Goal: Task Accomplishment & Management: Use online tool/utility

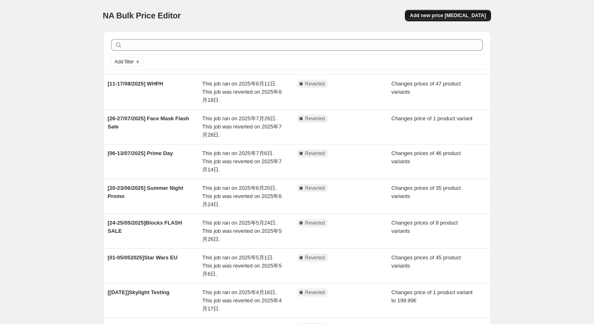
click at [459, 14] on span "Add new price [MEDICAL_DATA]" at bounding box center [448, 15] width 76 height 7
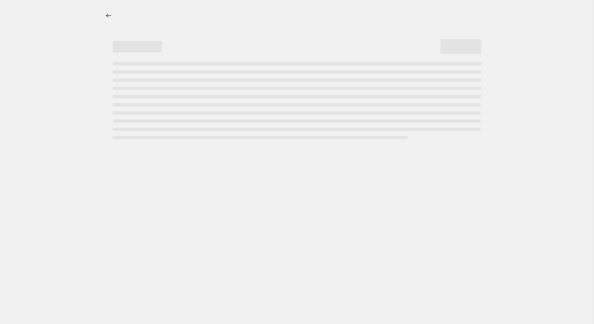
select select "percentage"
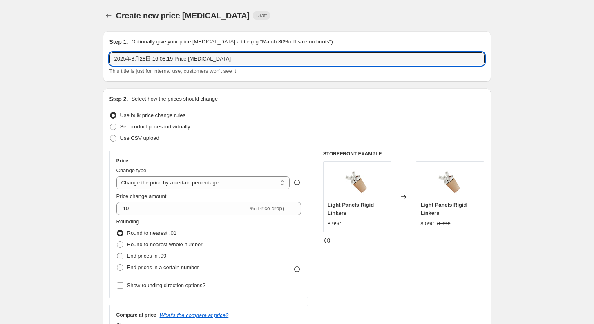
drag, startPoint x: 235, startPoint y: 65, endPoint x: 91, endPoint y: 51, distance: 145.2
type input "【"
type input "「"
type input "【"
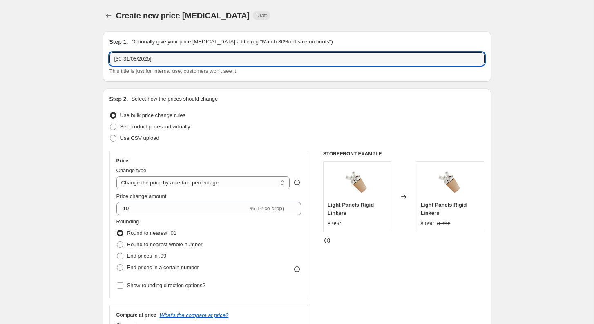
type input "[30-31/08/2025] Flash Sale Essentials Matte"
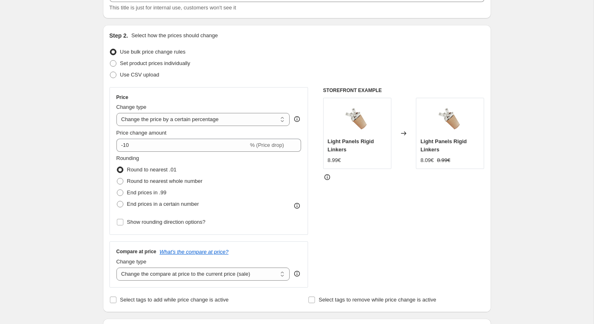
scroll to position [65, 0]
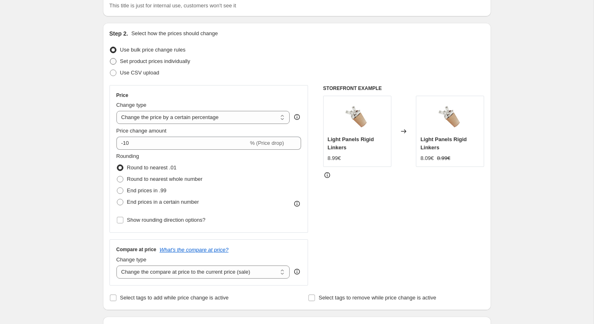
click at [161, 58] on span "Set product prices individually" at bounding box center [155, 61] width 70 height 6
click at [110, 58] on input "Set product prices individually" at bounding box center [110, 58] width 0 height 0
radio input "true"
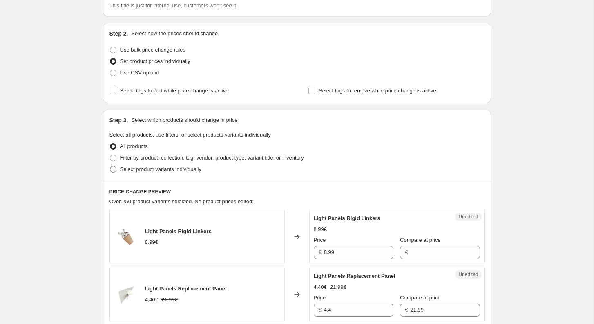
click at [132, 170] on span "Select product variants individually" at bounding box center [160, 169] width 81 height 6
click at [110, 166] on input "Select product variants individually" at bounding box center [110, 166] width 0 height 0
radio input "true"
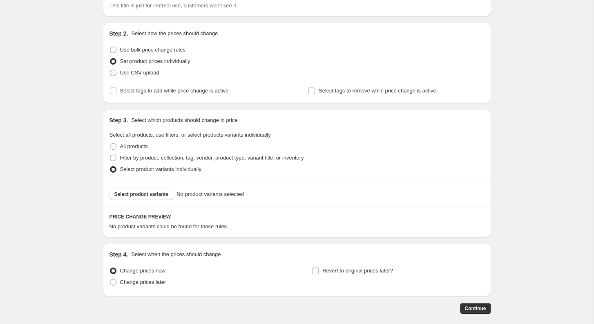
scroll to position [105, 0]
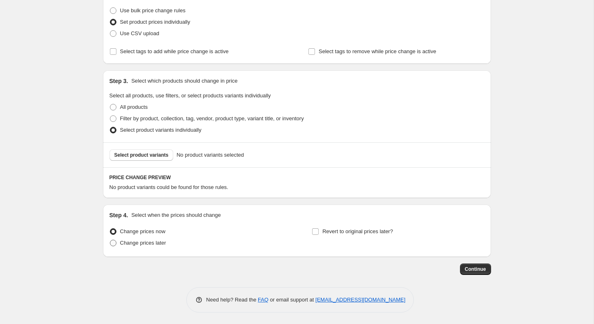
click at [141, 243] on span "Change prices later" at bounding box center [143, 242] width 46 height 6
click at [110, 240] on input "Change prices later" at bounding box center [110, 239] width 0 height 0
radio input "true"
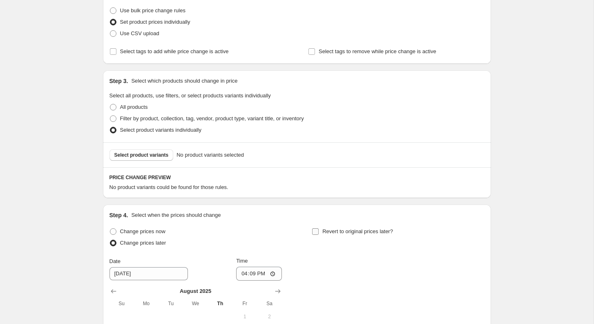
click at [320, 232] on label "Revert to original prices later?" at bounding box center [352, 231] width 81 height 11
click at [319, 232] on input "Revert to original prices later?" at bounding box center [315, 231] width 7 height 7
checkbox input "true"
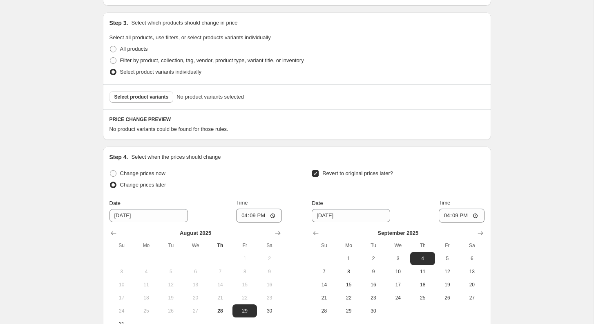
scroll to position [257, 0]
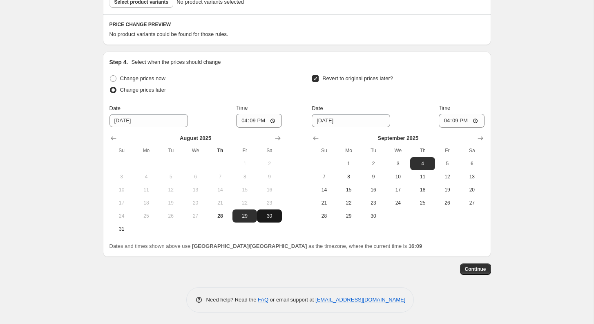
click at [267, 217] on span "30" at bounding box center [269, 215] width 18 height 7
type input "8/30/2025"
click at [255, 120] on input "16:09" at bounding box center [259, 121] width 46 height 14
type input "06:50"
click at [351, 163] on span "1" at bounding box center [349, 163] width 18 height 7
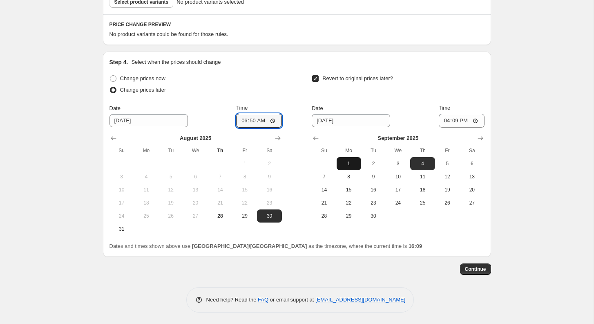
type input "9/1/2025"
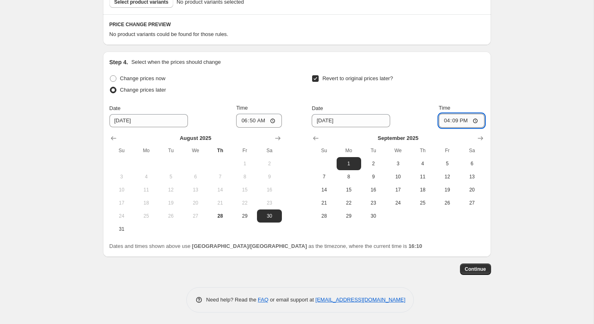
click at [452, 123] on input "16:09" at bounding box center [462, 121] width 46 height 14
type input "07:00"
click at [547, 114] on div "Create new price change job. This page is ready Create new price change job Dra…" at bounding box center [297, 34] width 594 height 582
click at [516, 84] on div "Create new price change job. This page is ready Create new price change job Dra…" at bounding box center [297, 34] width 594 height 582
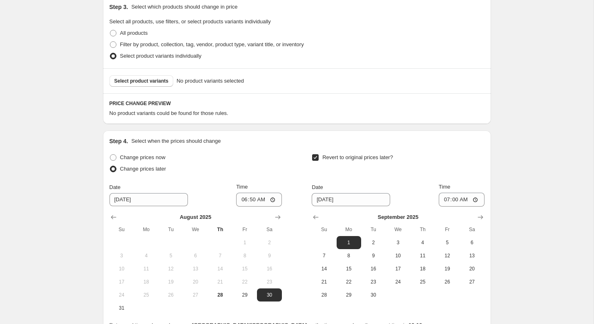
scroll to position [112, 0]
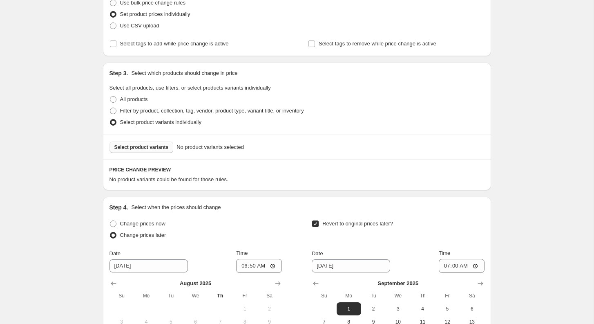
click at [150, 150] on button "Select product variants" at bounding box center [142, 146] width 64 height 11
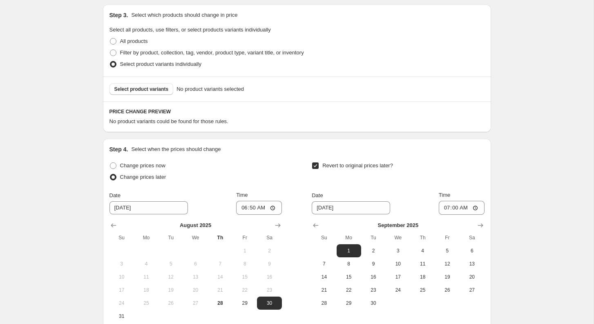
scroll to position [0, 0]
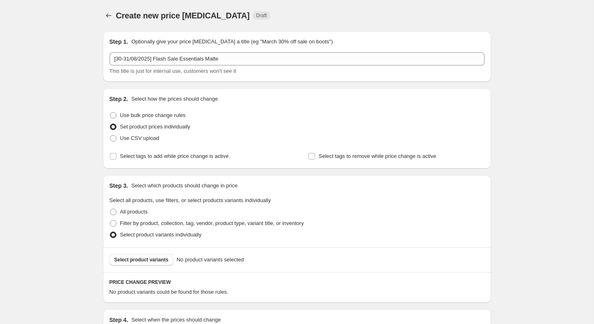
click at [69, 103] on div "Create new price change job. This page is ready Create new price change job Dra…" at bounding box center [297, 291] width 594 height 582
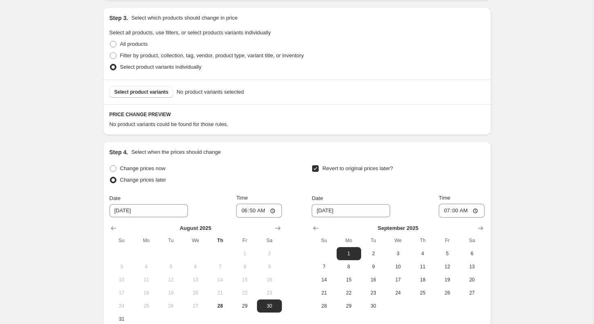
scroll to position [35, 0]
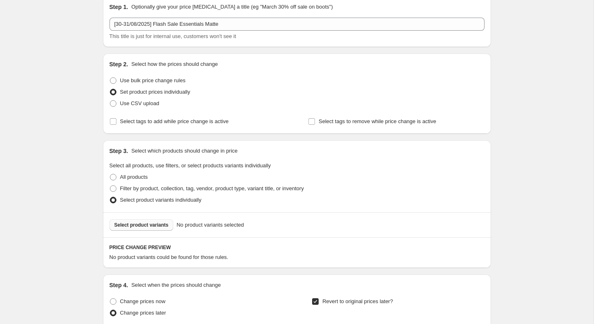
click at [152, 227] on span "Select product variants" at bounding box center [141, 224] width 54 height 7
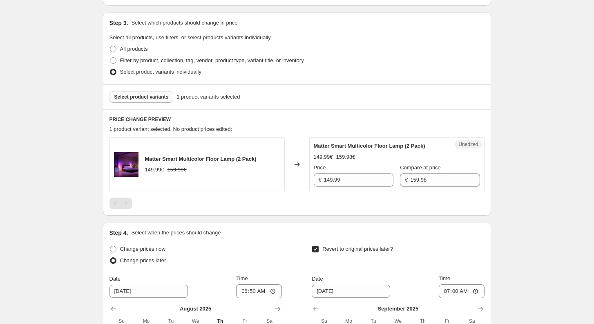
scroll to position [164, 0]
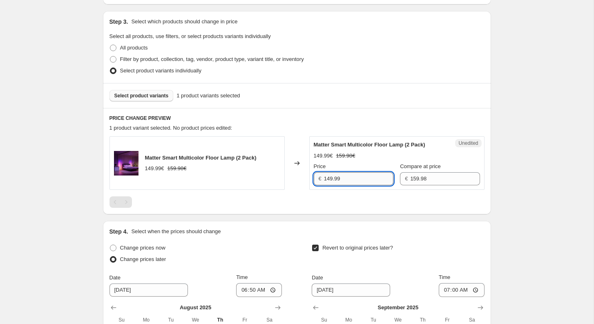
click at [347, 177] on input "149.99" at bounding box center [358, 178] width 69 height 13
paste input "27.984"
type input "127.99"
click at [566, 181] on div "Create new price change job. This page is ready Create new price change job Dra…" at bounding box center [297, 164] width 594 height 657
click at [150, 96] on span "Select product variants" at bounding box center [141, 95] width 54 height 7
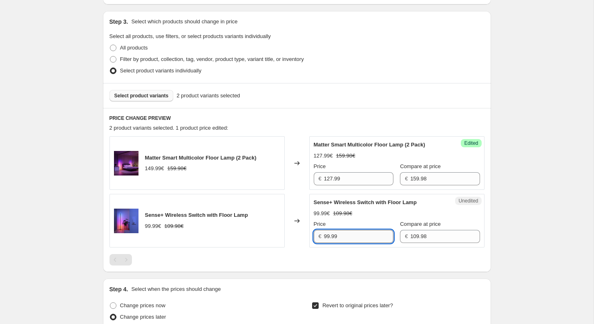
click at [354, 231] on input "99.99" at bounding box center [358, 236] width 69 height 13
paste input "82.485"
type input "82.49"
click at [496, 238] on div "Create new price change job. This page is ready Create new price change job Dra…" at bounding box center [297, 193] width 408 height 715
click at [146, 99] on button "Select product variants" at bounding box center [142, 95] width 64 height 11
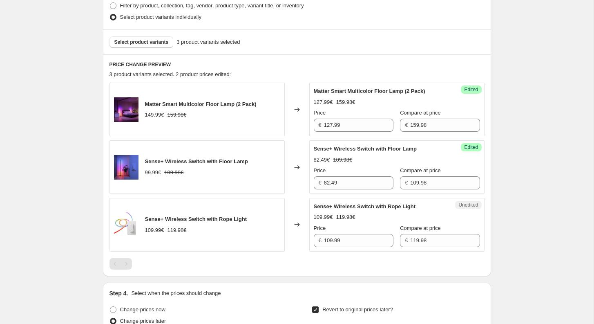
scroll to position [228, 0]
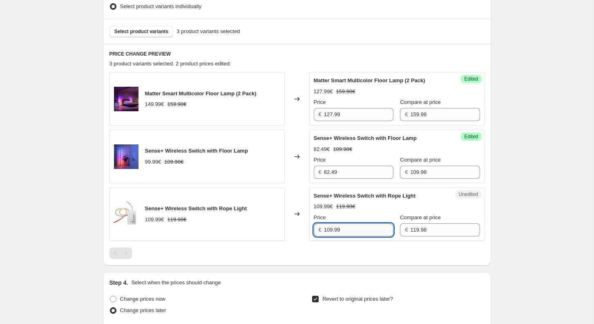
click at [352, 229] on input "109.99" at bounding box center [358, 229] width 69 height 13
paste input "89.985"
type input "89.99"
click at [530, 217] on div "Create new price change job. This page is ready Create new price change job Dra…" at bounding box center [297, 158] width 594 height 773
click at [149, 31] on span "Select product variants" at bounding box center [141, 31] width 54 height 7
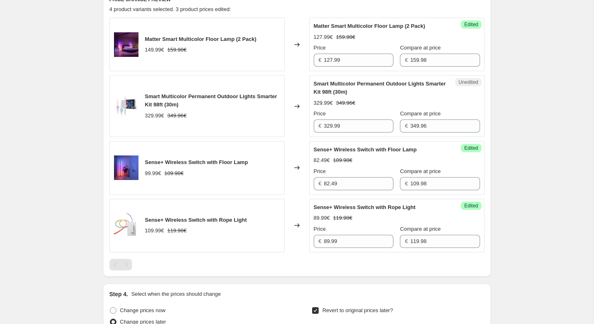
scroll to position [283, 0]
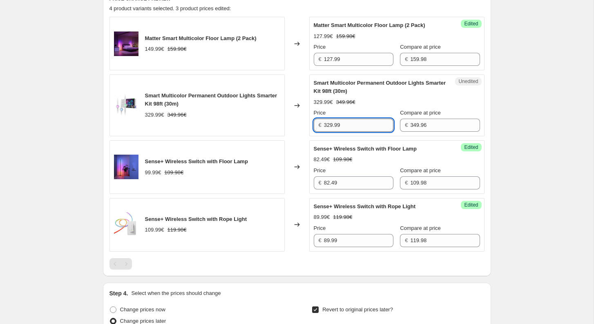
click at [377, 127] on input "329.99" at bounding box center [358, 124] width 69 height 13
paste input "237.9728"
type input "237.99"
click at [534, 94] on div "Create new price change job. This page is ready Create new price change job Dra…" at bounding box center [297, 136] width 594 height 838
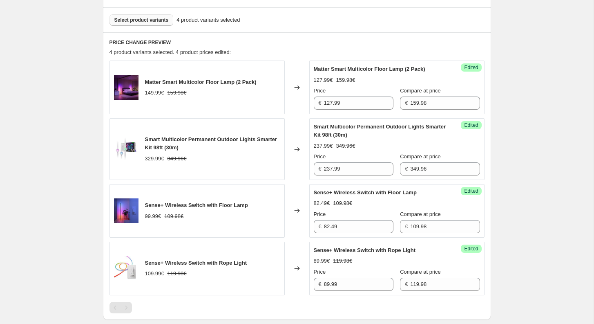
scroll to position [225, 0]
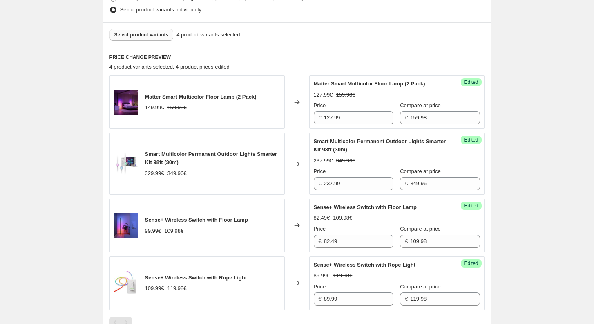
click at [160, 34] on span "Select product variants" at bounding box center [141, 34] width 54 height 7
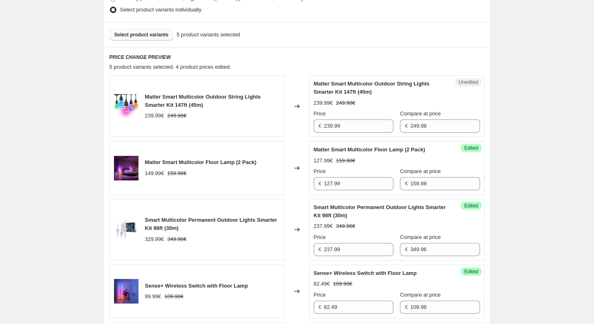
scroll to position [244, 0]
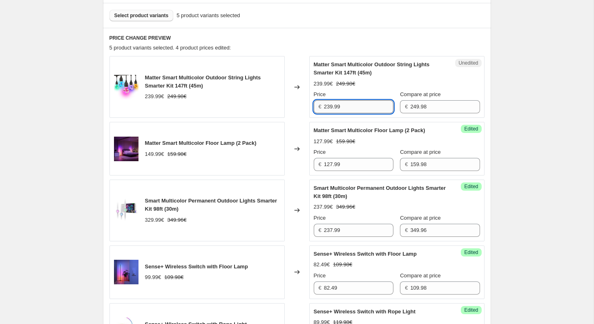
click at [371, 108] on input "239.99" at bounding box center [358, 106] width 69 height 13
paste input "187.485"
type input "187.49"
click at [547, 112] on div "Create new price change job. This page is ready Create new price change job Dra…" at bounding box center [297, 208] width 594 height 904
click at [163, 12] on span "Select product variants" at bounding box center [141, 15] width 54 height 7
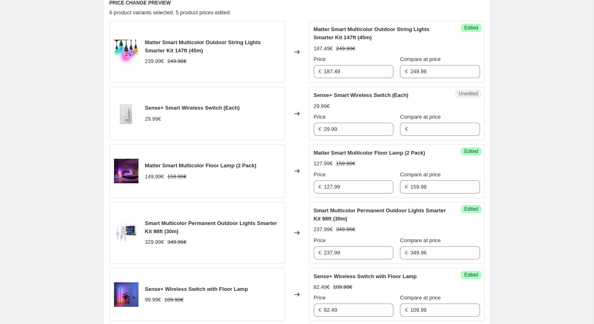
scroll to position [280, 0]
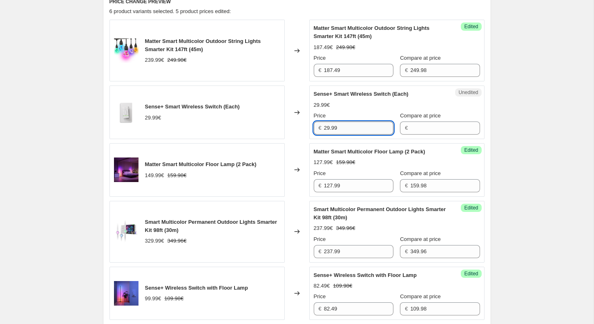
click at [362, 128] on input "29.99" at bounding box center [358, 127] width 69 height 13
type input "29.99"
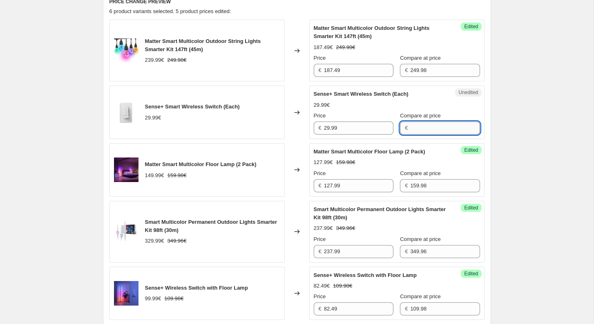
click at [420, 127] on input "Compare at price" at bounding box center [444, 127] width 69 height 13
paste input "29.99"
type input "29.99"
click at [337, 127] on input "29.99" at bounding box center [358, 127] width 69 height 13
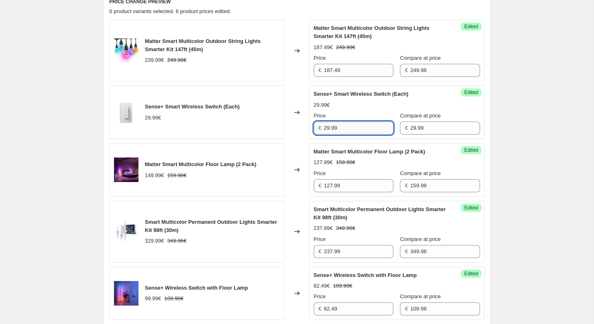
paste input "19.994333"
type input "19.99"
click at [514, 109] on div "Create new price change job. This page is ready Create new price change job Dra…" at bounding box center [297, 200] width 594 height 961
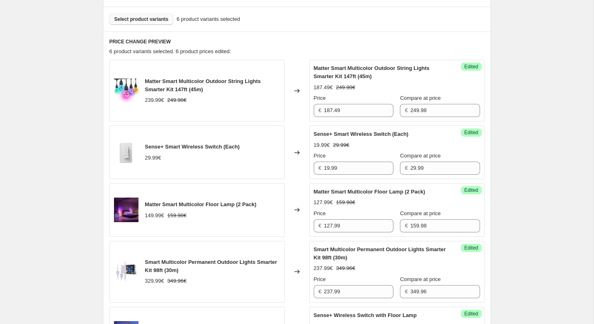
scroll to position [221, 0]
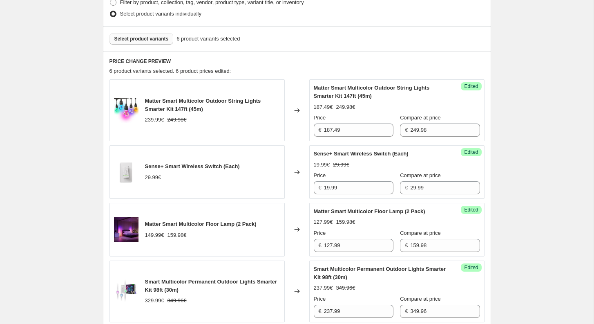
click at [132, 42] on span "Select product variants" at bounding box center [141, 39] width 54 height 7
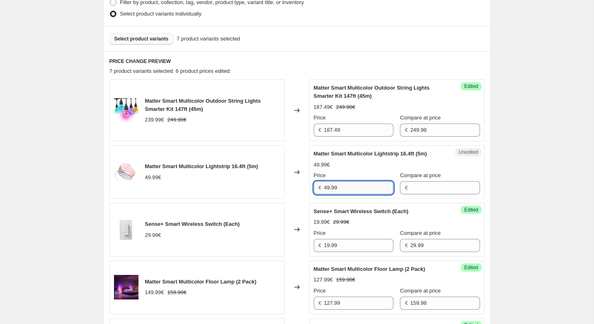
click at [354, 193] on input "49.99" at bounding box center [358, 187] width 69 height 13
type input "49.99"
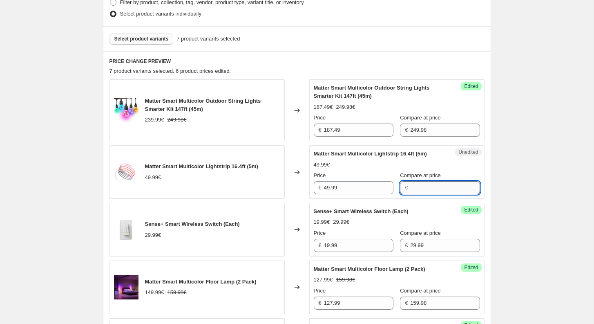
click at [416, 192] on input "Compare at price" at bounding box center [444, 187] width 69 height 13
paste input "49.99"
type input "49.99"
click at [343, 194] on input "49.99" at bounding box center [358, 187] width 69 height 13
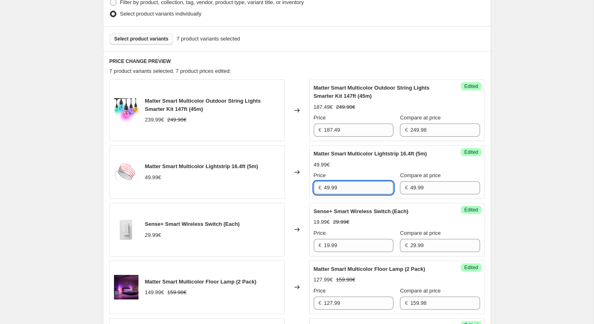
paste input "39.992"
type input "39.99"
click at [519, 185] on div "Create new price change job. This page is ready Create new price change job Dra…" at bounding box center [297, 288] width 594 height 1019
click at [148, 30] on div "Select product variants 7 product variants selected" at bounding box center [297, 38] width 388 height 25
click at [148, 33] on button "Select product variants" at bounding box center [142, 38] width 64 height 11
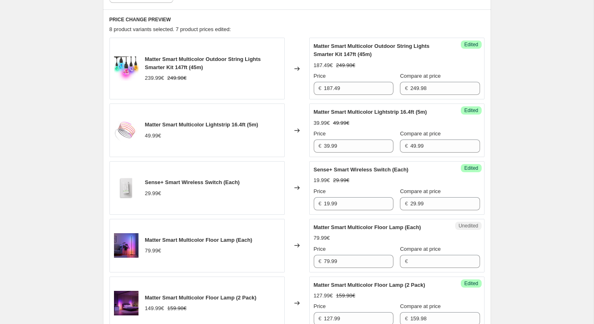
scroll to position [272, 0]
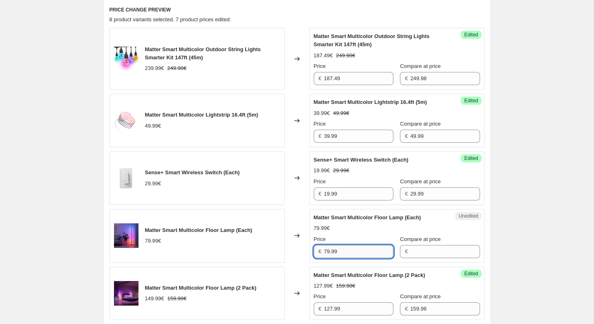
click at [362, 257] on input "79.99" at bounding box center [358, 251] width 69 height 13
type input "79.99"
click at [413, 258] on input "Compare at price" at bounding box center [444, 251] width 69 height 13
paste input "79.99"
type input "79.99"
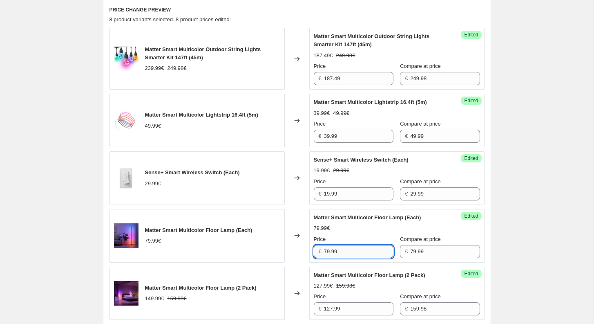
click at [340, 253] on input "79.99" at bounding box center [358, 251] width 69 height 13
paste input "69.99125"
type input "69.99"
click at [503, 237] on div "Create new price change job. This page is ready Create new price change job Dra…" at bounding box center [297, 266] width 594 height 1077
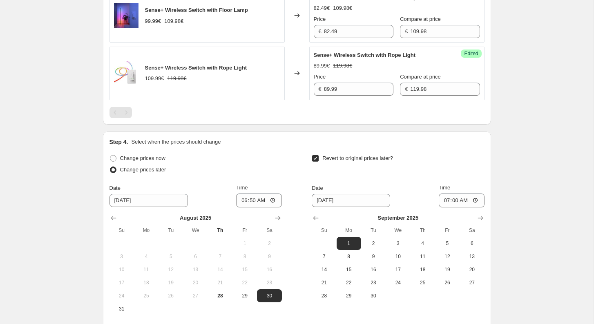
scroll to position [758, 0]
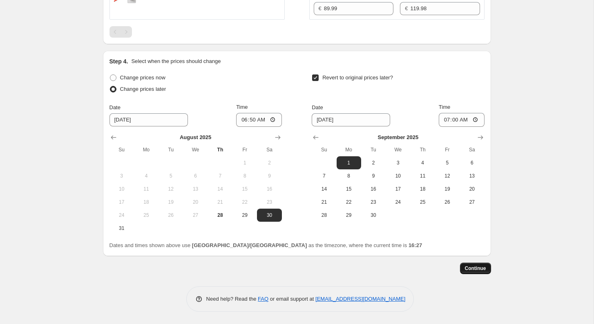
click at [477, 273] on button "Continue" at bounding box center [475, 267] width 31 height 11
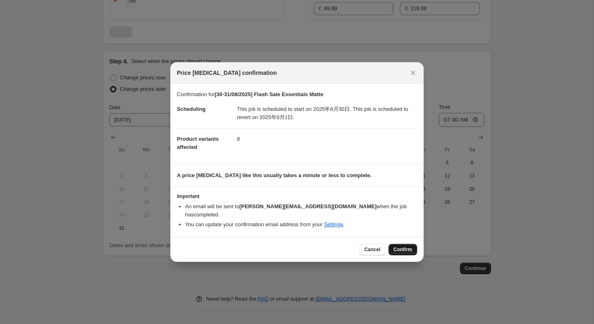
click at [401, 246] on span "Confirm" at bounding box center [402, 249] width 19 height 7
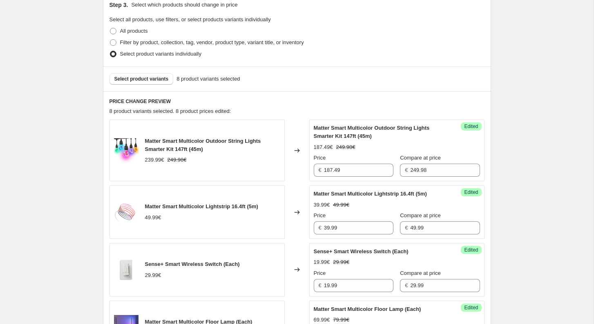
scroll to position [222, 0]
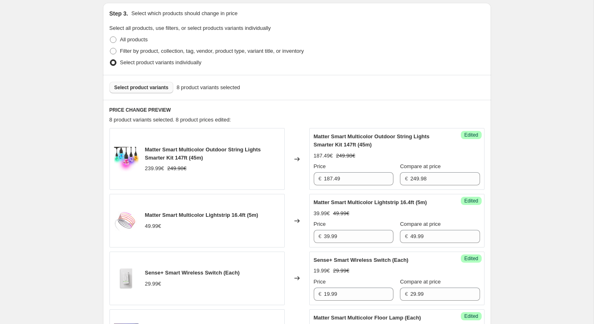
click at [157, 85] on span "Select product variants" at bounding box center [141, 87] width 54 height 7
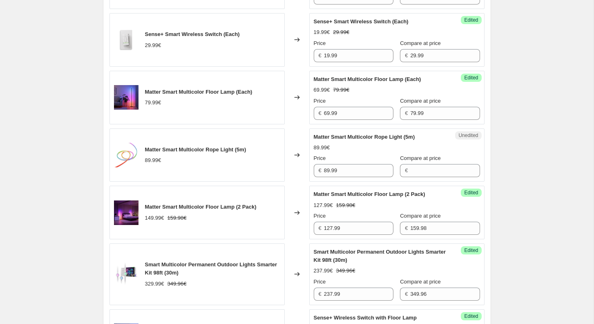
scroll to position [467, 0]
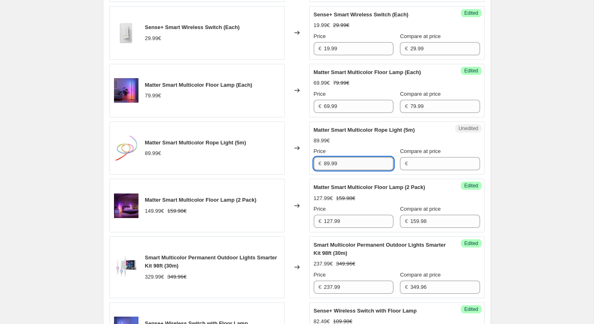
click at [348, 167] on input "89.99" at bounding box center [358, 163] width 69 height 13
type input "89.99"
click at [425, 170] on input "Compare at price" at bounding box center [444, 163] width 69 height 13
paste input "89.99"
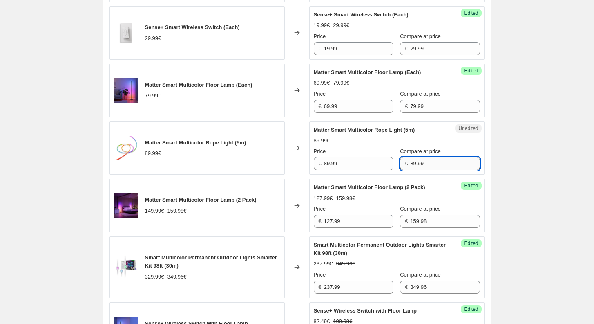
type input "89.99"
click at [369, 170] on input "89.99" at bounding box center [358, 163] width 69 height 13
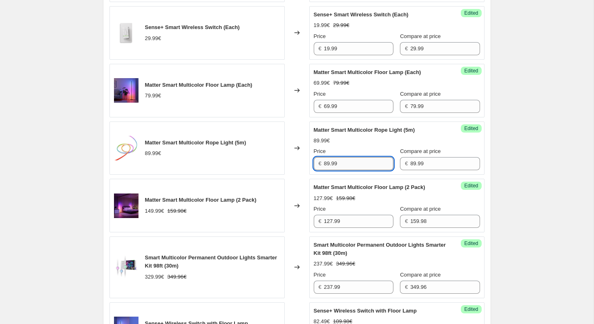
paste input "74.988667"
type input "74.99"
click at [583, 156] on div "[30-31/08/2025] Flash Sale Essentials Matte. This page is ready [30-31/08/2025]…" at bounding box center [297, 125] width 594 height 1184
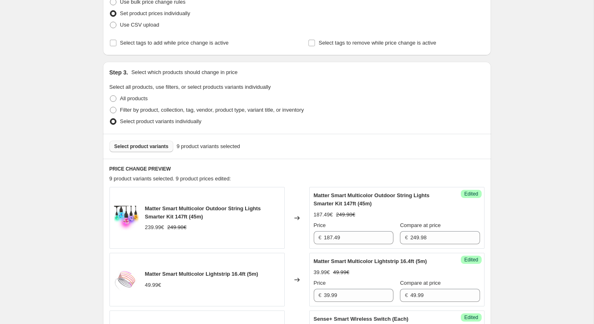
scroll to position [141, 0]
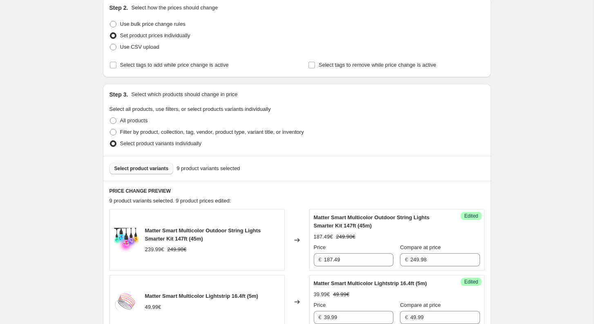
click at [151, 171] on button "Select product variants" at bounding box center [142, 168] width 64 height 11
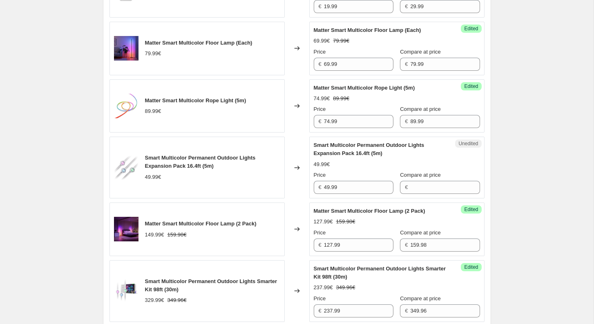
scroll to position [516, 0]
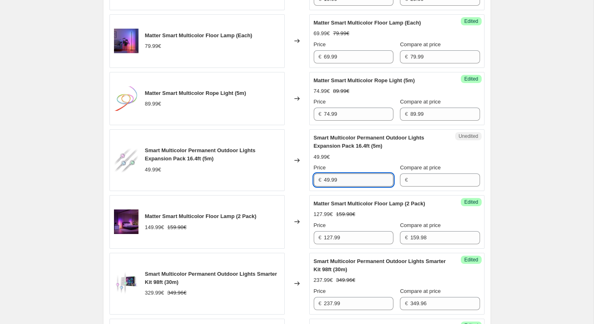
click at [354, 185] on input "49.99" at bounding box center [358, 179] width 69 height 13
type input "49.99"
click at [432, 186] on input "Compare at price" at bounding box center [444, 179] width 69 height 13
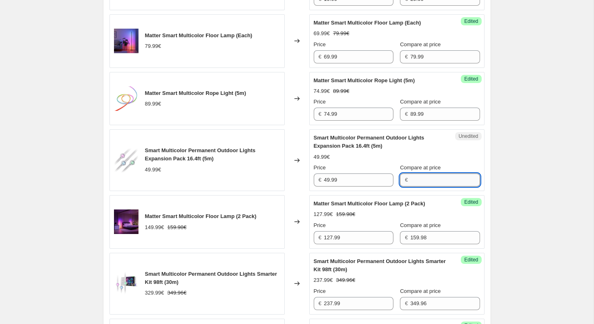
paste input "49.99"
type input "49.99"
click at [346, 186] on input "49.99" at bounding box center [358, 179] width 69 height 13
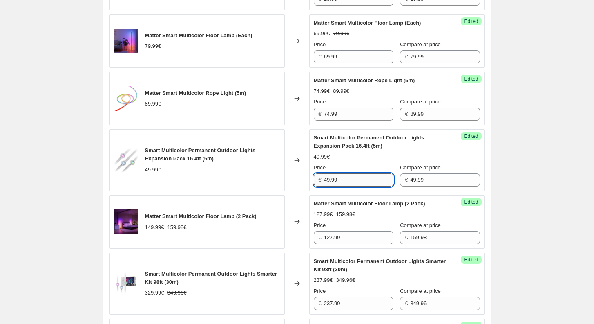
paste input "34.993"
type input "34.99"
click at [524, 138] on div "[30-31/08/2025] Flash Sale Essentials Matte. This page is ready [30-31/08/2025]…" at bounding box center [297, 108] width 594 height 1249
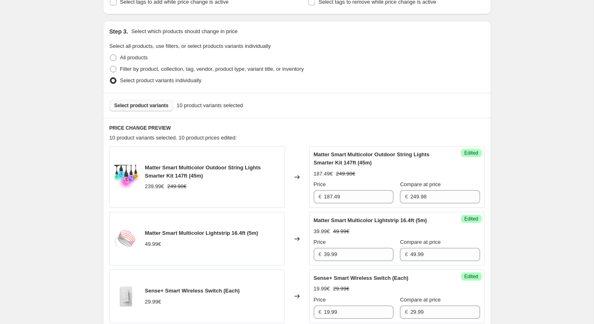
scroll to position [203, 0]
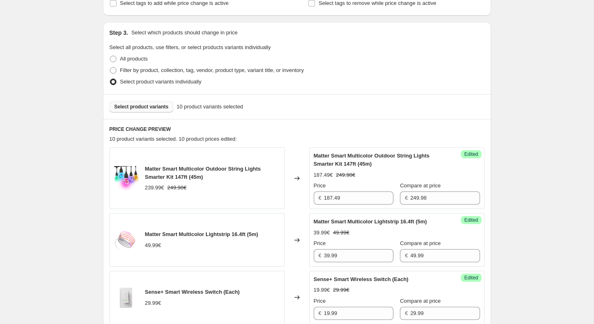
click at [156, 113] on div "Select product variants 10 product variants selected" at bounding box center [297, 106] width 388 height 25
click at [156, 112] on button "Select product variants" at bounding box center [142, 106] width 64 height 11
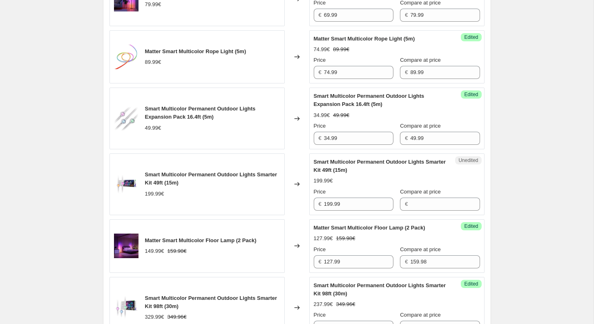
scroll to position [560, 0]
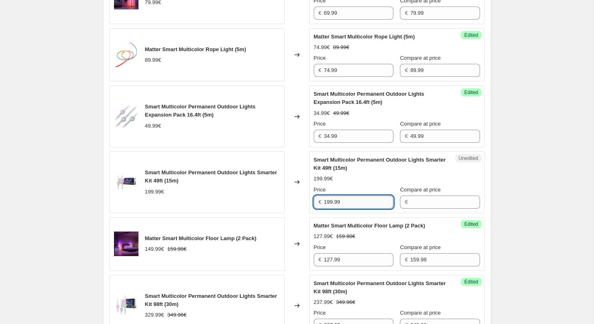
click at [371, 208] on input "199.99" at bounding box center [358, 201] width 69 height 13
type input "199.99"
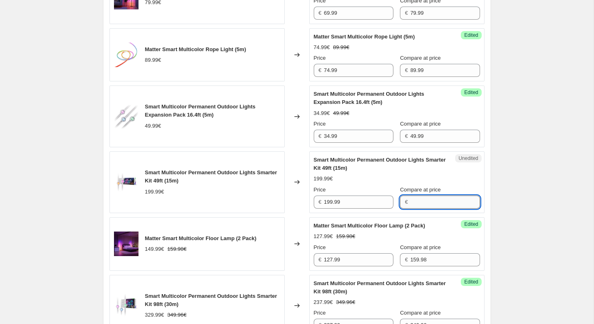
click at [438, 208] on input "Compare at price" at bounding box center [444, 201] width 69 height 13
paste input "199.99"
type input "199.99"
click at [353, 208] on input "199.99" at bounding box center [358, 201] width 69 height 13
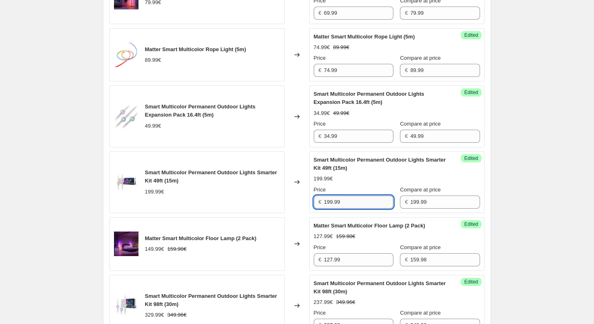
paste input "39.993"
type input "139.99"
click at [524, 161] on div "[30-31/08/2025] Flash Sale Essentials Matte. This page is ready [30-31/08/2025]…" at bounding box center [297, 97] width 594 height 1315
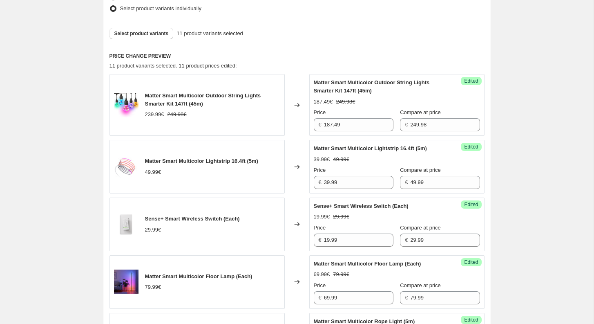
scroll to position [264, 0]
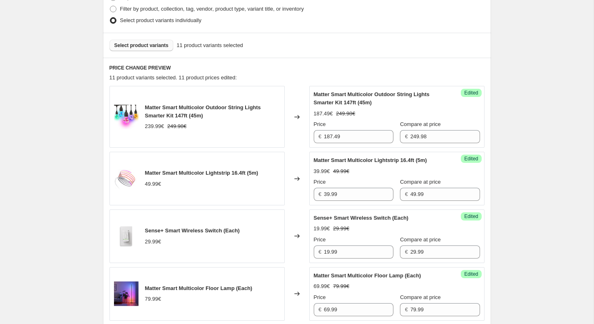
click at [133, 45] on span "Select product variants" at bounding box center [141, 45] width 54 height 7
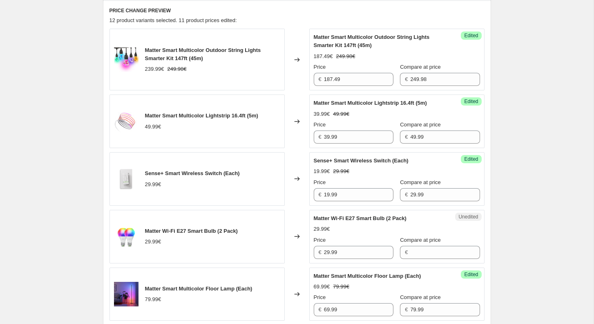
scroll to position [334, 0]
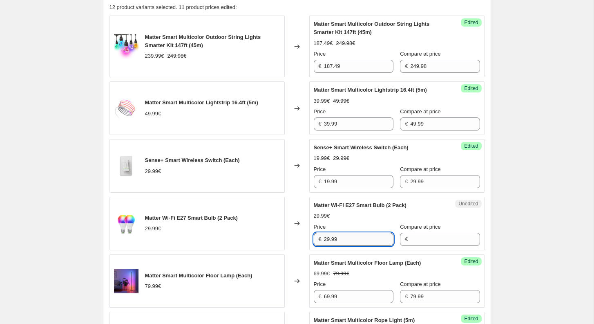
click at [359, 246] on input "29.99" at bounding box center [358, 238] width 69 height 13
type input "29.99"
click at [412, 246] on input "Compare at price" at bounding box center [444, 238] width 69 height 13
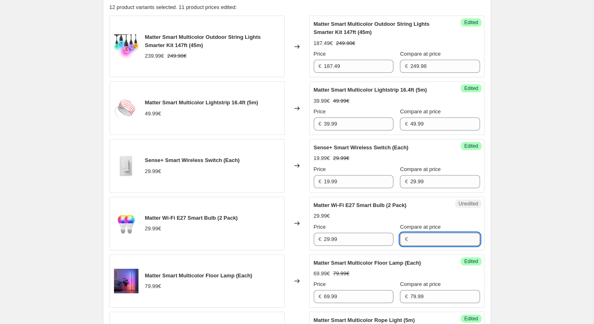
paste input "29.99"
type input "29.99"
click at [341, 246] on input "29.99" at bounding box center [358, 238] width 69 height 13
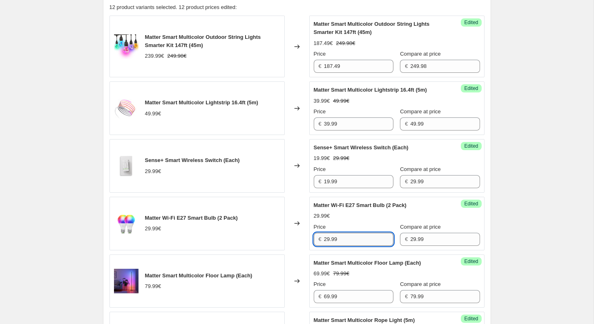
paste input "19.994333"
type input "19.99"
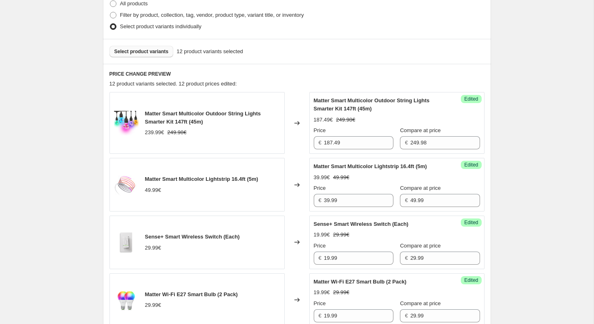
scroll to position [247, 0]
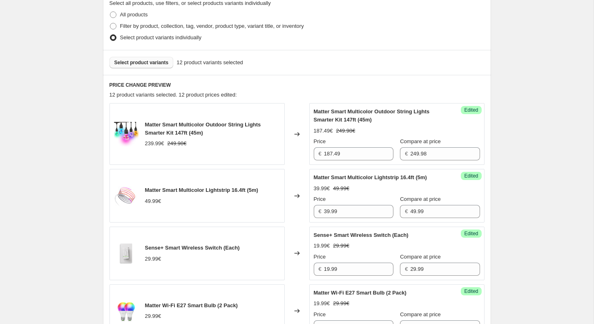
click at [146, 62] on span "Select product variants" at bounding box center [141, 62] width 54 height 7
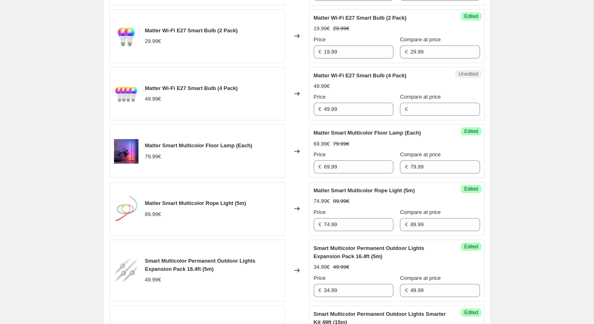
scroll to position [527, 0]
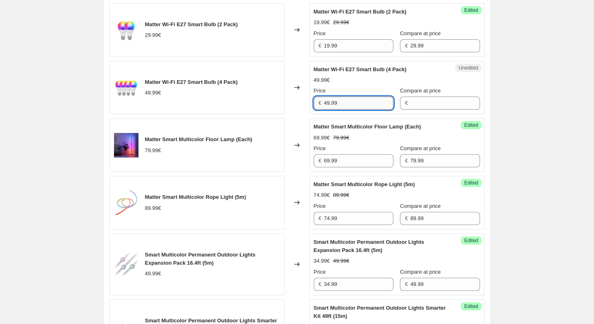
click at [357, 110] on input "49.99" at bounding box center [358, 102] width 69 height 13
type input "49.99"
click at [420, 105] on input "Compare at price" at bounding box center [444, 102] width 69 height 13
paste input "49.99"
type input "49.99"
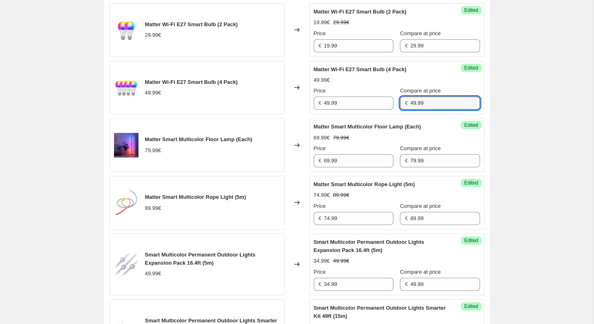
scroll to position [513, 0]
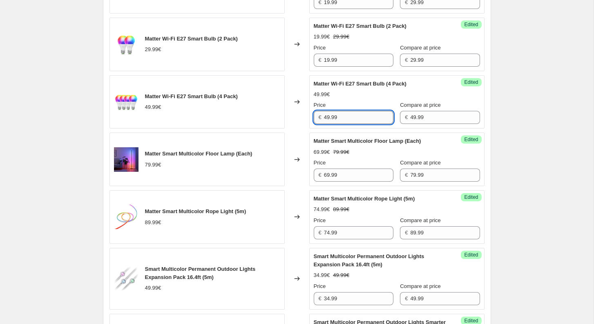
click at [348, 121] on input "49.99" at bounding box center [358, 117] width 69 height 13
paste input "34.993"
type input "34.99"
click at [523, 144] on div "[30-31/08/2025] Flash Sale Essentials Matte. This page is ready [30-31/08/2025]…" at bounding box center [297, 202] width 594 height 1430
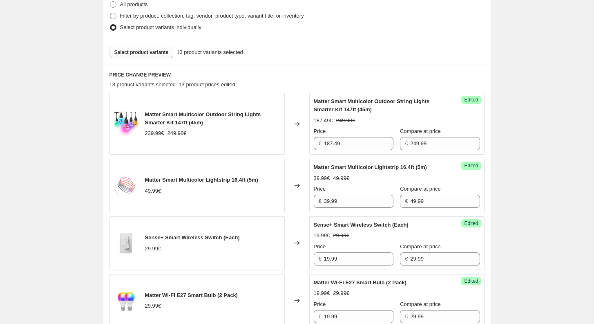
scroll to position [257, 0]
click at [141, 54] on span "Select product variants" at bounding box center [141, 52] width 54 height 7
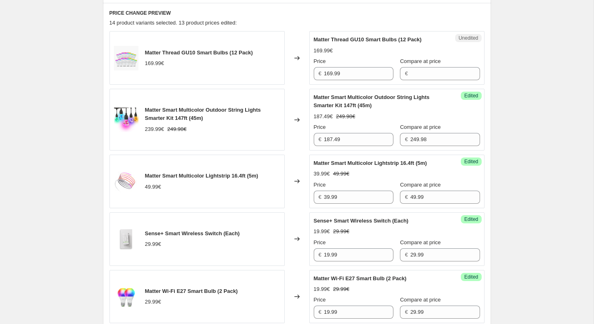
scroll to position [316, 0]
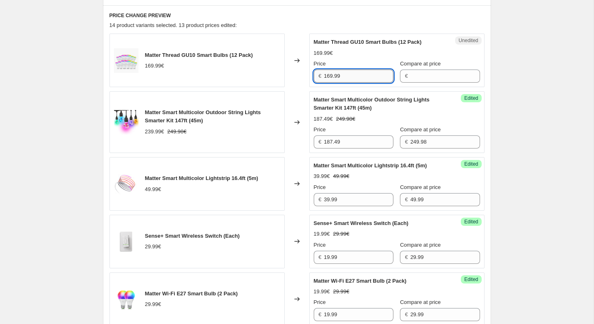
click at [363, 70] on input "169.99" at bounding box center [358, 75] width 69 height 13
type input "169.99"
click at [416, 75] on input "Compare at price" at bounding box center [444, 75] width 69 height 13
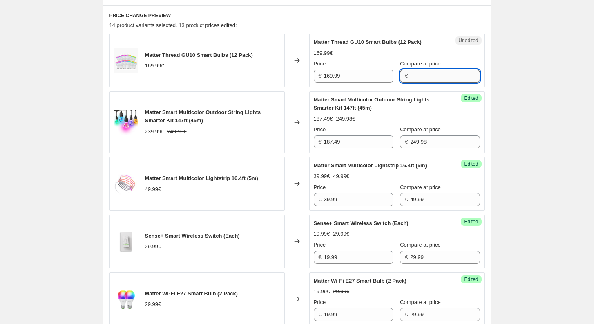
paste input "169.99"
type input "169.99"
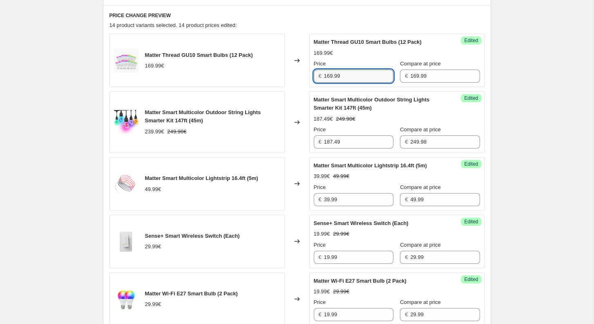
click at [347, 78] on input "169.99" at bounding box center [358, 75] width 69 height 13
paste input "84.995"
type input "84.99"
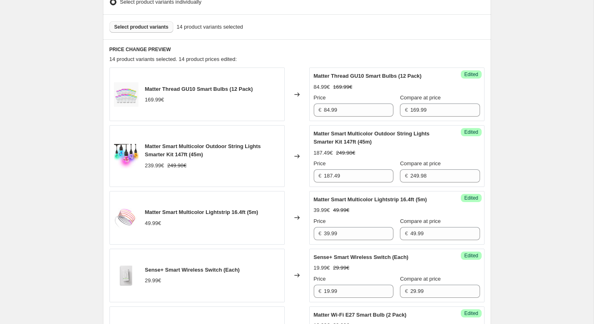
scroll to position [276, 0]
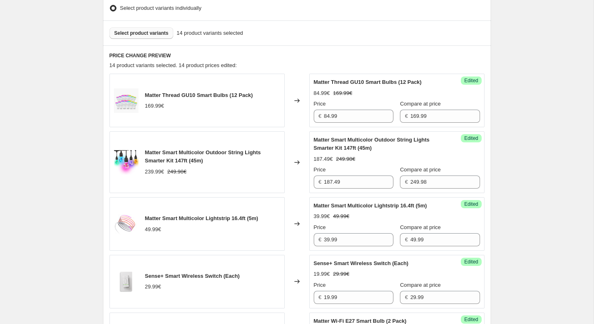
click at [147, 35] on span "Select product variants" at bounding box center [141, 33] width 54 height 7
click at [136, 30] on span "Select product variants" at bounding box center [141, 33] width 54 height 7
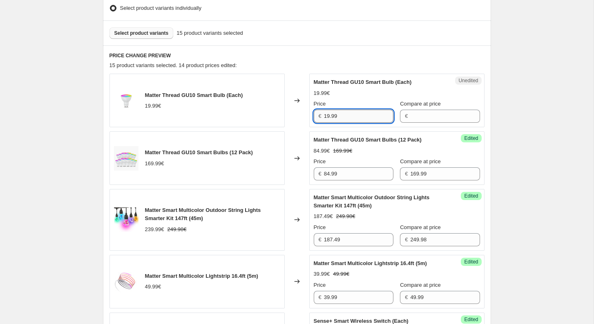
click at [360, 111] on input "19.99" at bounding box center [358, 116] width 69 height 13
type input "19.99"
click at [413, 117] on input "Compare at price" at bounding box center [444, 116] width 69 height 13
paste input "19.99"
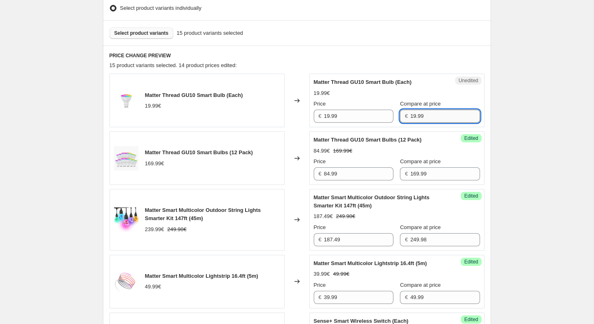
type input "19.99"
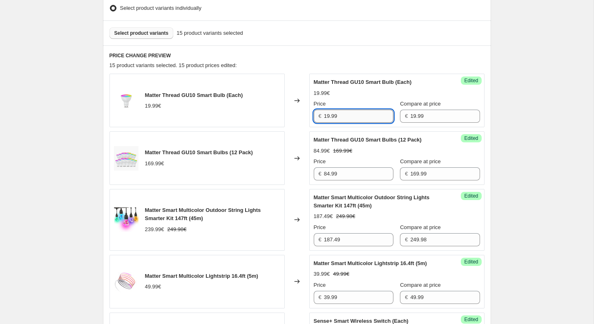
click at [366, 111] on input "19.99" at bounding box center [358, 116] width 69 height 13
paste input "9.995"
type input "9.99"
click at [146, 34] on span "Select product variants" at bounding box center [141, 33] width 54 height 7
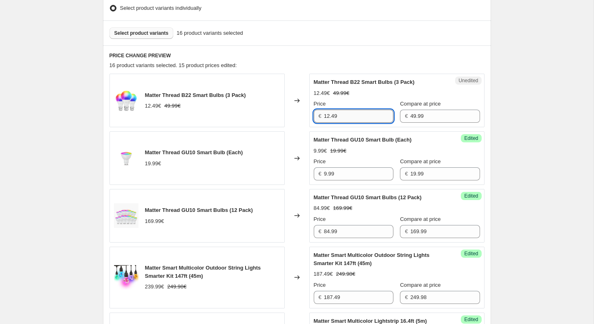
click at [359, 119] on input "12.49" at bounding box center [358, 116] width 69 height 13
paste input "9.998"
type input "9.99"
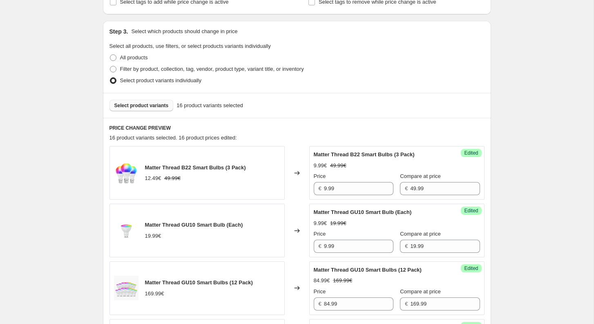
scroll to position [202, 0]
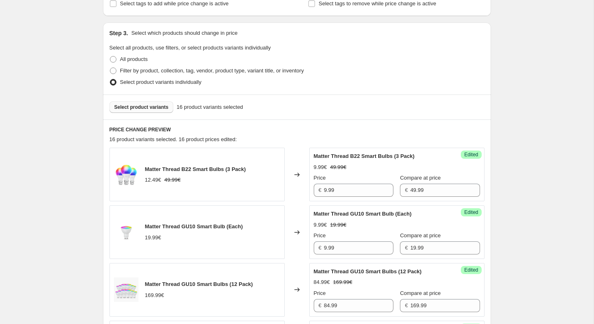
click at [150, 108] on span "Select product variants" at bounding box center [141, 107] width 54 height 7
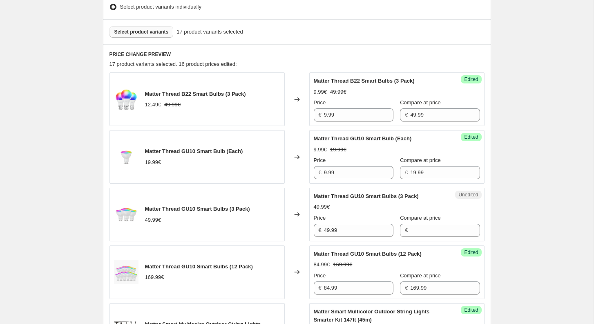
scroll to position [295, 0]
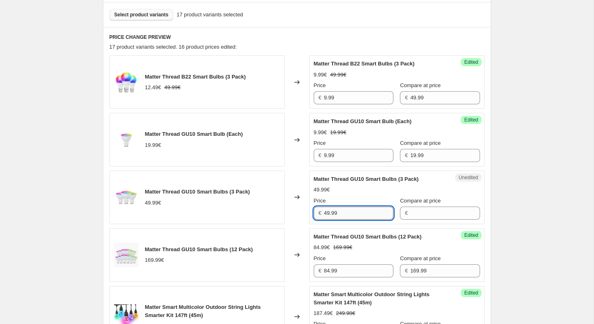
click at [344, 209] on input "49.99" at bounding box center [358, 212] width 69 height 13
type input "49.99"
click at [414, 210] on input "Compare at price" at bounding box center [444, 212] width 69 height 13
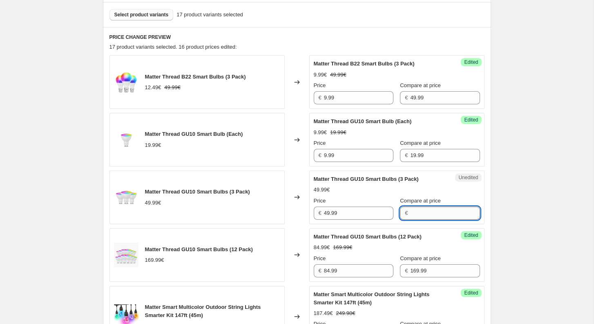
paste input "49.99"
type input "49.99"
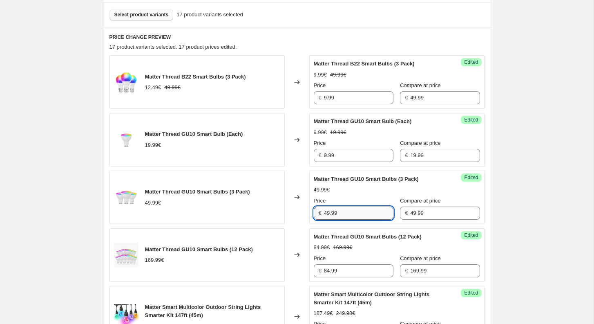
click at [360, 212] on input "49.99" at bounding box center [358, 212] width 69 height 13
paste input "24.995"
type input "24.99"
click at [151, 16] on span "Select product variants" at bounding box center [141, 14] width 54 height 7
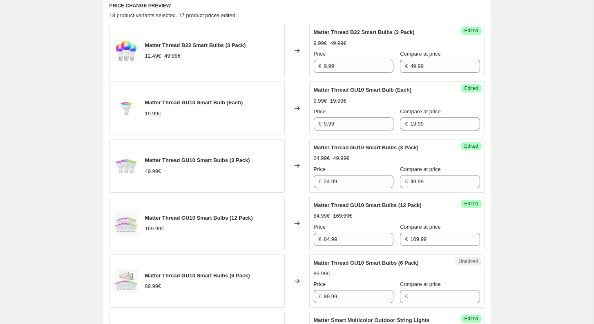
scroll to position [336, 0]
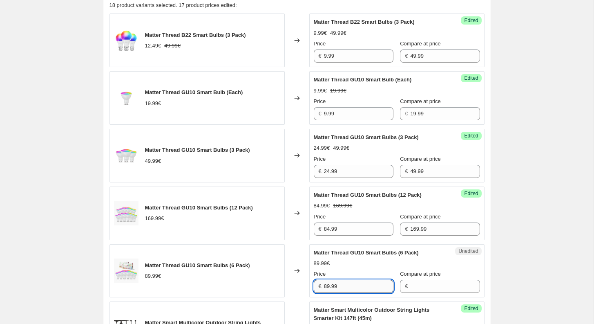
click at [368, 283] on input "89.99" at bounding box center [358, 285] width 69 height 13
type input "89.99"
click at [413, 283] on input "Compare at price" at bounding box center [444, 285] width 69 height 13
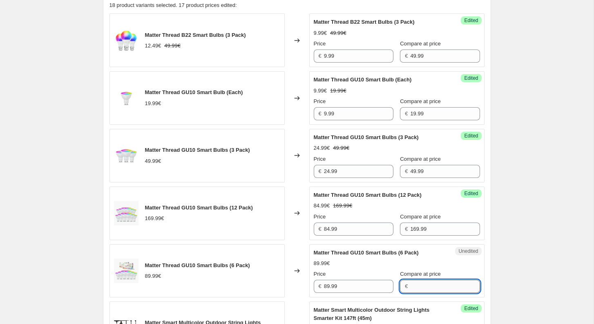
paste input "89.99"
type input "89.99"
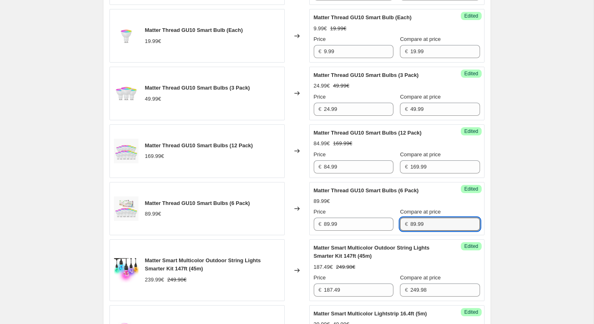
scroll to position [400, 0]
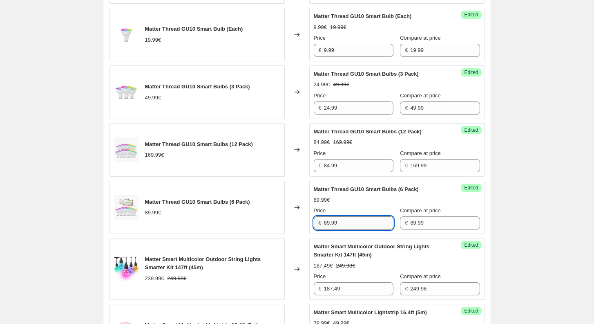
click at [344, 225] on input "89.99" at bounding box center [358, 222] width 69 height 13
paste input "44.995"
type input "44.99"
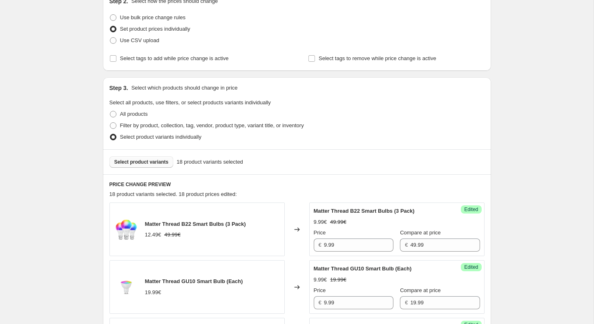
scroll to position [167, 0]
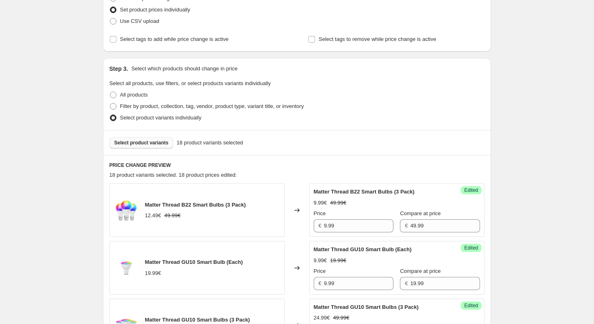
click at [154, 143] on span "Select product variants" at bounding box center [141, 142] width 54 height 7
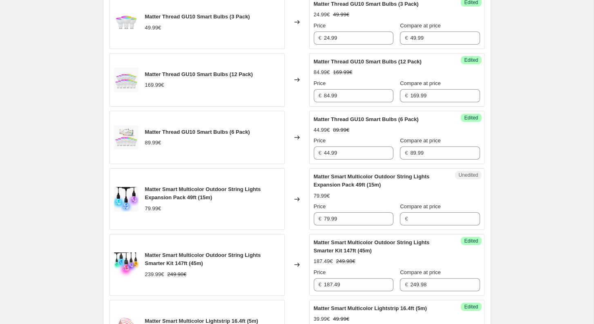
scroll to position [489, 0]
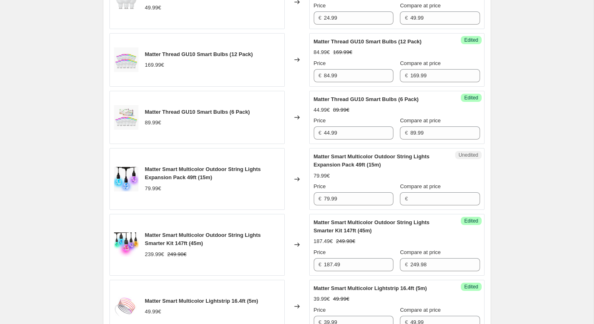
click at [372, 190] on div "Price € 79.99" at bounding box center [354, 193] width 80 height 23
click at [364, 201] on input "79.99" at bounding box center [358, 198] width 69 height 13
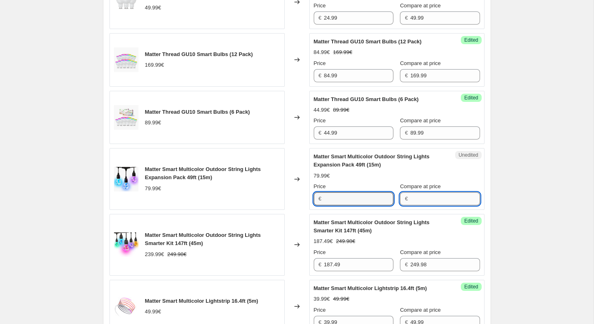
type input "79.99"
click at [424, 197] on input "Compare at price" at bounding box center [444, 198] width 69 height 13
paste input "79.99"
type input "79.99"
click at [337, 200] on input "79.99" at bounding box center [358, 198] width 69 height 13
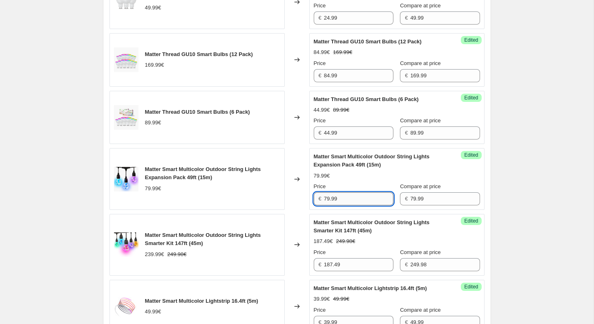
paste input "63.992"
type input "63.99"
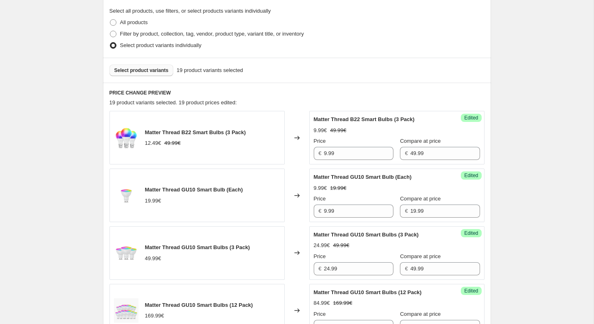
scroll to position [227, 0]
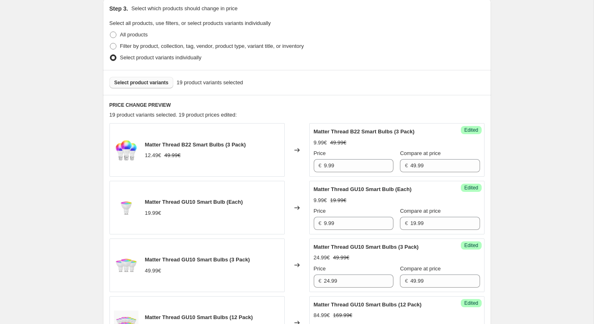
click at [150, 83] on span "Select product variants" at bounding box center [141, 82] width 54 height 7
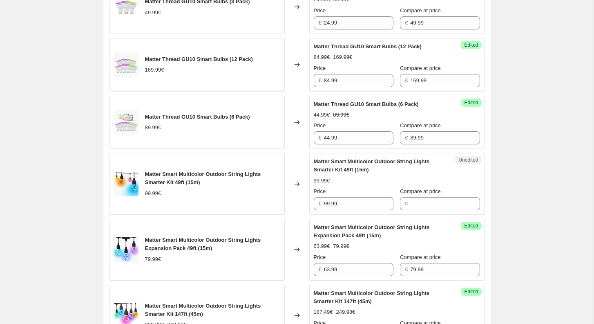
scroll to position [500, 0]
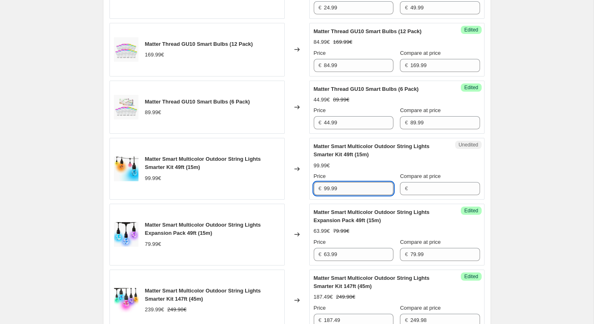
click at [373, 188] on input "99.99" at bounding box center [358, 188] width 69 height 13
type input "99.99"
click at [430, 188] on input "Compare at price" at bounding box center [444, 188] width 69 height 13
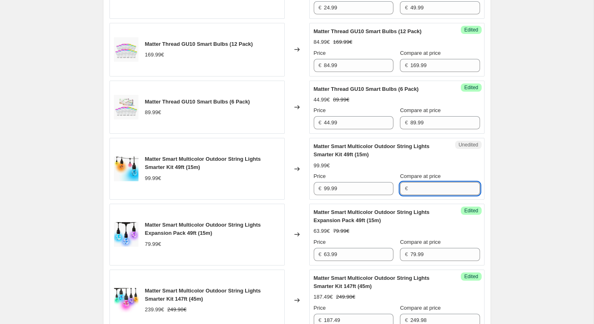
paste input "99.99"
type input "99.99"
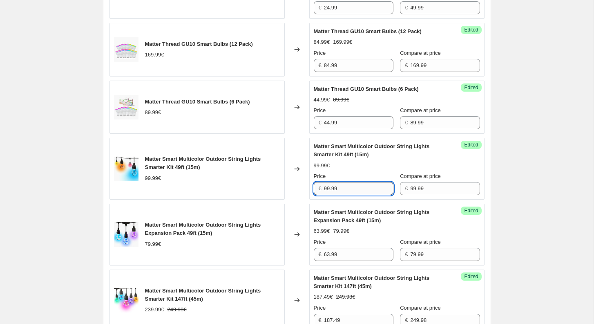
click at [344, 185] on input "99.99" at bounding box center [358, 188] width 69 height 13
paste input "79.992"
type input "79.99"
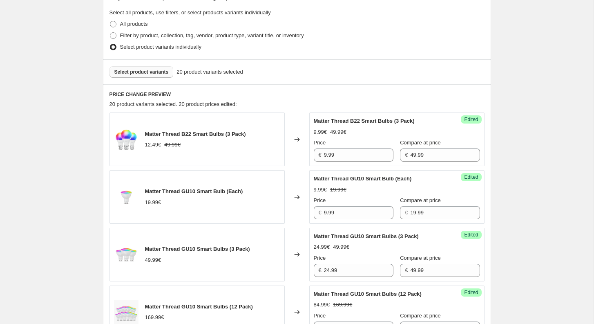
scroll to position [215, 0]
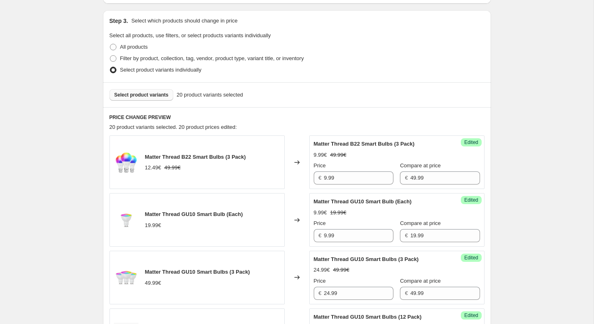
click at [156, 93] on span "Select product variants" at bounding box center [141, 95] width 54 height 7
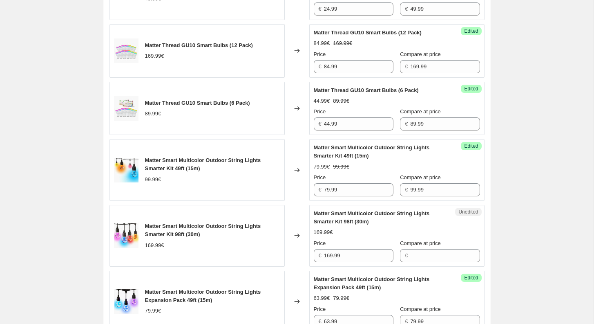
scroll to position [500, 0]
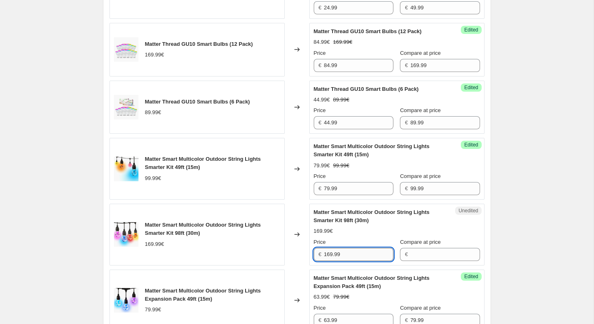
click at [371, 248] on input "169.99" at bounding box center [358, 254] width 69 height 13
type input "169.99"
click at [420, 252] on input "Compare at price" at bounding box center [444, 254] width 69 height 13
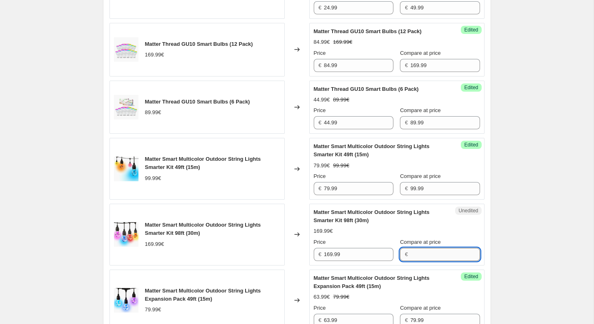
paste input "169.99"
type input "169.99"
click at [358, 256] on input "169.99" at bounding box center [358, 254] width 69 height 13
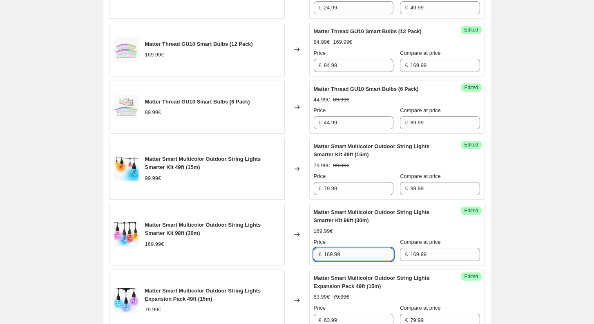
paste input "27.4925"
type input "127.49"
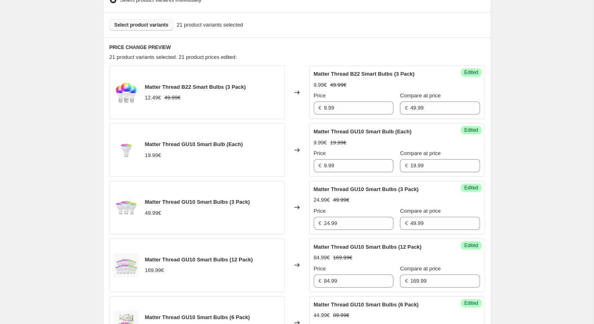
scroll to position [278, 0]
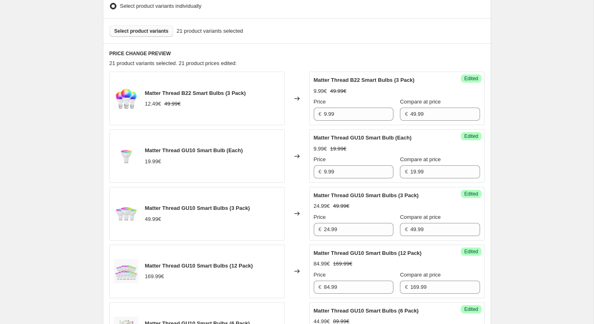
click at [138, 28] on span "Select product variants" at bounding box center [141, 31] width 54 height 7
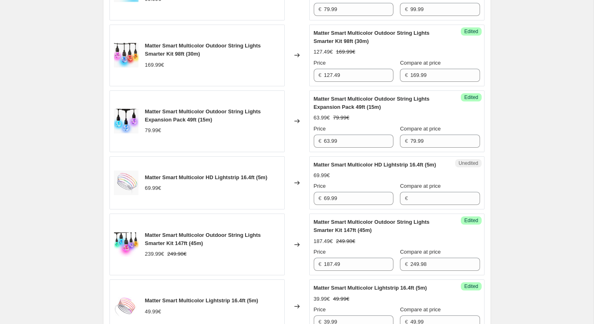
scroll to position [686, 0]
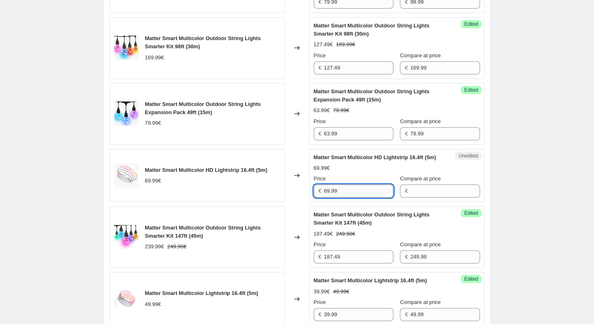
click at [364, 197] on input "69.99" at bounding box center [358, 190] width 69 height 13
type input "69.99"
click at [410, 197] on input "Compare at price" at bounding box center [444, 190] width 69 height 13
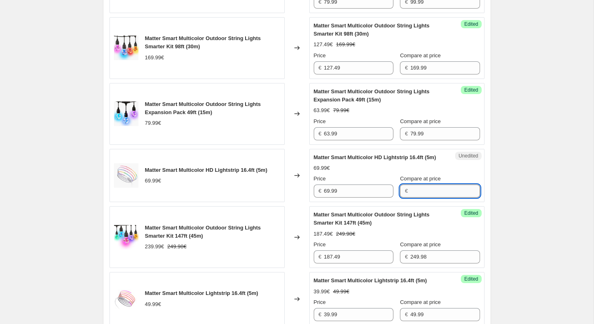
paste input "69.99"
type input "69.99"
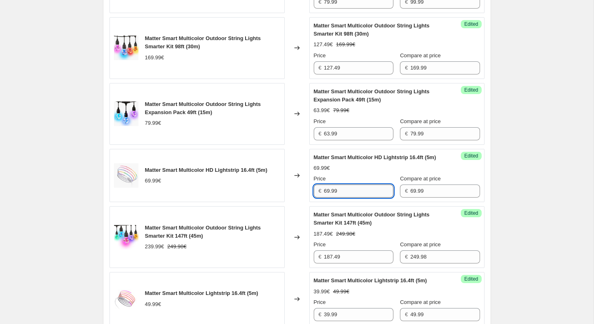
click at [347, 195] on input "69.99" at bounding box center [358, 190] width 69 height 13
paste input "49.692"
type input "49.69"
click at [494, 203] on div "[30-31/08/2025] Flash Sale Essentials Matte. This page is ready [30-31/08/2025]…" at bounding box center [297, 242] width 408 height 1857
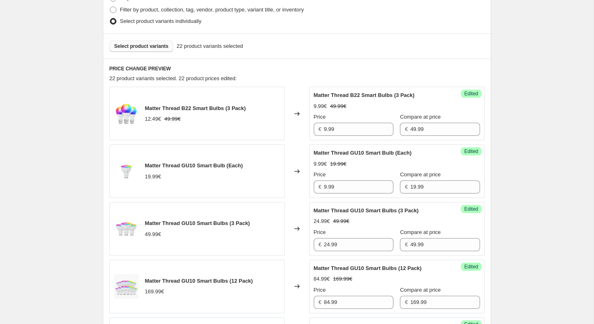
scroll to position [261, 0]
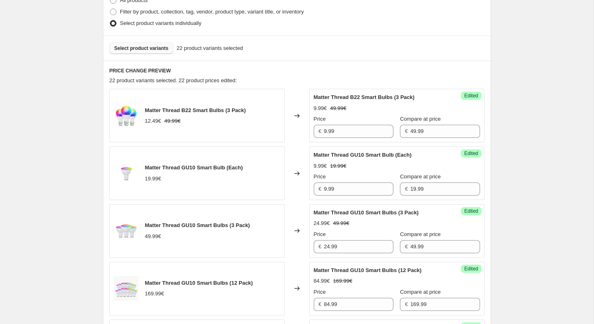
click at [157, 51] on span "Select product variants" at bounding box center [141, 48] width 54 height 7
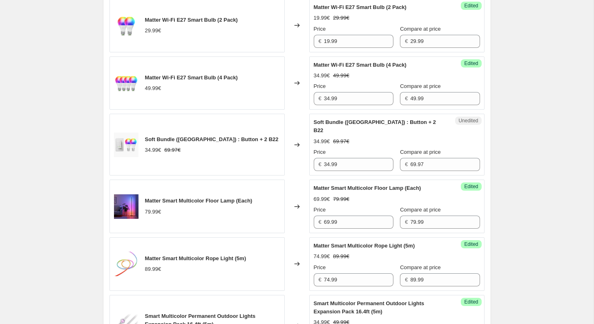
scroll to position [1086, 0]
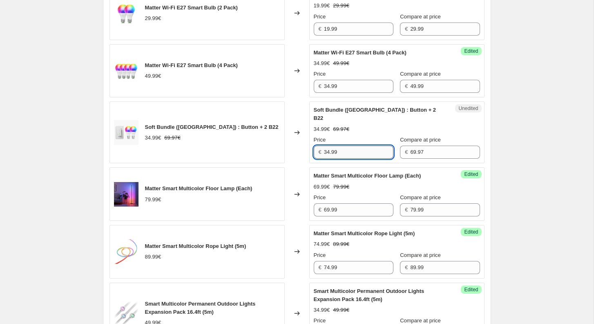
click at [351, 152] on input "34.99" at bounding box center [358, 151] width 69 height 13
paste input "19.94145"
type input "19.99"
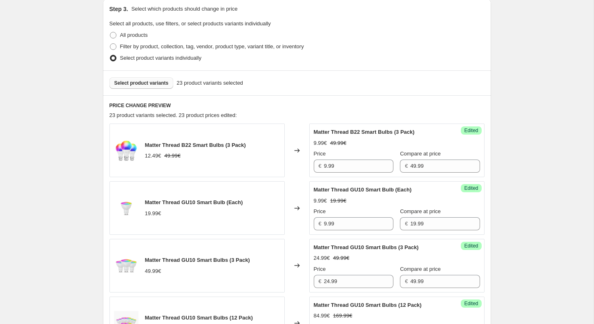
scroll to position [226, 0]
click at [140, 85] on span "Select product variants" at bounding box center [141, 83] width 54 height 7
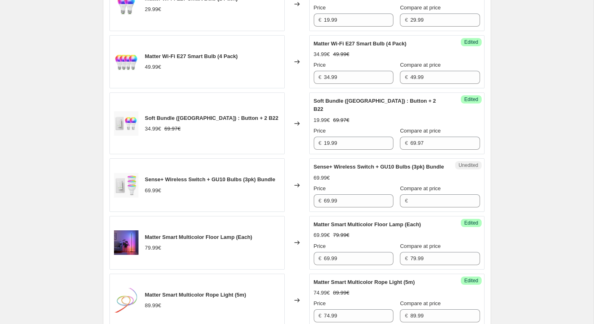
scroll to position [1102, 0]
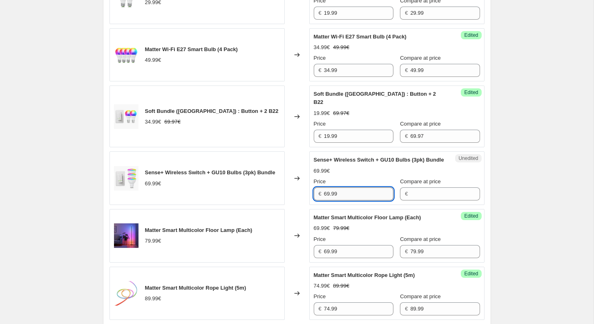
click at [364, 200] on input "69.99" at bounding box center [358, 193] width 69 height 13
type input "69.99"
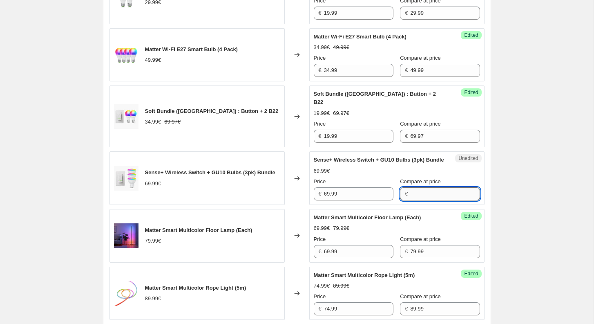
click at [431, 200] on input "Compare at price" at bounding box center [444, 193] width 69 height 13
paste input "69.99"
type input "69.99"
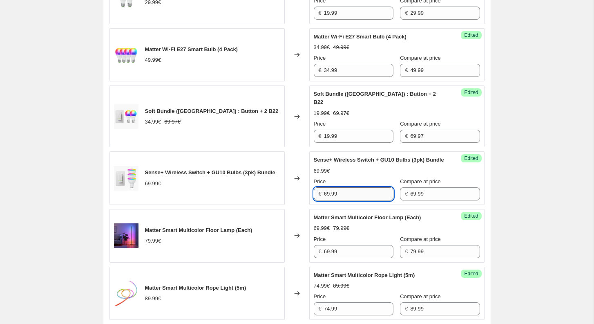
click at [346, 200] on input "69.99" at bounding box center [358, 193] width 69 height 13
paste input "3"
type input "39.99"
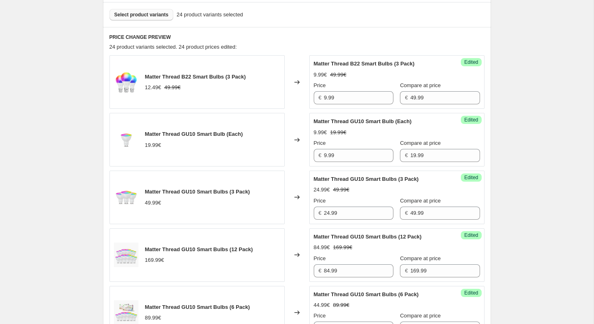
scroll to position [241, 0]
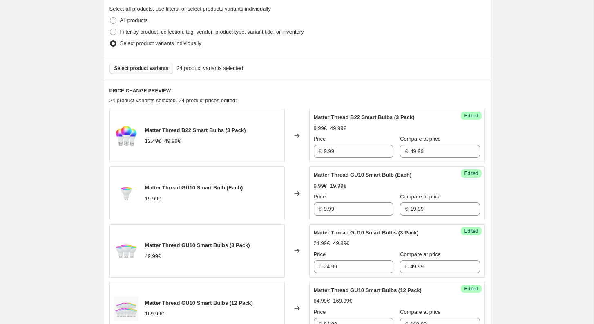
click at [142, 69] on span "Select product variants" at bounding box center [141, 68] width 54 height 7
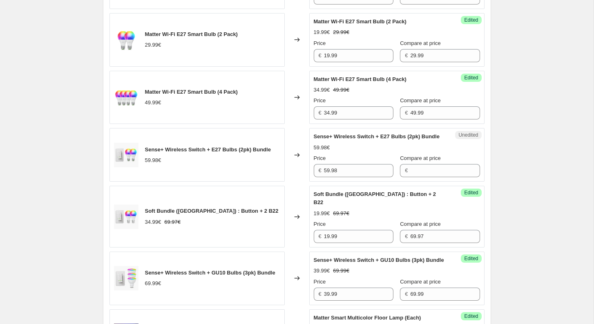
scroll to position [1071, 0]
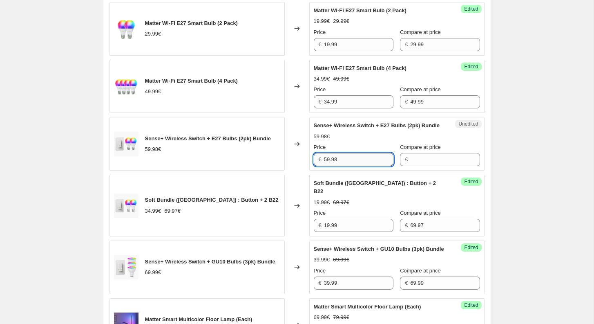
click at [344, 166] on input "59.98" at bounding box center [358, 159] width 69 height 13
type input "59.98"
click at [410, 166] on input "Compare at price" at bounding box center [444, 159] width 69 height 13
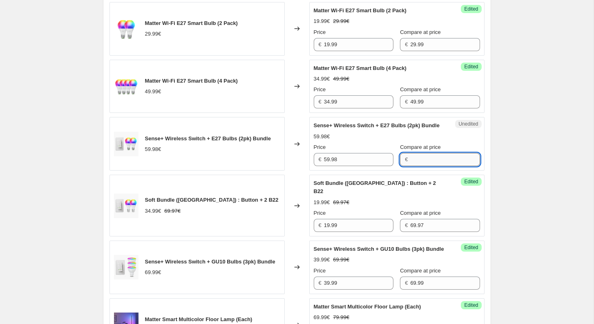
paste input "59.98"
type input "59.98"
click at [369, 166] on input "59.98" at bounding box center [358, 159] width 69 height 13
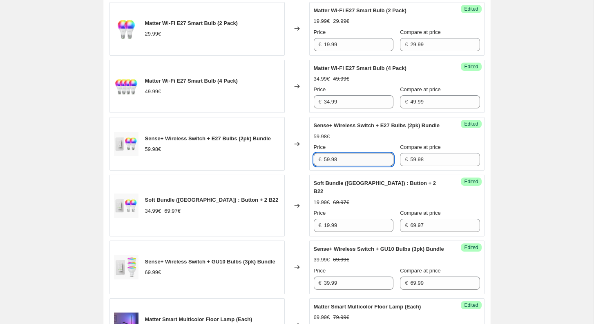
paste input "19.94145"
type input "19.99"
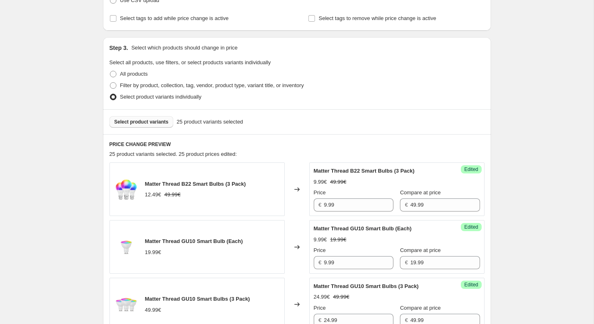
scroll to position [186, 0]
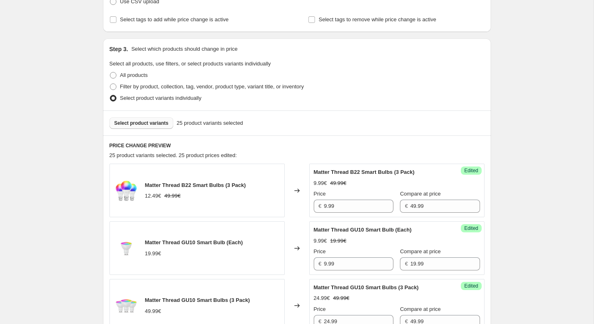
click at [151, 121] on span "Select product variants" at bounding box center [141, 123] width 54 height 7
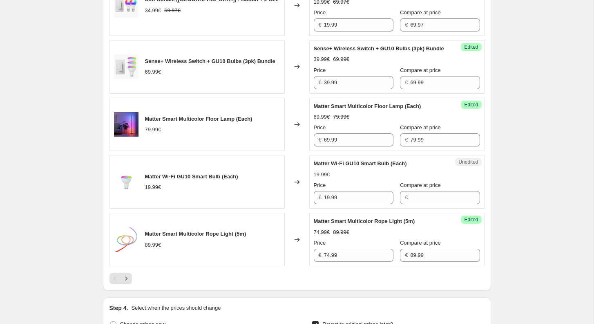
scroll to position [1273, 0]
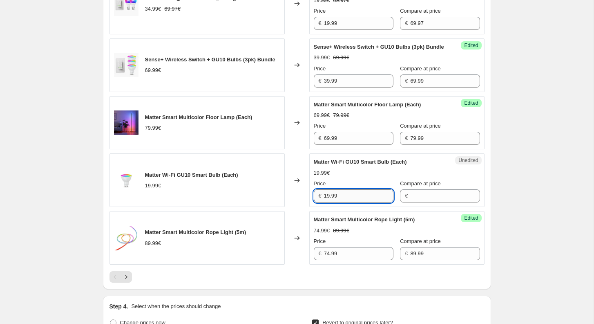
click at [373, 202] on input "19.99" at bounding box center [358, 195] width 69 height 13
type input "19.99"
click at [423, 202] on input "Compare at price" at bounding box center [444, 195] width 69 height 13
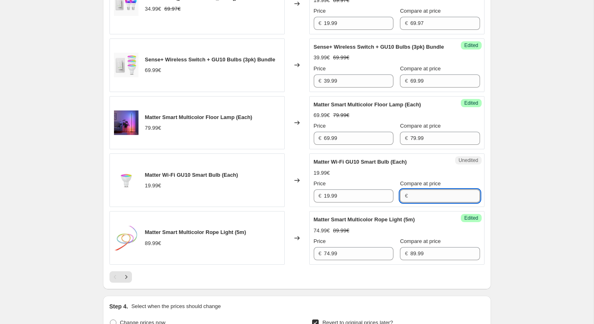
paste input "19.99"
type input "19.99"
click at [347, 202] on input "19.99" at bounding box center [358, 195] width 69 height 13
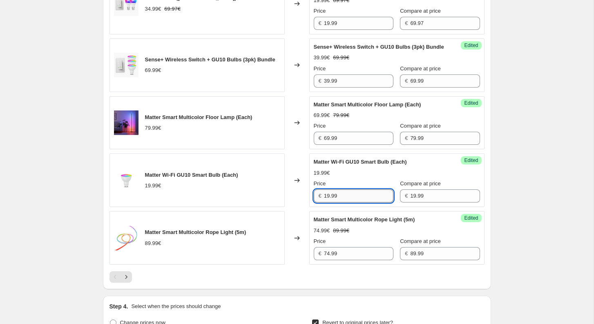
paste input "4.9925"
type input "14.99"
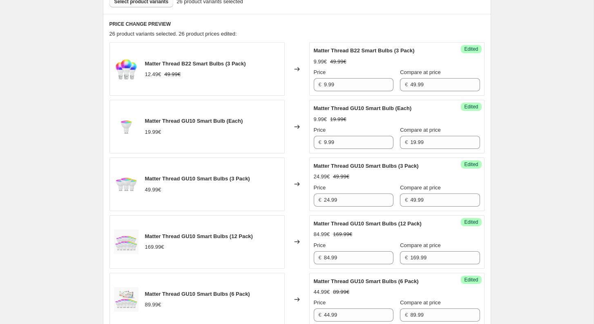
scroll to position [241, 0]
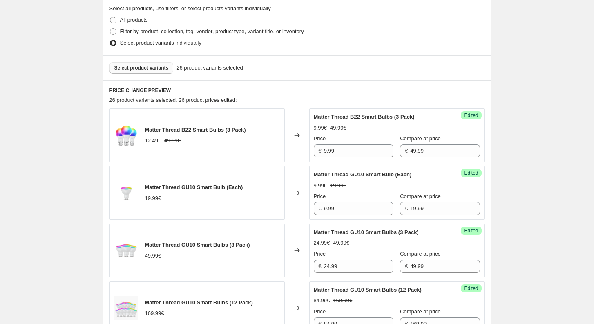
click at [158, 59] on div "Select product variants 26 product variants selected" at bounding box center [297, 67] width 388 height 25
click at [158, 66] on span "Select product variants" at bounding box center [141, 68] width 54 height 7
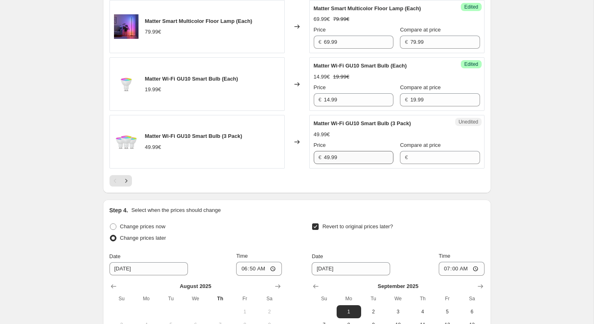
scroll to position [1370, 0]
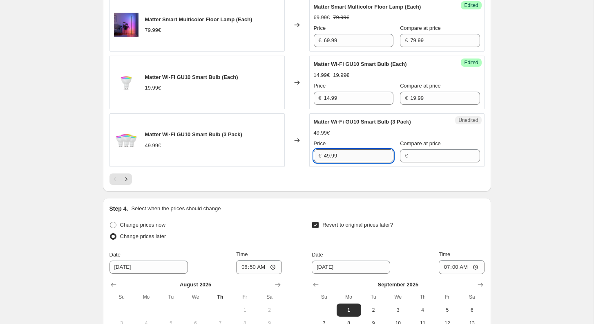
click at [350, 162] on input "49.99" at bounding box center [358, 155] width 69 height 13
type input "49.99"
click at [417, 162] on input "Compare at price" at bounding box center [444, 155] width 69 height 13
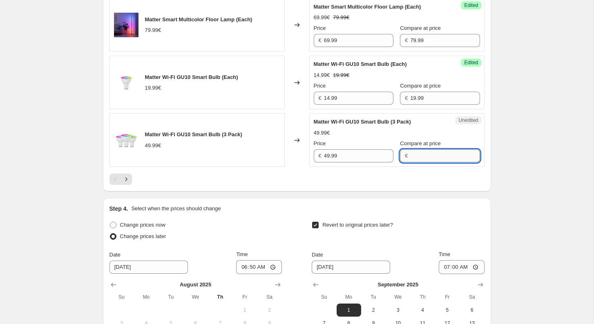
paste input "49.99"
type input "49.99"
click at [360, 162] on input "49.99" at bounding box center [358, 155] width 69 height 13
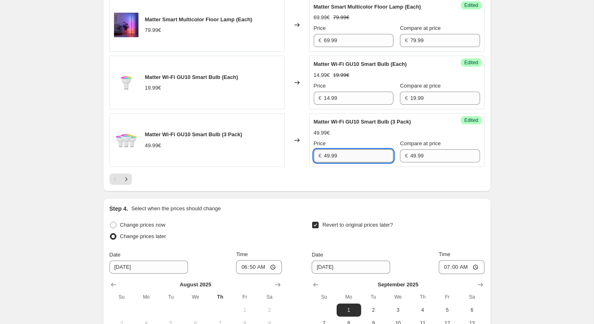
paste input "37.4925"
type input "37.49"
click at [482, 165] on div "Success Edited Matter Wi-Fi GU10 Smart Bulb (3 Pack) 49.99€ Price € 37.49 Compa…" at bounding box center [396, 140] width 175 height 54
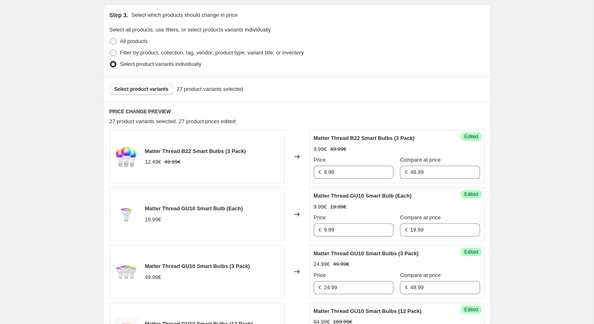
scroll to position [216, 0]
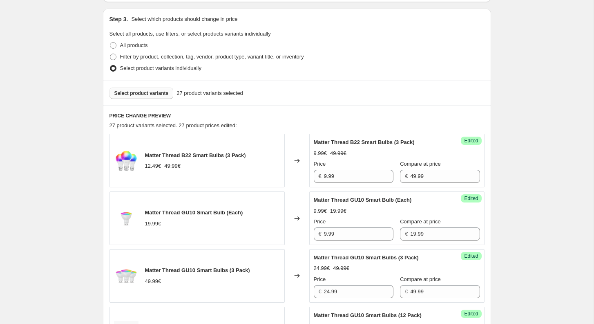
click at [158, 90] on span "Select product variants" at bounding box center [141, 93] width 54 height 7
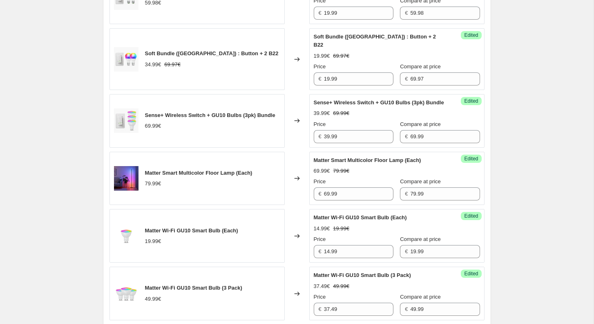
scroll to position [1411, 0]
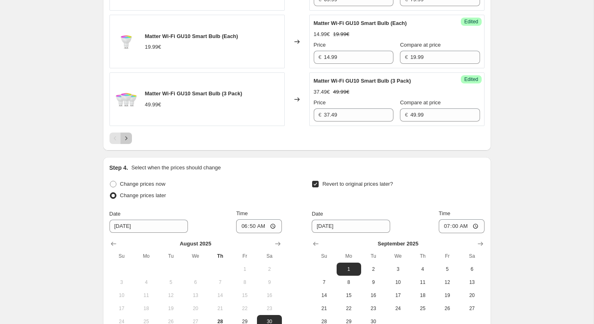
click at [127, 140] on icon "Next" at bounding box center [126, 138] width 2 height 4
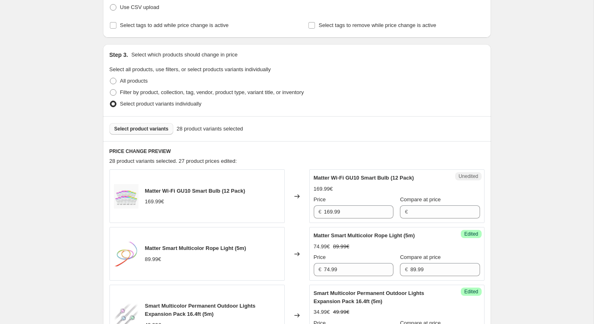
scroll to position [170, 0]
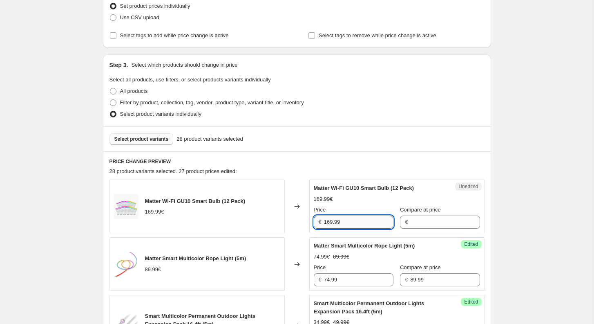
click at [353, 218] on input "169.99" at bounding box center [358, 221] width 69 height 13
type input "169.99"
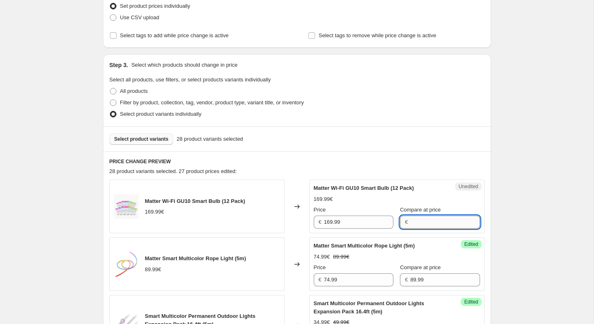
click at [427, 218] on input "Compare at price" at bounding box center [444, 221] width 69 height 13
paste input "169.99"
type input "169.99"
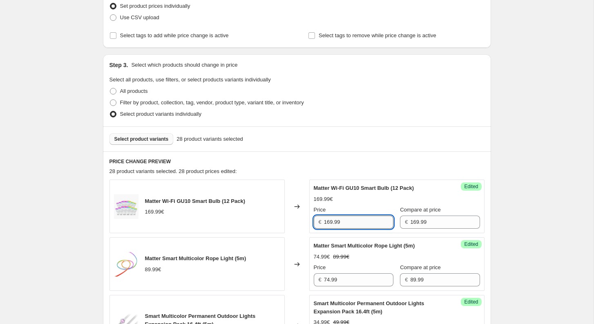
click at [365, 223] on input "169.99" at bounding box center [358, 221] width 69 height 13
paste input "27.4925"
type input "127.49"
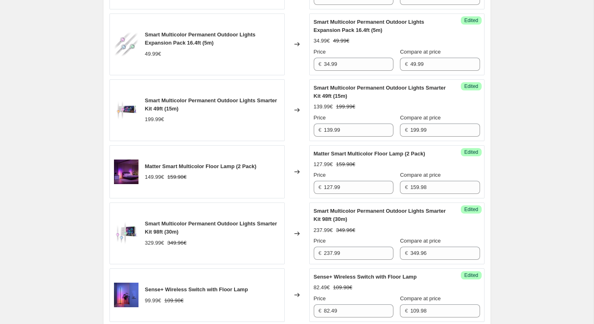
scroll to position [807, 0]
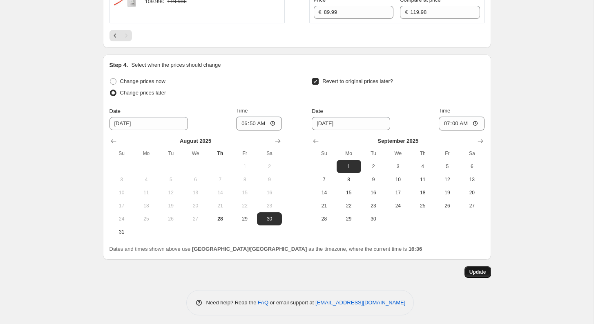
click at [483, 271] on span "Update" at bounding box center [477, 271] width 17 height 7
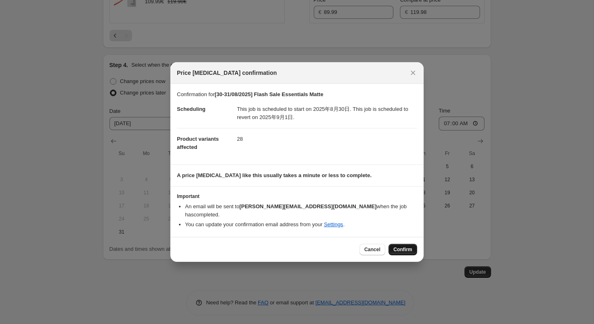
click at [402, 246] on span "Confirm" at bounding box center [402, 249] width 19 height 7
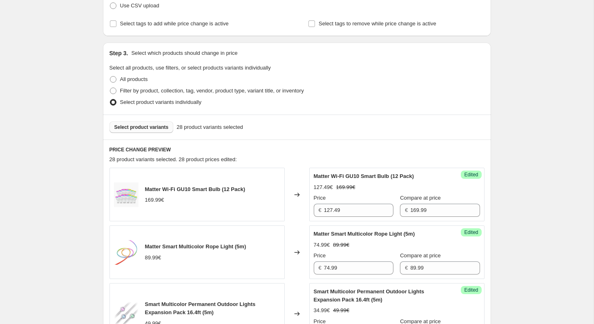
scroll to position [0, 0]
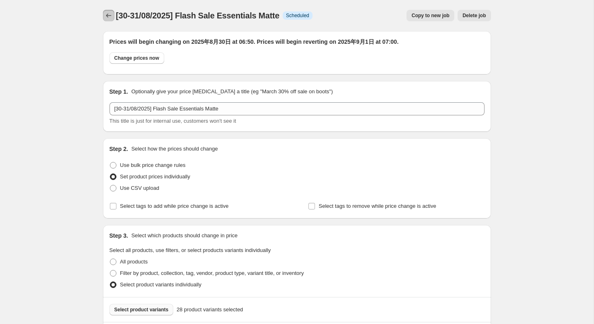
click at [109, 15] on icon "Price change jobs" at bounding box center [109, 15] width 8 height 8
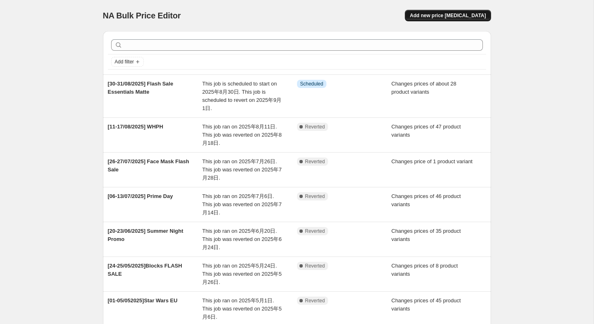
click at [475, 15] on span "Add new price [MEDICAL_DATA]" at bounding box center [448, 15] width 76 height 7
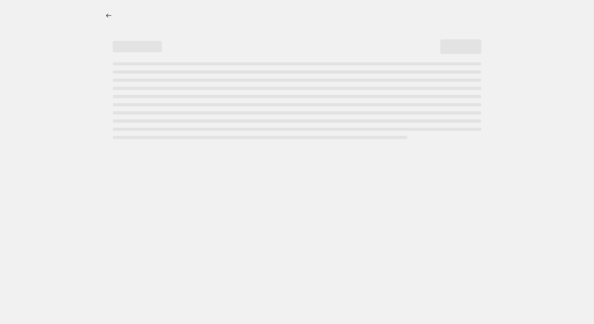
select select "percentage"
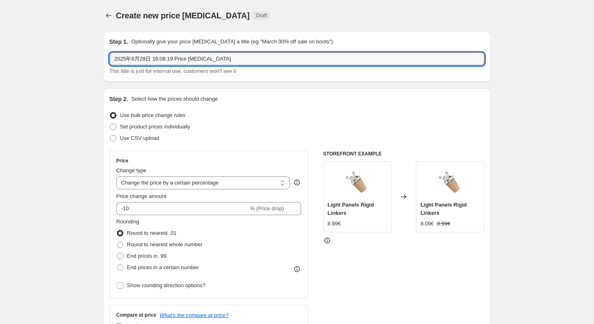
type input "【"
click at [130, 63] on input "【" at bounding box center [297, 58] width 375 height 13
type input "[05-08/09/2025] Nanoleaf Day"
click at [136, 129] on span "Set product prices individually" at bounding box center [155, 126] width 70 height 6
click at [110, 124] on input "Set product prices individually" at bounding box center [110, 123] width 0 height 0
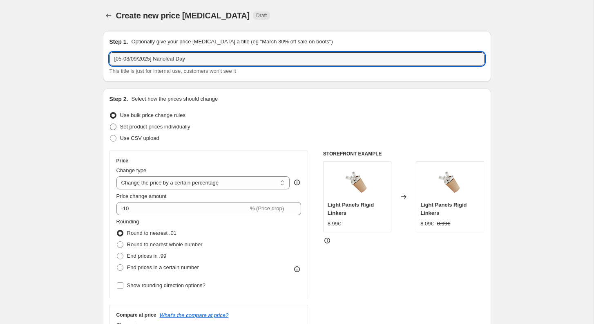
radio input "true"
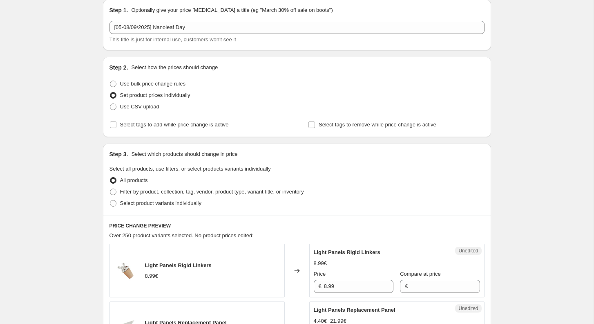
scroll to position [66, 0]
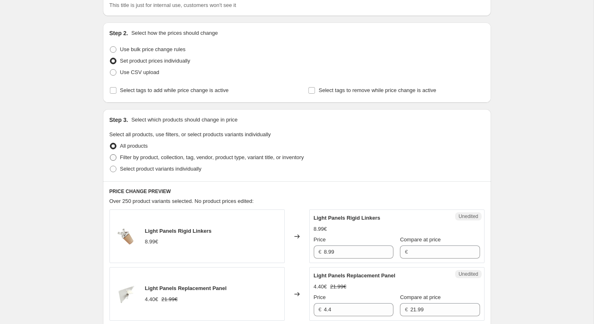
click at [142, 155] on span "Filter by product, collection, tag, vendor, product type, variant title, or inv…" at bounding box center [212, 157] width 184 height 6
click at [110, 154] on input "Filter by product, collection, tag, vendor, product type, variant title, or inv…" at bounding box center [110, 154] width 0 height 0
radio input "true"
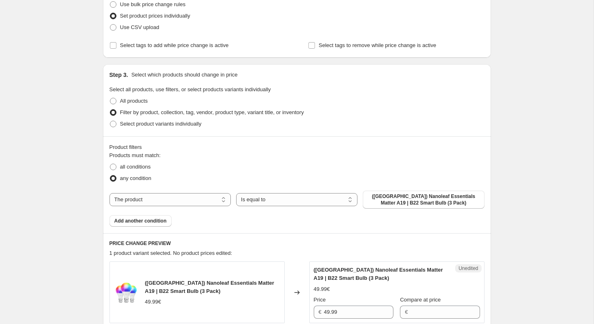
scroll to position [100, 0]
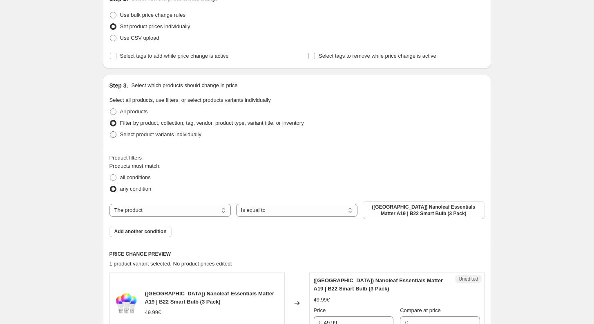
click at [136, 134] on span "Select product variants individually" at bounding box center [160, 134] width 81 height 6
click at [110, 132] on input "Select product variants individually" at bounding box center [110, 131] width 0 height 0
radio input "true"
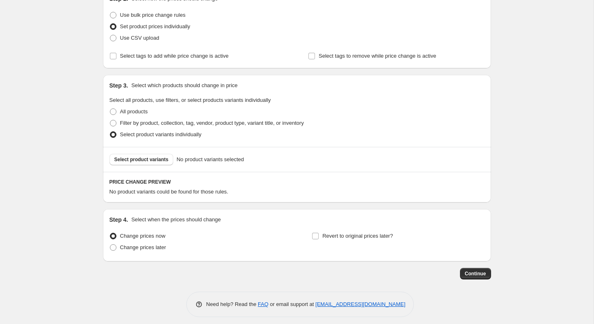
scroll to position [105, 0]
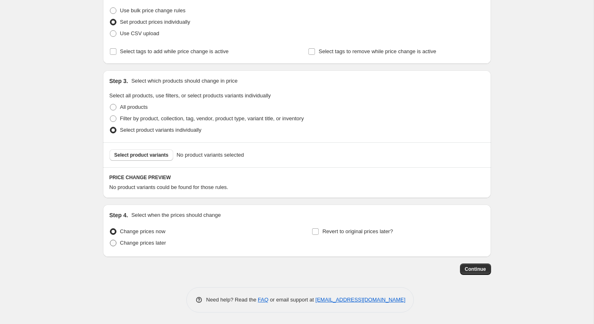
click at [130, 241] on span "Change prices later" at bounding box center [143, 242] width 46 height 6
click at [110, 240] on input "Change prices later" at bounding box center [110, 239] width 0 height 0
radio input "true"
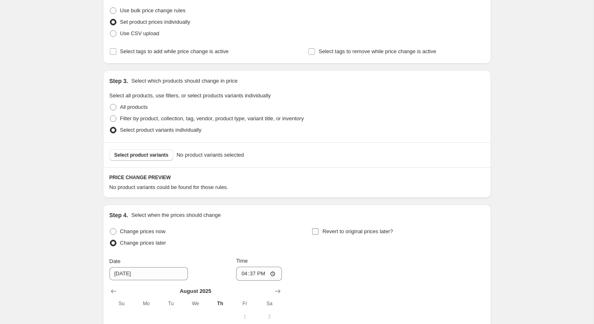
click at [319, 231] on span at bounding box center [315, 231] width 7 height 7
click at [319, 231] on input "Revert to original prices later?" at bounding box center [315, 231] width 7 height 7
checkbox input "true"
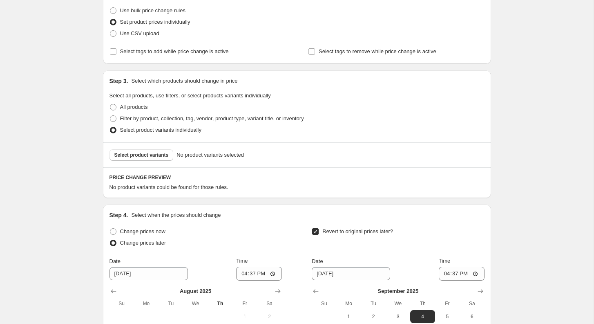
scroll to position [257, 0]
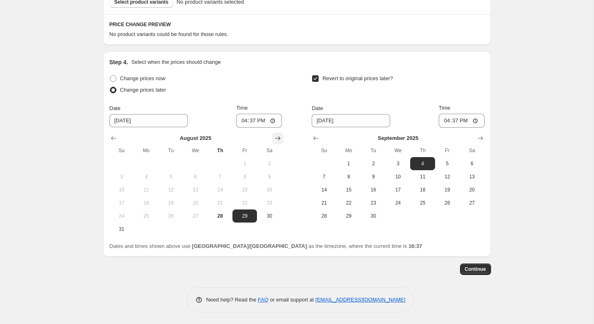
click at [280, 142] on button "Show next month, September 2025" at bounding box center [277, 137] width 11 height 11
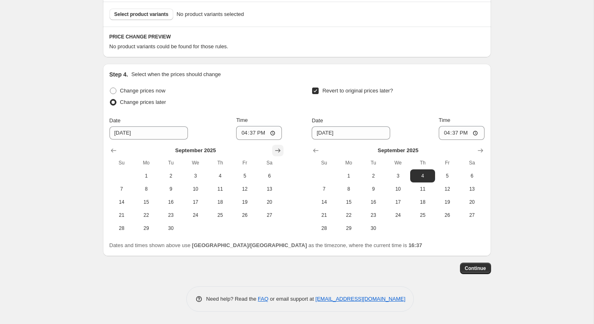
scroll to position [244, 0]
click at [241, 175] on span "5" at bounding box center [245, 176] width 18 height 7
type input "[DATE]"
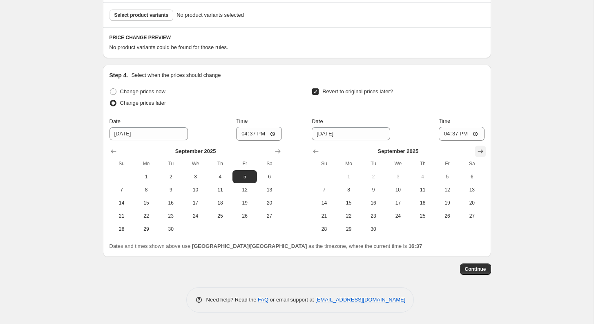
click at [483, 149] on icon "Show next month, October 2025" at bounding box center [480, 151] width 8 height 8
click at [315, 151] on icon "Show previous month, September 2025" at bounding box center [315, 152] width 5 height 4
click at [374, 188] on span "9" at bounding box center [373, 189] width 18 height 7
type input "[DATE]"
click at [251, 133] on input "16:37" at bounding box center [259, 134] width 46 height 14
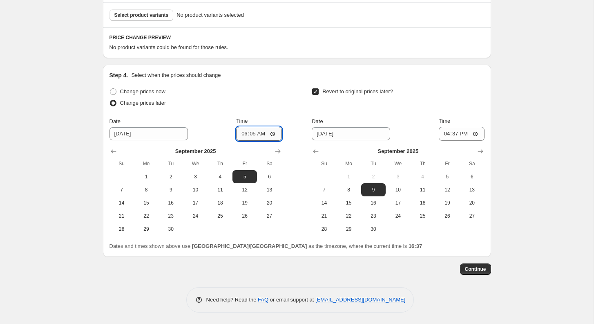
type input "06:50"
click at [456, 137] on input "16:37" at bounding box center [462, 134] width 46 height 14
type input "07:00"
click at [584, 113] on div "Create new price change job. This page is ready Create new price change job Dra…" at bounding box center [297, 40] width 594 height 569
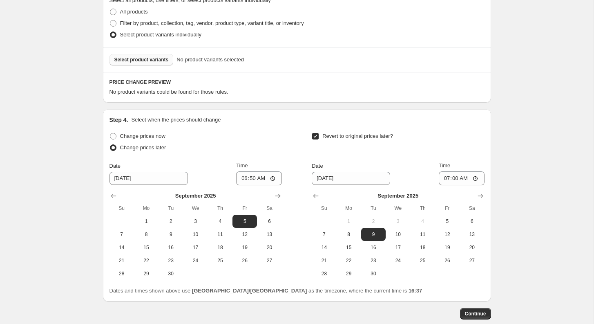
click at [154, 56] on span "Select product variants" at bounding box center [141, 59] width 54 height 7
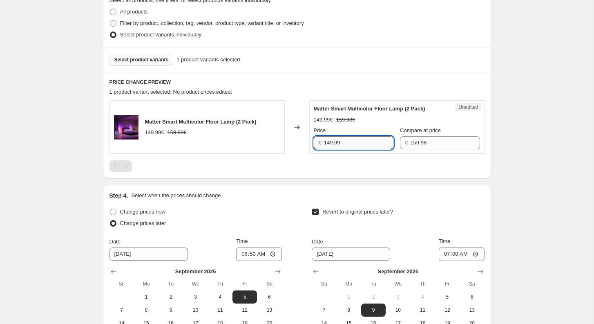
click at [355, 144] on input "149.99" at bounding box center [358, 142] width 69 height 13
paste input "29.98375"
type input "129.99"
click at [524, 142] on div "Create new price change job. This page is ready Create new price change job Dra…" at bounding box center [297, 122] width 594 height 644
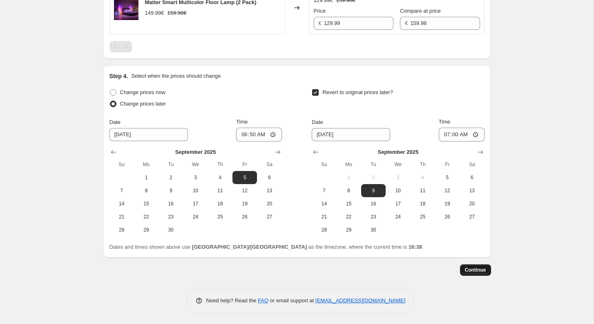
click at [478, 264] on button "Continue" at bounding box center [475, 269] width 31 height 11
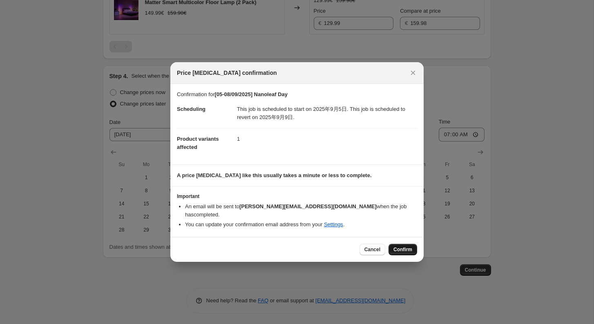
click at [405, 246] on span "Confirm" at bounding box center [402, 249] width 19 height 7
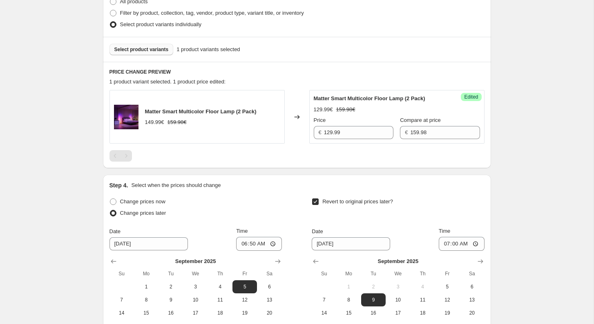
scroll to position [248, 0]
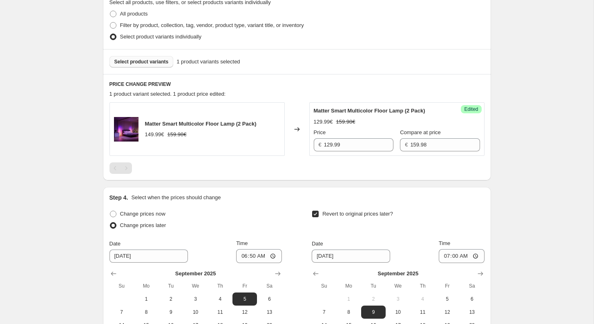
click at [153, 60] on span "Select product variants" at bounding box center [141, 61] width 54 height 7
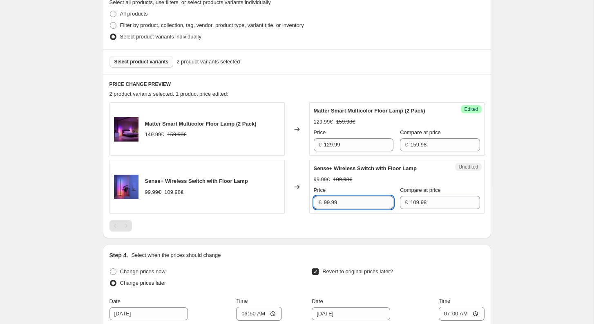
click at [347, 203] on input "99.99" at bounding box center [358, 202] width 69 height 13
paste input "89.985636"
type input "89.99"
click at [518, 190] on div "[05-08/09/2025] Nanoleaf Day. This page is ready [05-08/09/2025] Nanoleaf Day I…" at bounding box center [297, 128] width 594 height 752
click at [132, 69] on div "Select product variants 2 product variants selected" at bounding box center [297, 61] width 388 height 25
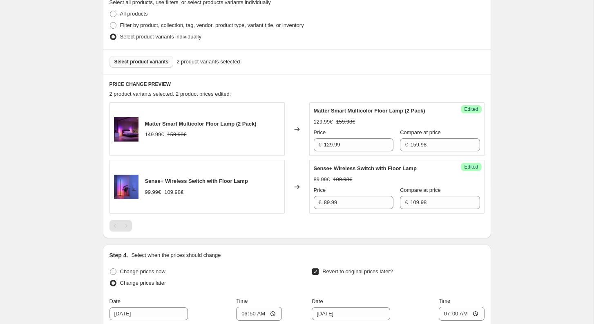
click at [132, 62] on span "Select product variants" at bounding box center [141, 61] width 54 height 7
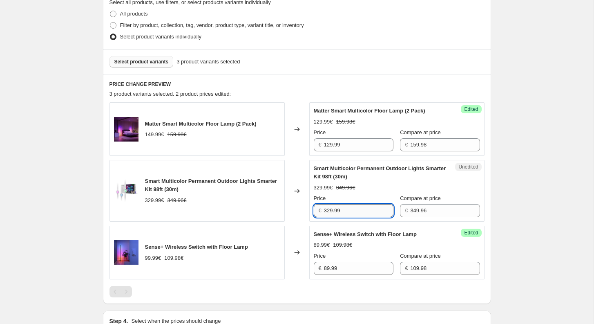
click at [358, 209] on input "329.99" at bounding box center [358, 210] width 69 height 13
paste input "237.9728"
type input "237.99"
click at [486, 183] on div "PRICE CHANGE PREVIEW 3 product variants selected. 2 product prices edited: Matt…" at bounding box center [297, 189] width 388 height 230
click at [142, 56] on button "Select product variants" at bounding box center [142, 61] width 64 height 11
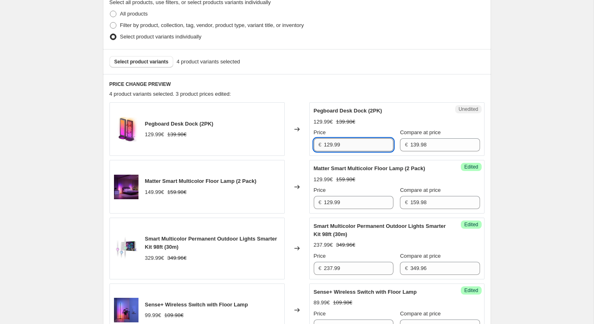
click at [349, 144] on input "129.99" at bounding box center [358, 144] width 69 height 13
paste input "14.7836"
type input "114.79"
click at [518, 130] on div "[05-08/09/2025] Nanoleaf Day. This page is ready [05-08/09/2025] Nanoleaf Day I…" at bounding box center [297, 189] width 594 height 875
click at [139, 65] on button "Select product variants" at bounding box center [142, 61] width 64 height 11
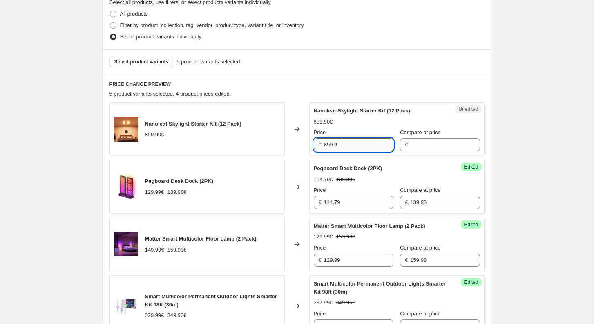
click at [357, 146] on input "859.9" at bounding box center [358, 144] width 69 height 13
type input "859.9"
click at [413, 143] on input "Compare at price" at bounding box center [444, 144] width 69 height 13
paste input "859.9"
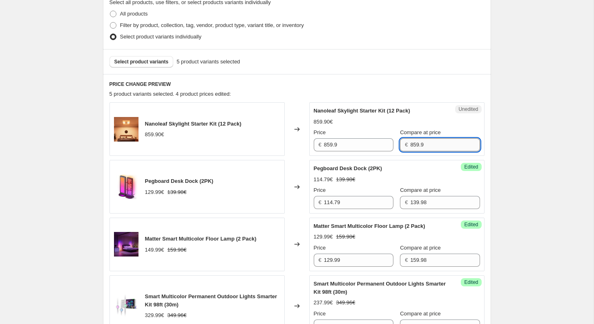
type input "859.9"
click at [345, 136] on div "Price € 859.9" at bounding box center [354, 139] width 80 height 23
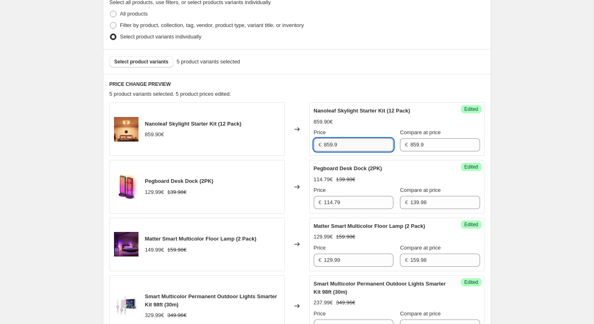
click at [345, 140] on input "859.9" at bounding box center [358, 144] width 69 height 13
paste input "515.94"
type input "515.99"
click at [518, 143] on div "[05-08/09/2025] Nanoleaf Day. This page is ready [05-08/09/2025] Nanoleaf Day I…" at bounding box center [297, 218] width 594 height 932
click at [164, 61] on span "Select product variants" at bounding box center [141, 61] width 54 height 7
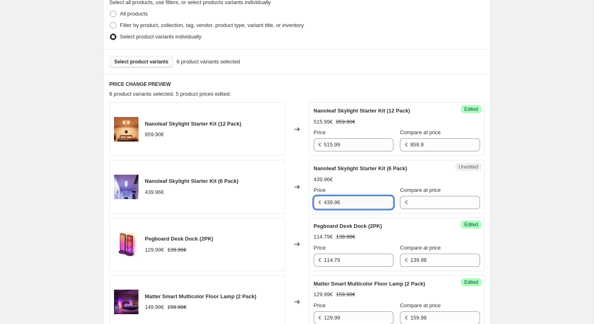
click at [367, 202] on input "439.96" at bounding box center [358, 202] width 69 height 13
type input "439.96"
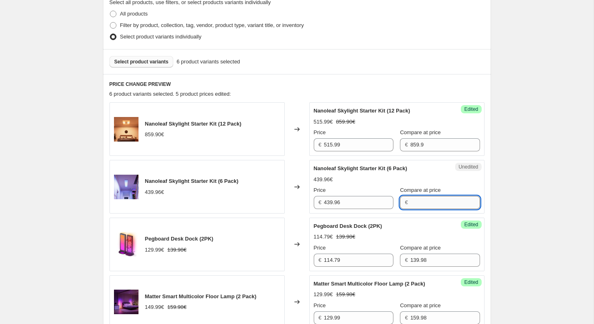
click at [418, 203] on input "Compare at price" at bounding box center [444, 202] width 69 height 13
paste input "439.96"
type input "439.96"
click at [350, 203] on input "439.96" at bounding box center [358, 202] width 69 height 13
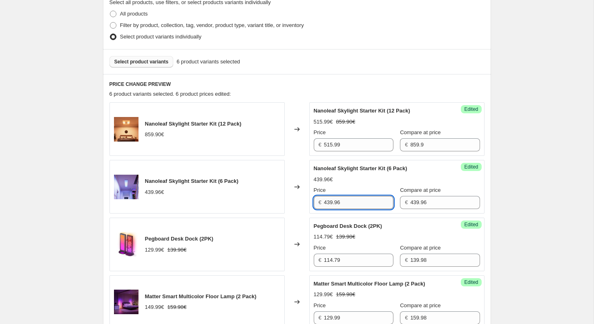
paste input "274.975"
type input "274.99"
click at [537, 169] on div "[05-08/09/2025] Nanoleaf Day. This page is ready [05-08/09/2025] Nanoleaf Day I…" at bounding box center [297, 247] width 594 height 990
click at [167, 62] on span "Select product variants" at bounding box center [141, 61] width 54 height 7
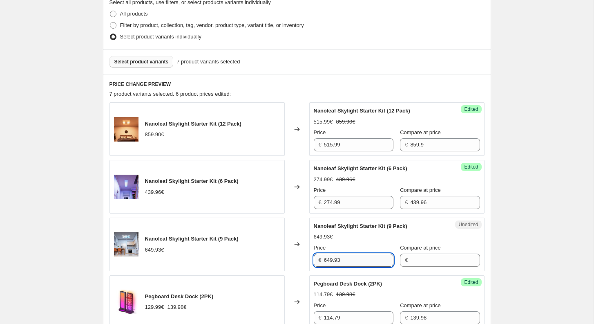
click at [364, 259] on input "649.93" at bounding box center [358, 259] width 69 height 13
type input "649.93"
click at [422, 259] on input "Compare at price" at bounding box center [444, 259] width 69 height 13
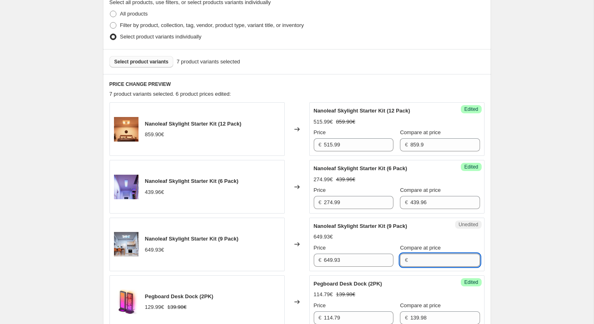
paste input "649.93"
type input "649.93"
click at [340, 264] on input "649.93" at bounding box center [358, 259] width 69 height 13
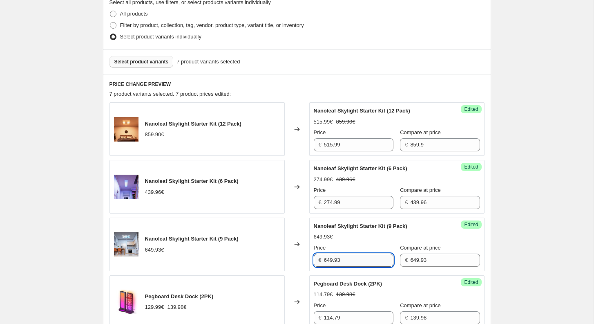
paste input "422.4545"
type input "422.49"
click at [512, 244] on div "[05-08/09/2025] Nanoleaf Day. This page is ready [05-08/09/2025] Nanoleaf Day I…" at bounding box center [297, 276] width 594 height 1048
click at [173, 64] on button "Select product variants" at bounding box center [142, 61] width 64 height 11
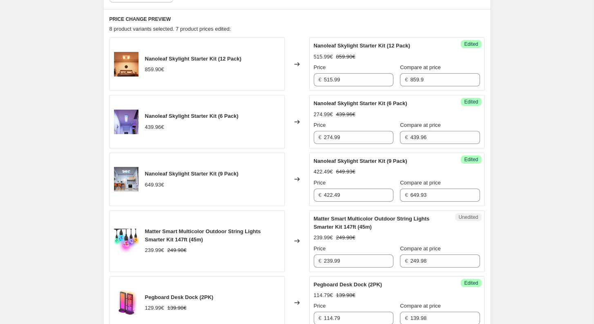
scroll to position [337, 0]
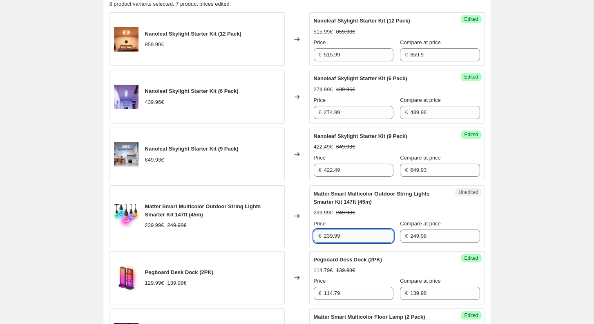
click at [351, 236] on input "239.99" at bounding box center [358, 235] width 69 height 13
paste input "199.984"
type input "199.99"
click at [516, 217] on div "[05-08/09/2025] Nanoleaf Day. This page is ready [05-08/09/2025] Nanoleaf Day I…" at bounding box center [297, 219] width 594 height 1113
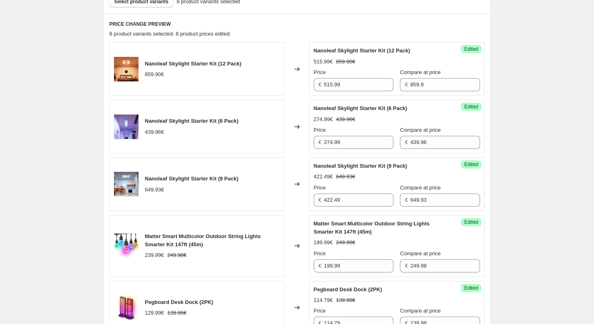
scroll to position [239, 0]
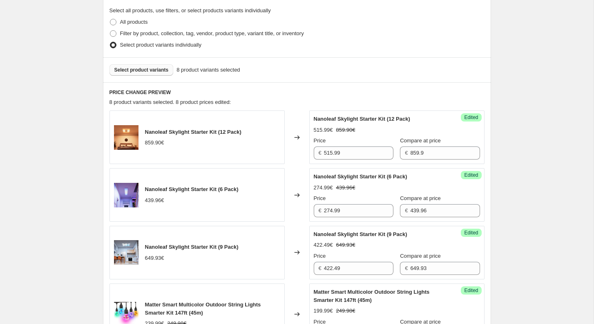
click at [148, 69] on span "Select product variants" at bounding box center [141, 70] width 54 height 7
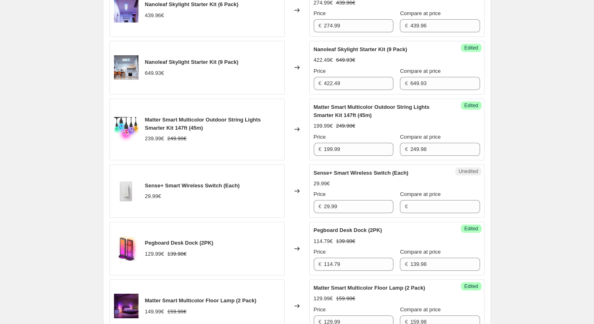
scroll to position [436, 0]
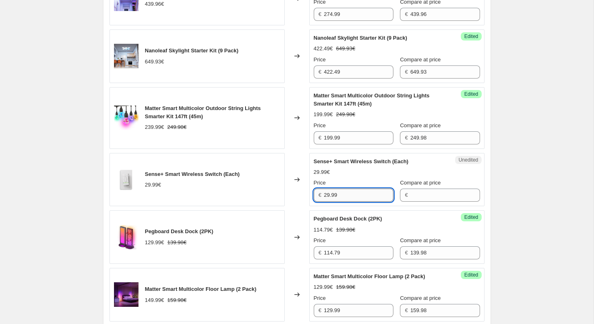
click at [353, 191] on input "29.99" at bounding box center [358, 194] width 69 height 13
type input "29.99"
click at [412, 196] on input "Compare at price" at bounding box center [444, 194] width 69 height 13
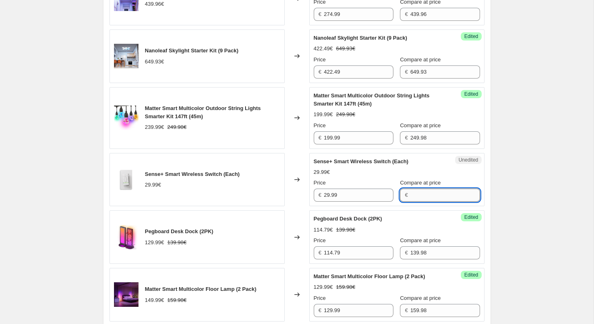
paste input "29.99"
type input "29.99"
click at [358, 199] on input "29.99" at bounding box center [358, 194] width 69 height 13
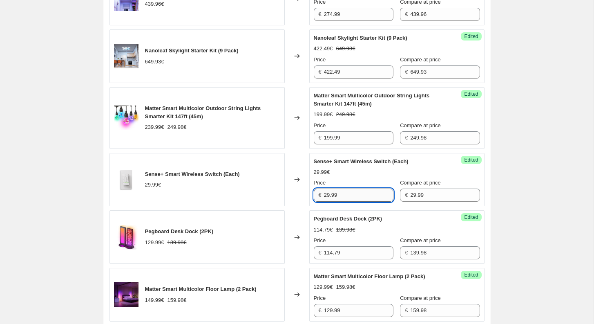
paste input "4.990667"
type input "24.99"
click at [511, 183] on div "[05-08/09/2025] Nanoleaf Day. This page is ready [05-08/09/2025] Nanoleaf Day I…" at bounding box center [297, 149] width 594 height 1171
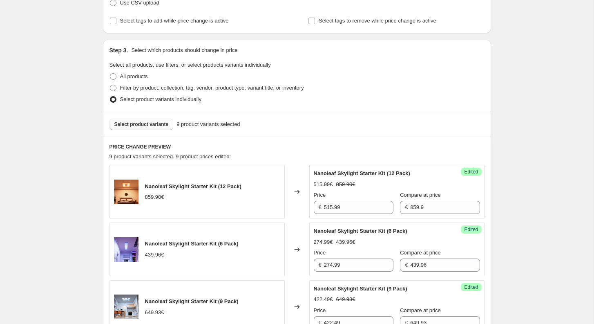
scroll to position [180, 0]
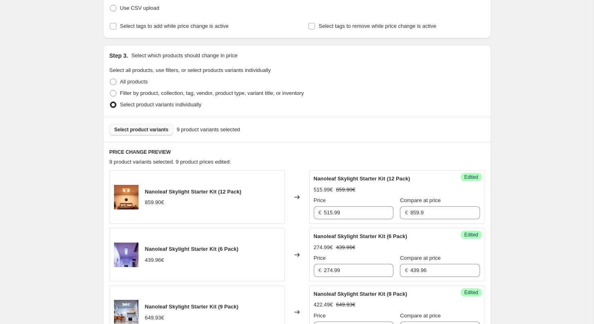
click at [143, 126] on span "Select product variants" at bounding box center [141, 129] width 54 height 7
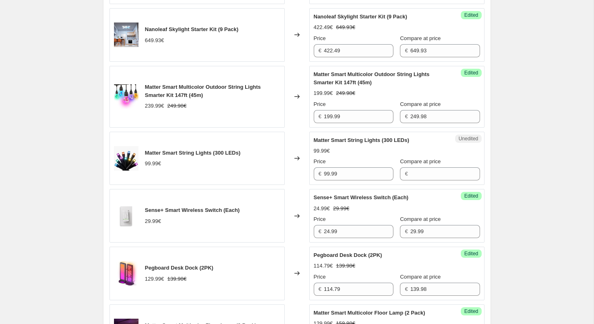
scroll to position [476, 0]
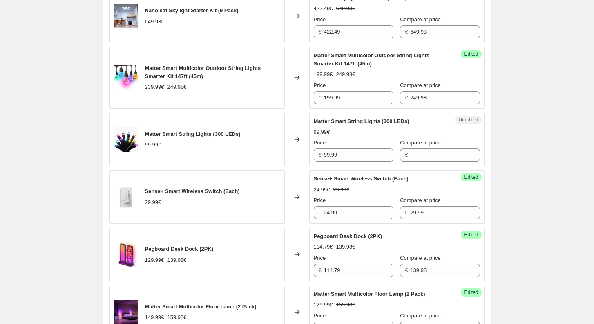
click at [350, 159] on div "Unedited Matter Smart String Lights (300 LEDs) 99.99€ Price € 99.99 Compare at …" at bounding box center [396, 140] width 175 height 54
click at [349, 153] on input "99.99" at bounding box center [358, 154] width 69 height 13
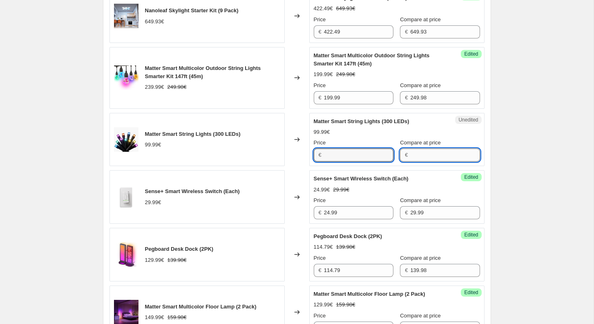
type input "99.99"
click at [411, 154] on input "Compare at price" at bounding box center [444, 154] width 69 height 13
paste input "99.99"
type input "99.99"
click at [334, 156] on input "99.99" at bounding box center [358, 154] width 69 height 13
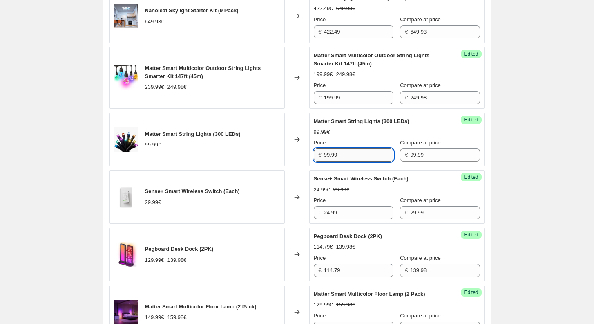
paste input "79.992"
type input "79.99"
click at [482, 155] on div "Success Edited Matter Smart String Lights (300 LEDs) 99.99€ Price € 79.99 Compa…" at bounding box center [396, 140] width 175 height 54
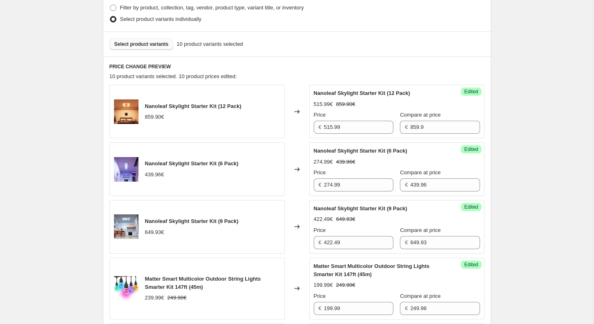
scroll to position [253, 0]
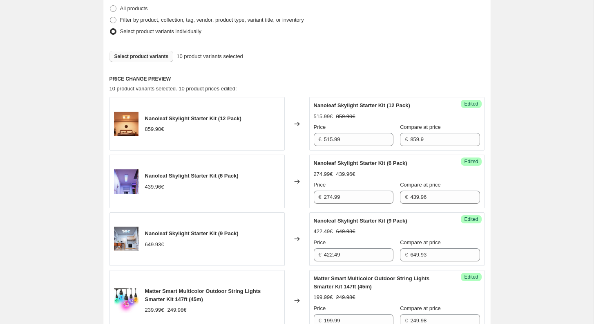
click at [144, 53] on span "Select product variants" at bounding box center [141, 56] width 54 height 7
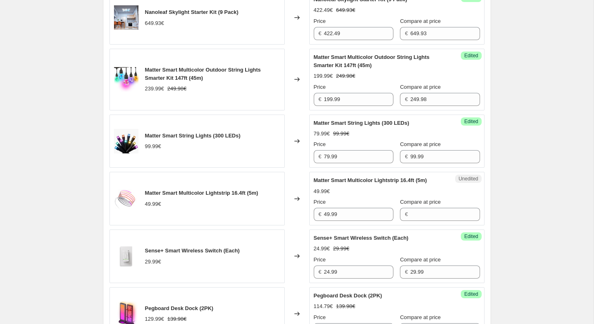
scroll to position [476, 0]
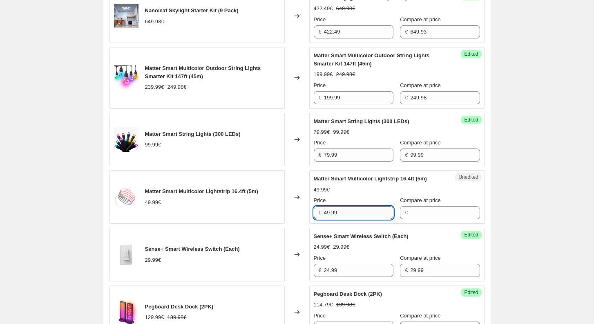
click at [367, 212] on input "49.99" at bounding box center [358, 212] width 69 height 13
type input "49.99"
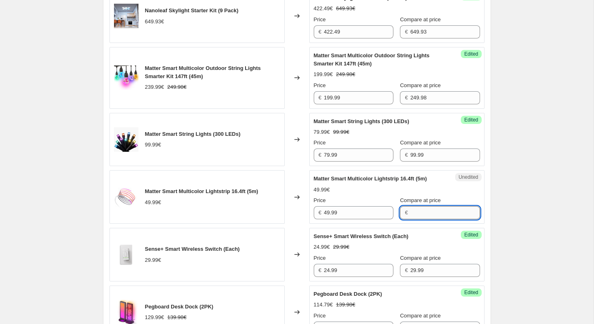
click at [418, 215] on input "Compare at price" at bounding box center [444, 212] width 69 height 13
paste input "49.99"
type input "49.99"
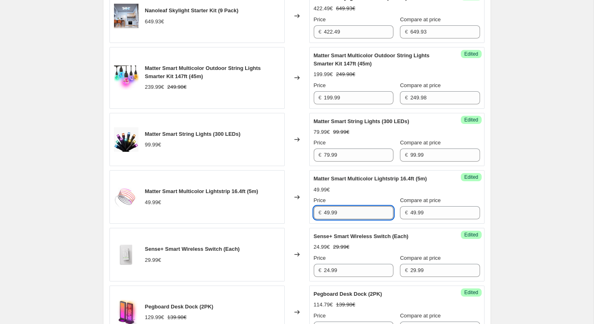
click at [362, 219] on input "49.99" at bounding box center [358, 212] width 69 height 13
paste input "4.991"
type input "44.99"
click at [534, 172] on div "[05-08/09/2025] Nanoleaf Day. This page is ready [05-08/09/2025] Nanoleaf Day I…" at bounding box center [297, 167] width 594 height 1286
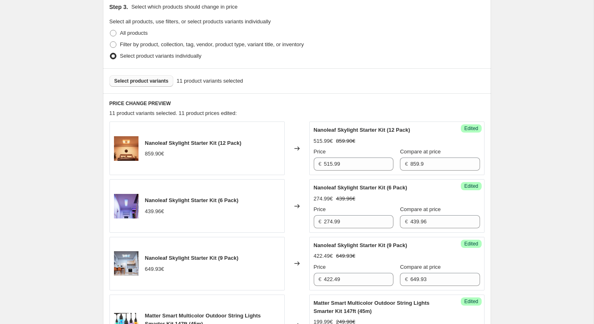
scroll to position [221, 0]
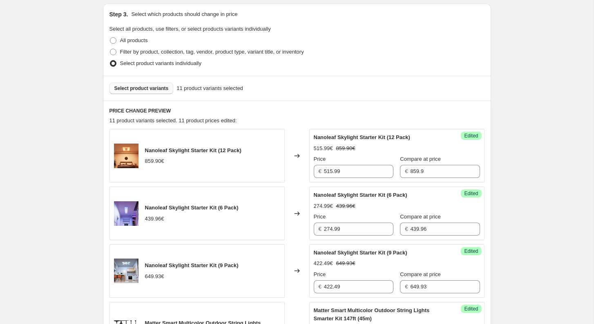
click at [124, 89] on span "Select product variants" at bounding box center [141, 88] width 54 height 7
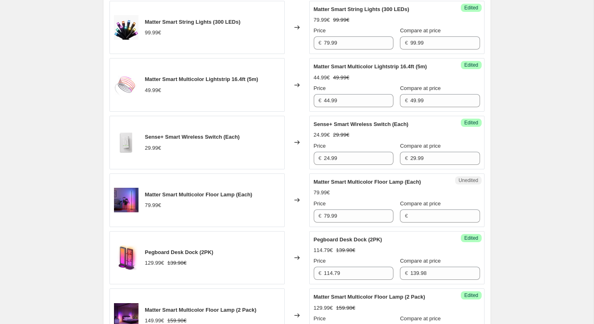
scroll to position [592, 0]
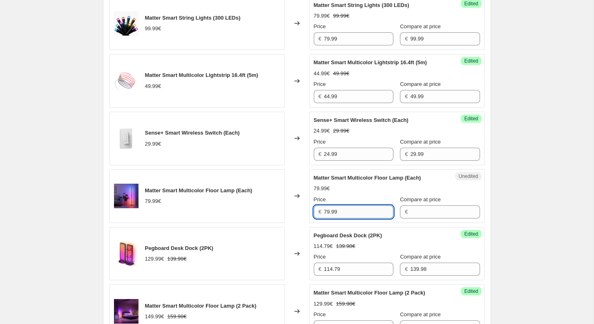
click at [370, 216] on input "79.99" at bounding box center [358, 211] width 69 height 13
type input "79.99"
click at [411, 215] on input "Compare at price" at bounding box center [444, 211] width 69 height 13
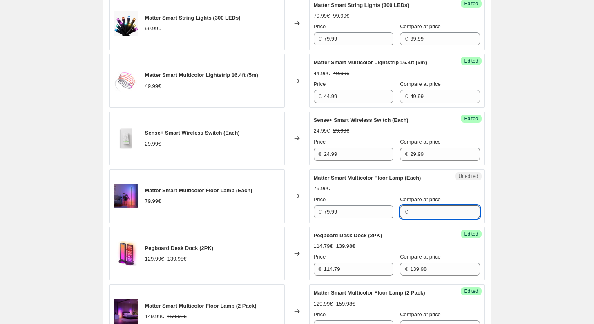
paste input "79.99"
type input "79.99"
click at [346, 215] on input "79.99" at bounding box center [358, 211] width 69 height 13
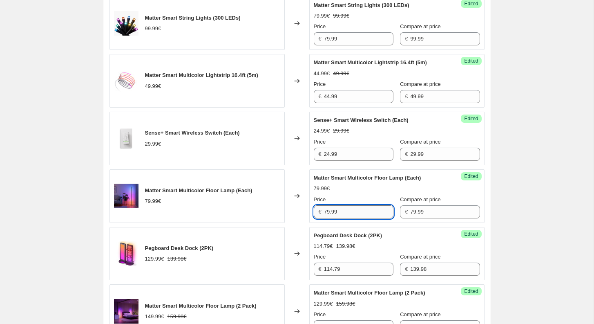
paste input "69.99125"
type input "69.99"
click at [547, 193] on div "[05-08/09/2025] Nanoleaf Day. This page is ready [05-08/09/2025] Nanoleaf Day I…" at bounding box center [297, 79] width 594 height 1343
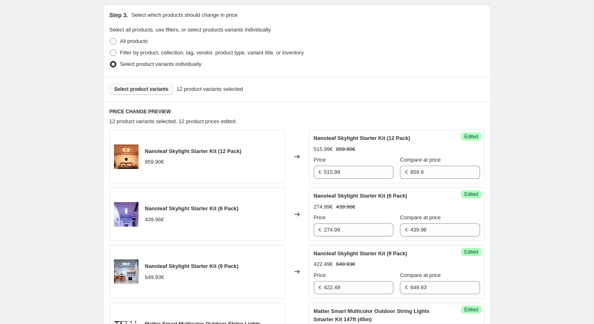
scroll to position [214, 0]
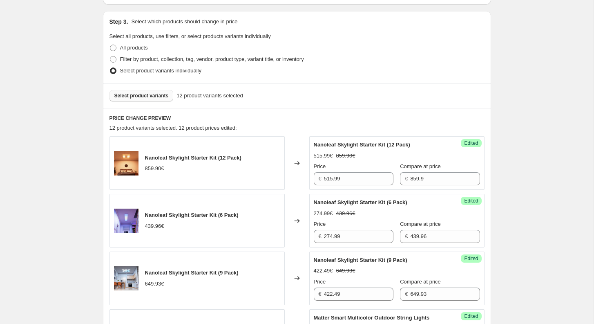
click at [138, 90] on button "Select product variants" at bounding box center [142, 95] width 64 height 11
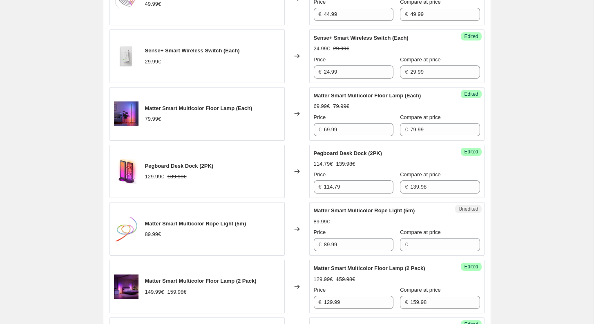
scroll to position [696, 0]
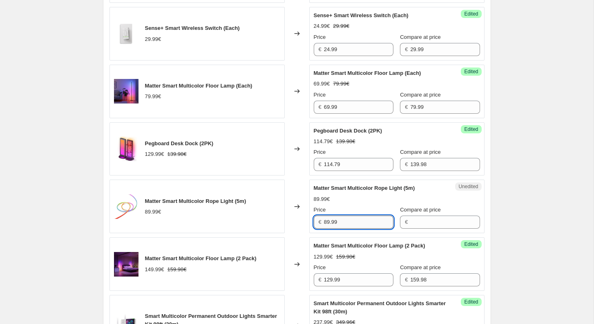
click at [357, 224] on input "89.99" at bounding box center [358, 221] width 69 height 13
type input "89.99"
click at [440, 225] on input "Compare at price" at bounding box center [444, 221] width 69 height 13
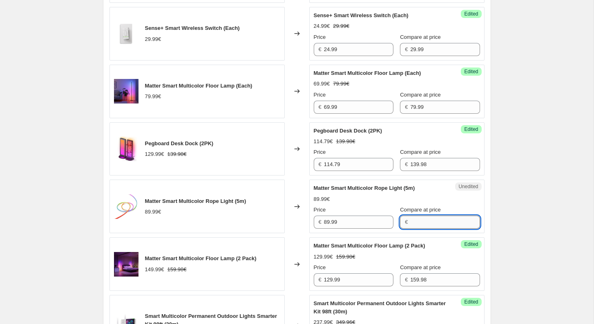
paste input "89.99"
type input "89.99"
click at [334, 223] on input "89.99" at bounding box center [358, 221] width 69 height 13
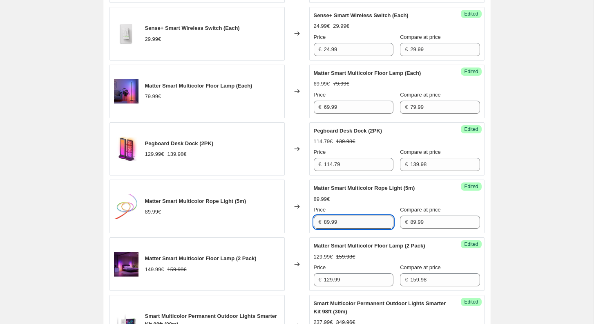
paste input "79.992111"
type input "79.99"
click at [521, 238] on div "[05-08/09/2025] Nanoleaf Day. This page is ready [05-08/09/2025] Nanoleaf Day I…" at bounding box center [297, 4] width 594 height 1401
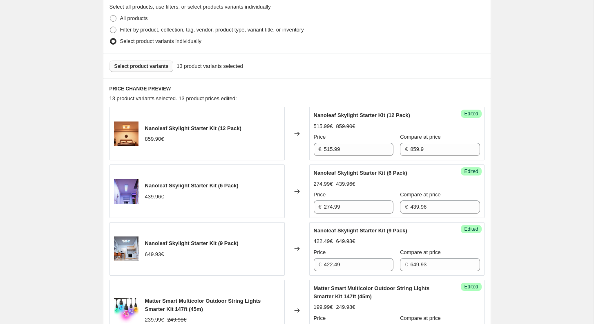
scroll to position [227, 0]
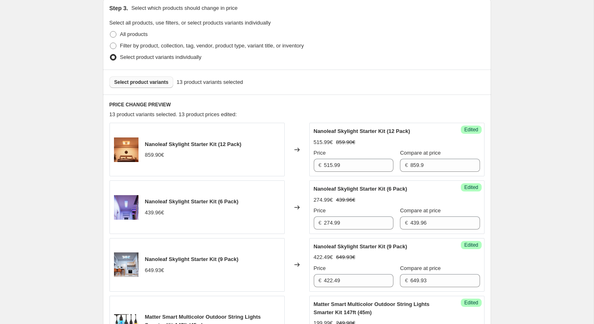
click at [136, 85] on span "Select product variants" at bounding box center [141, 82] width 54 height 7
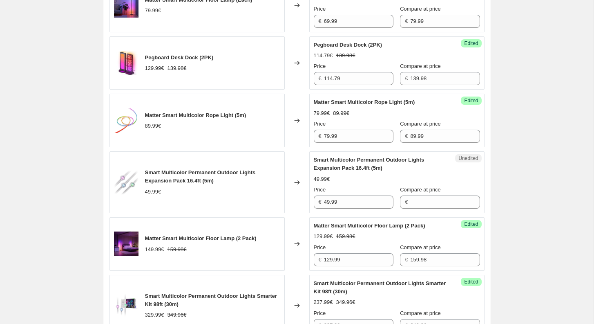
scroll to position [787, 0]
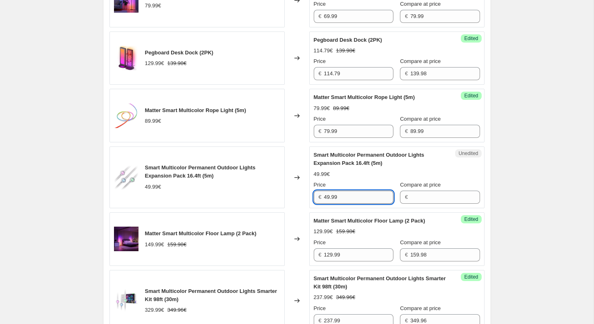
click at [372, 203] on input "49.99" at bounding box center [358, 196] width 69 height 13
type input "49.99"
click at [426, 203] on input "Compare at price" at bounding box center [444, 196] width 69 height 13
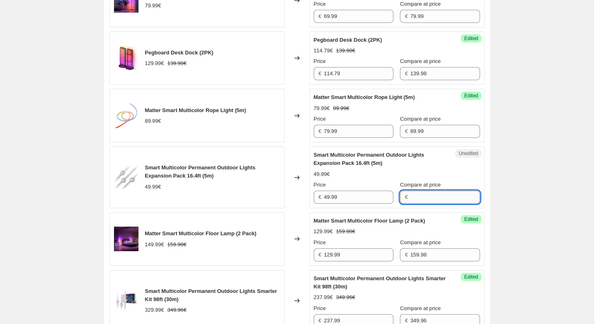
paste input "49.99"
type input "49.99"
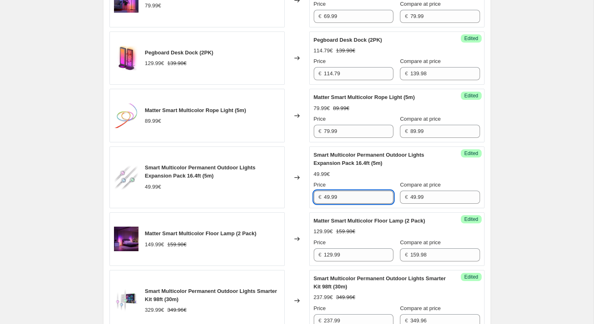
click at [365, 197] on input "49.99" at bounding box center [358, 196] width 69 height 13
paste input "34.993"
type input "34.99"
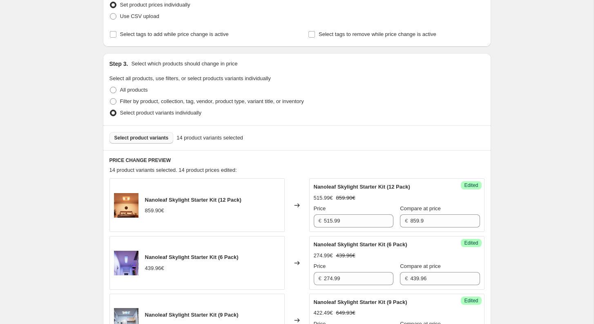
scroll to position [159, 0]
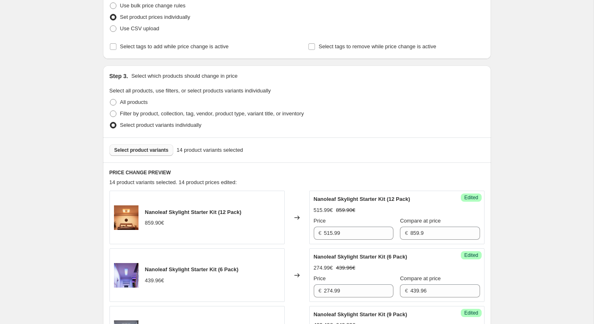
click at [158, 153] on button "Select product variants" at bounding box center [142, 149] width 64 height 11
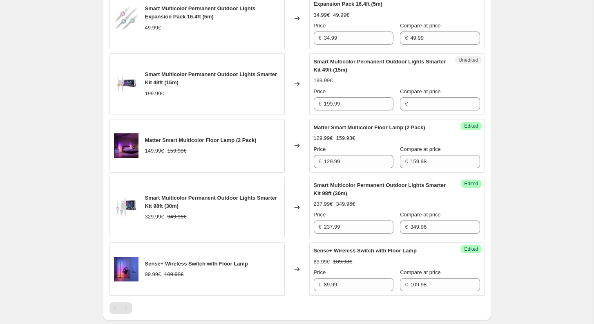
scroll to position [933, 0]
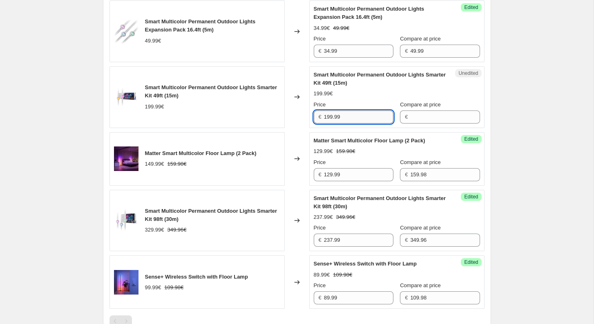
click at [358, 118] on input "199.99" at bounding box center [358, 116] width 69 height 13
type input "199.99"
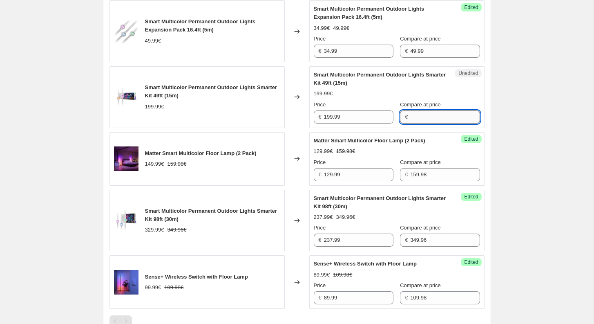
click at [420, 118] on input "Compare at price" at bounding box center [444, 116] width 69 height 13
paste input "199.99"
type input "199.99"
click at [348, 123] on input "199.99" at bounding box center [358, 116] width 69 height 13
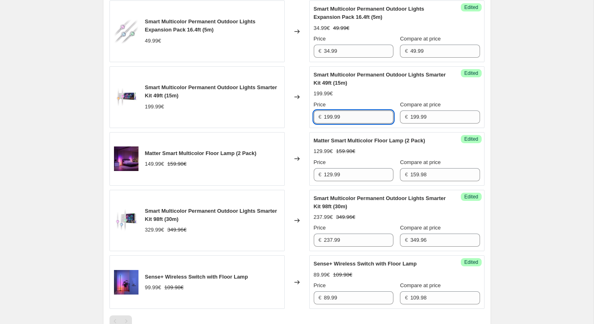
paste input "39.993"
type input "139.99"
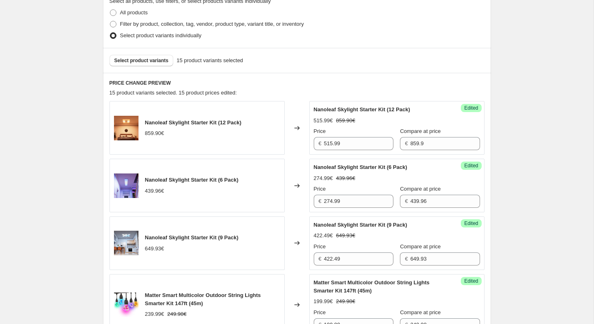
scroll to position [231, 0]
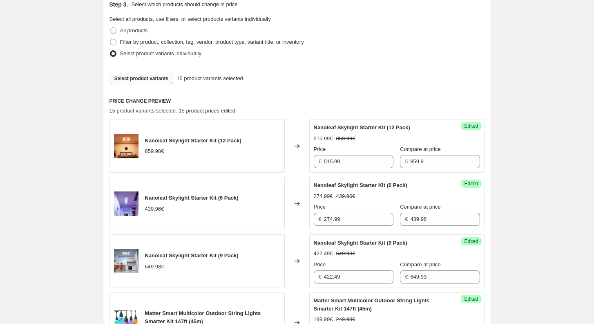
click at [144, 82] on button "Select product variants" at bounding box center [142, 78] width 64 height 11
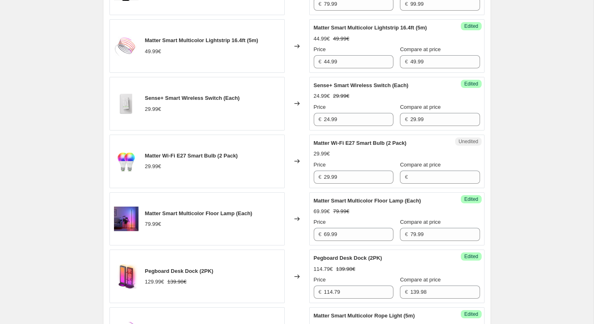
scroll to position [630, 0]
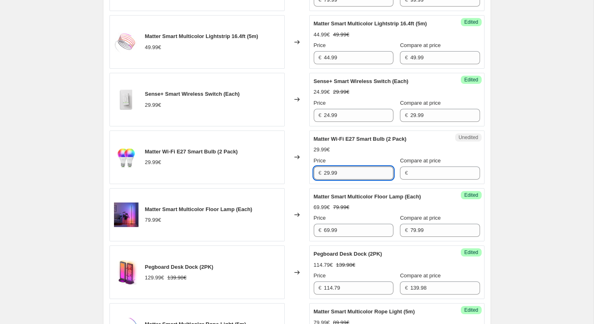
click at [343, 179] on input "29.99" at bounding box center [358, 172] width 69 height 13
type input "29.99"
click at [419, 176] on input "Compare at price" at bounding box center [444, 172] width 69 height 13
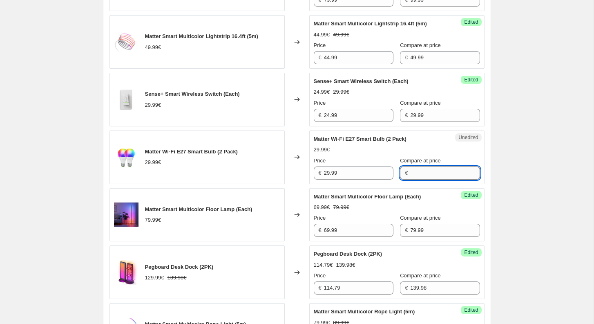
paste input "29.99"
type input "29.99"
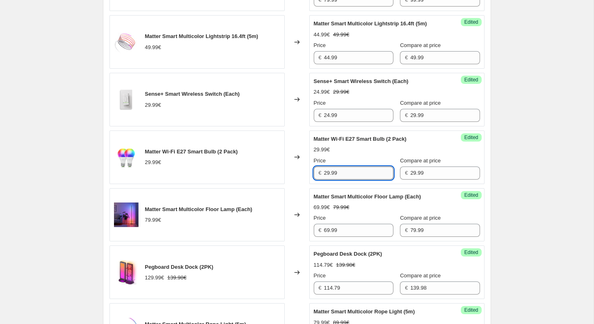
click at [357, 177] on input "29.99" at bounding box center [358, 172] width 69 height 13
paste input "5.4915"
type input "25.49"
click at [498, 172] on div "[05-08/09/2025] Nanoleaf Day. This page is ready [05-08/09/2025] Nanoleaf Day I…" at bounding box center [297, 165] width 408 height 1590
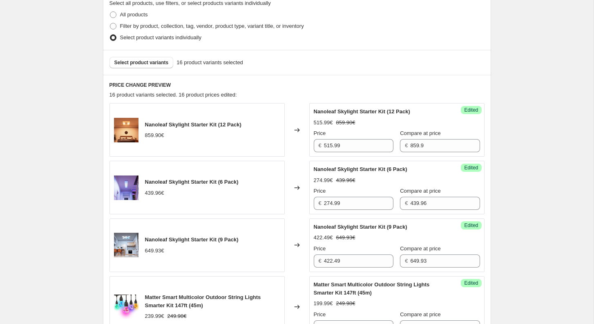
scroll to position [241, 0]
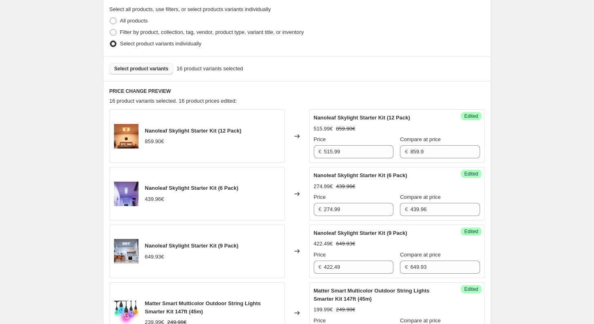
click at [153, 70] on span "Select product variants" at bounding box center [141, 68] width 54 height 7
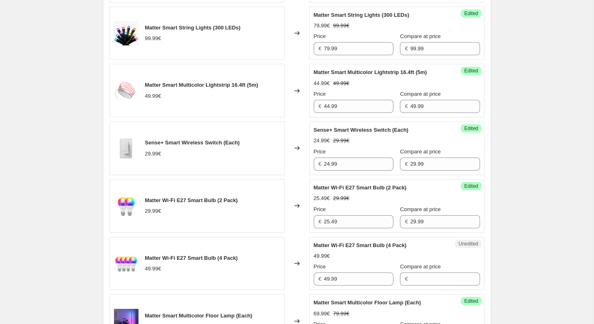
scroll to position [604, 0]
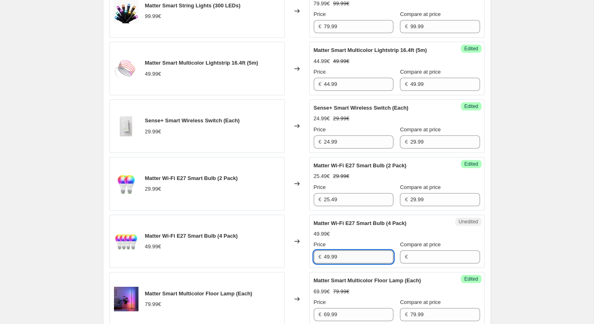
click at [341, 262] on input "49.99" at bounding box center [358, 256] width 69 height 13
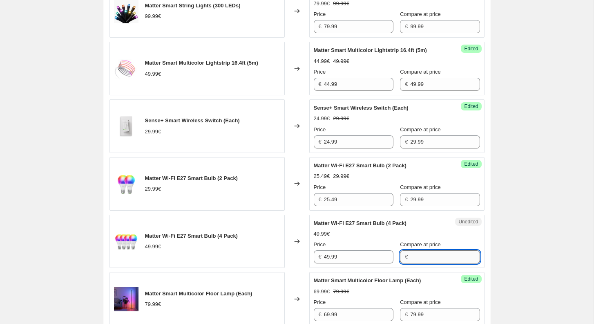
click at [429, 263] on input "Compare at price" at bounding box center [444, 256] width 69 height 13
paste input "49.99"
type input "49.99"
click at [344, 263] on input "49.99" at bounding box center [358, 256] width 69 height 13
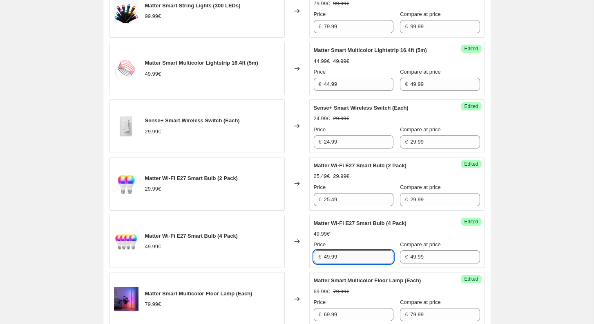
paste input "2.4915"
type input "42.49"
click at [514, 240] on div "[05-08/09/2025] Nanoleaf Day. This page is ready [05-08/09/2025] Nanoleaf Day I…" at bounding box center [297, 219] width 594 height 1647
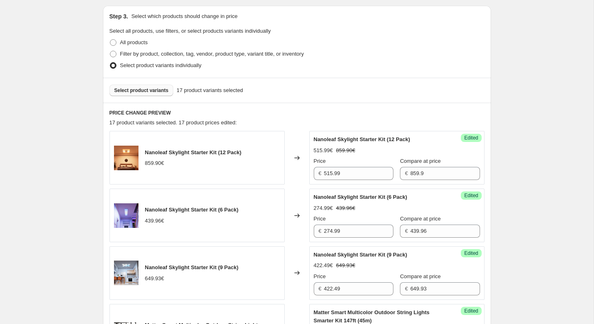
scroll to position [214, 0]
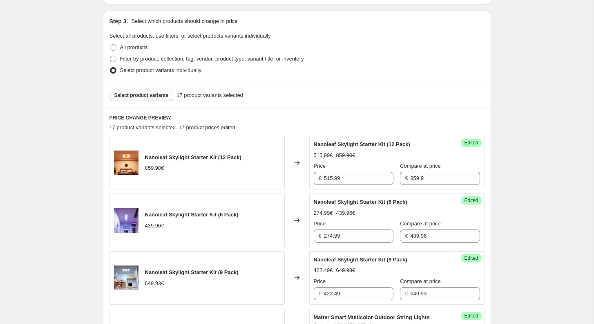
click at [152, 96] on span "Select product variants" at bounding box center [141, 95] width 54 height 7
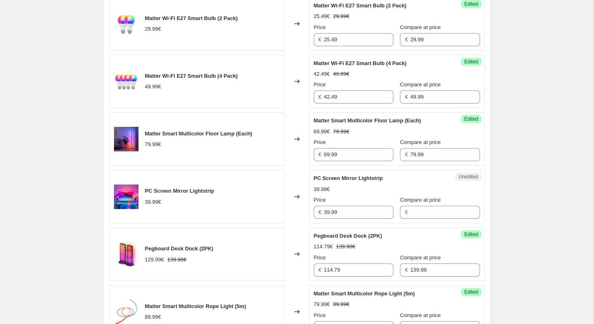
scroll to position [765, 0]
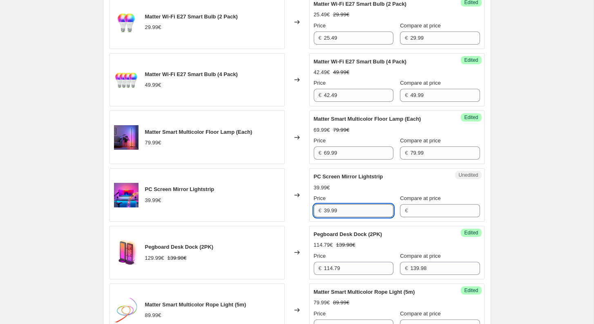
click at [355, 215] on input "39.99" at bounding box center [358, 210] width 69 height 13
type input "39.99"
click at [413, 214] on input "Compare at price" at bounding box center [444, 210] width 69 height 13
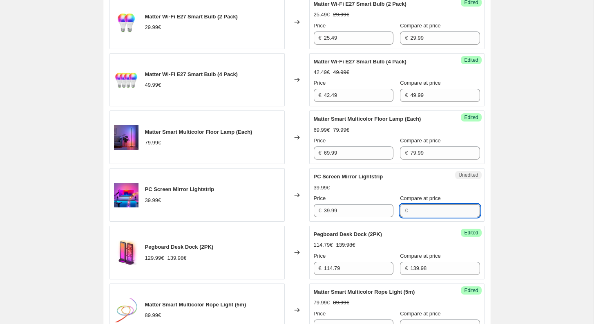
paste input "39.99"
type input "39.99"
click at [371, 217] on input "39.99" at bounding box center [358, 210] width 69 height 13
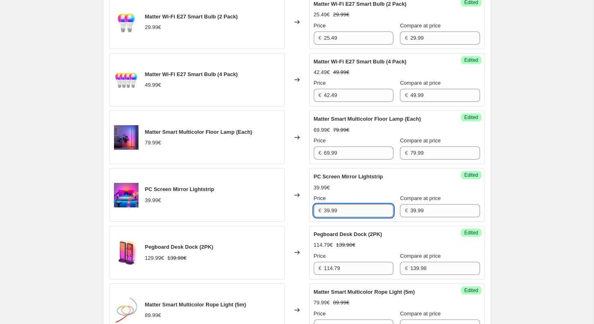
paste input "3.9915"
type input "33.99"
click at [463, 211] on div "Success Edited PC Screen Mirror Lightstrip 39.99€ Price € 33.99 Compare at pric…" at bounding box center [396, 195] width 175 height 54
click at [497, 200] on div "[05-08/09/2025] Nanoleaf Day. This page is ready [05-08/09/2025] Nanoleaf Day I…" at bounding box center [297, 87] width 408 height 1705
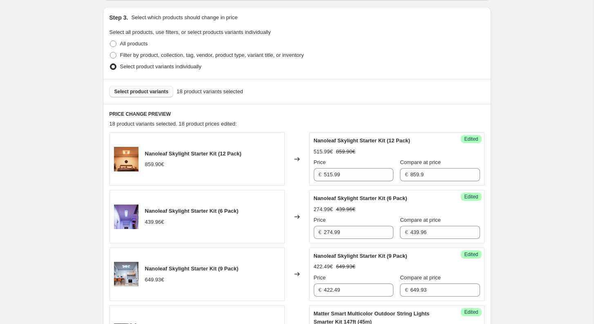
scroll to position [216, 0]
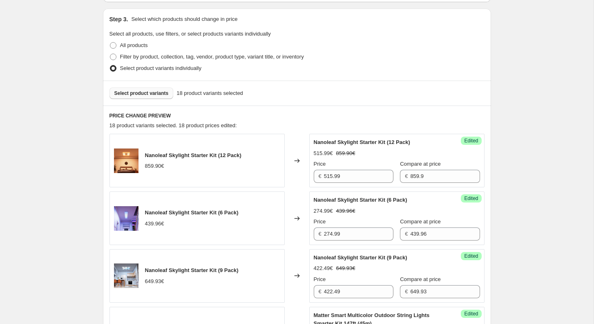
click at [162, 94] on span "Select product variants" at bounding box center [141, 93] width 54 height 7
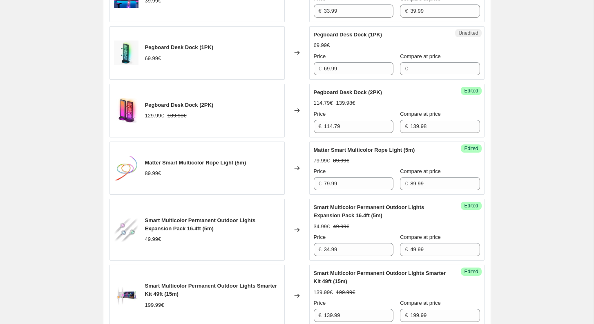
scroll to position [942, 0]
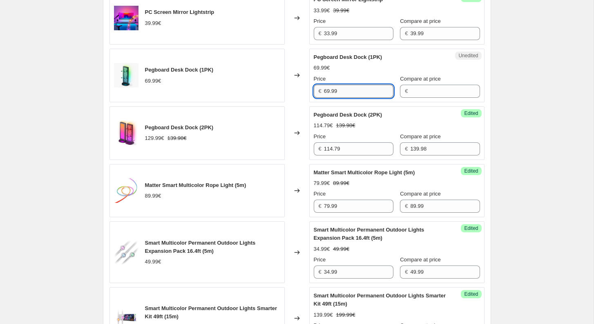
click at [351, 92] on input "69.99" at bounding box center [358, 91] width 69 height 13
type input "69.99"
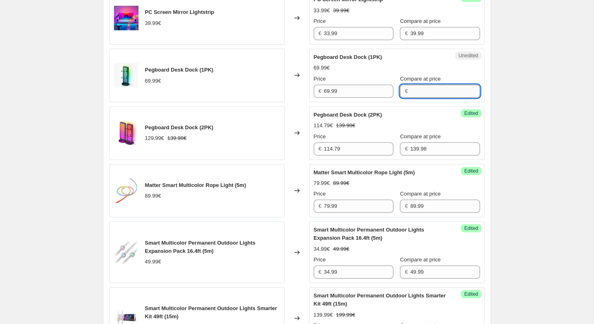
click at [421, 93] on input "Compare at price" at bounding box center [444, 91] width 69 height 13
paste input "69.99"
type input "69.99"
click at [359, 83] on div "Price" at bounding box center [354, 79] width 80 height 8
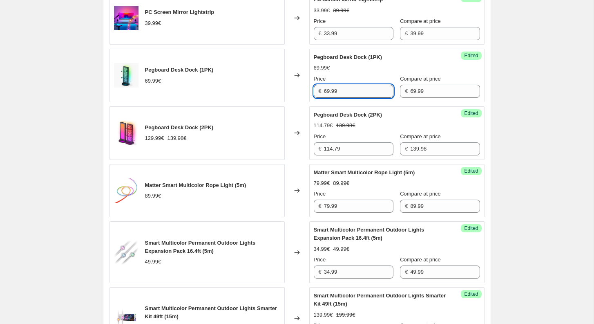
click at [359, 88] on input "69.99" at bounding box center [358, 91] width 69 height 13
paste input "59.4915"
type input "59.49"
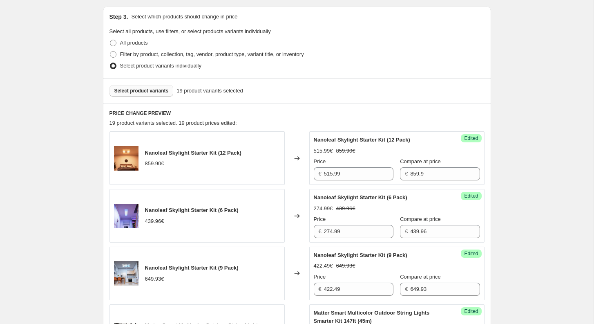
scroll to position [218, 0]
click at [143, 86] on button "Select product variants" at bounding box center [142, 90] width 64 height 11
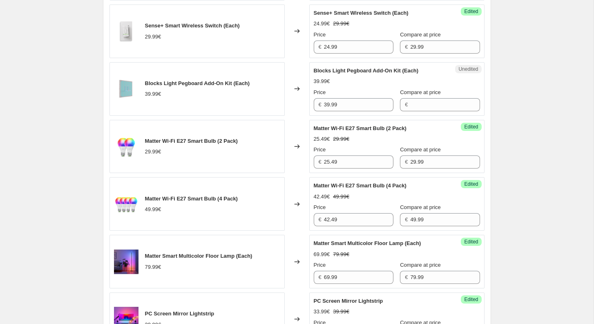
scroll to position [704, 0]
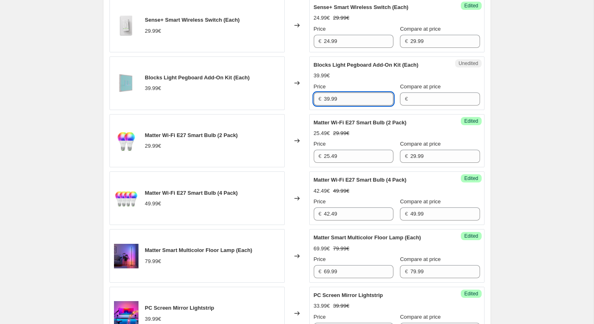
click at [354, 104] on input "39.99" at bounding box center [358, 98] width 69 height 13
type input "39.99"
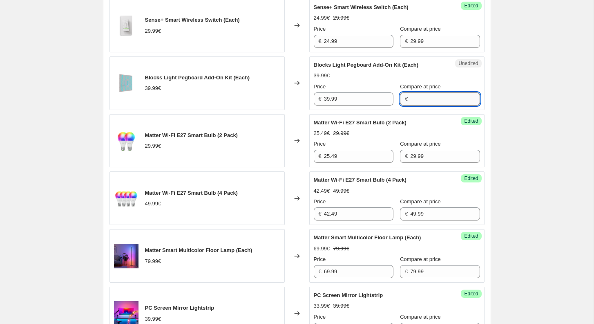
click at [416, 104] on input "Compare at price" at bounding box center [444, 98] width 69 height 13
paste input "39.99"
type input "39.99"
click at [370, 105] on input "39.99" at bounding box center [358, 98] width 69 height 13
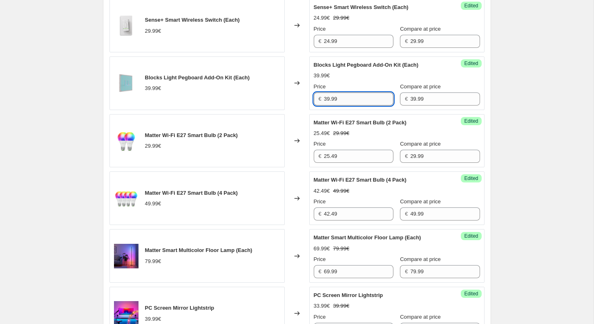
paste input "27.993"
type input "27.99"
click at [504, 115] on div "[05-08/09/2025] Nanoleaf Day. This page is ready [05-08/09/2025] Nanoleaf Day I…" at bounding box center [297, 206] width 594 height 1820
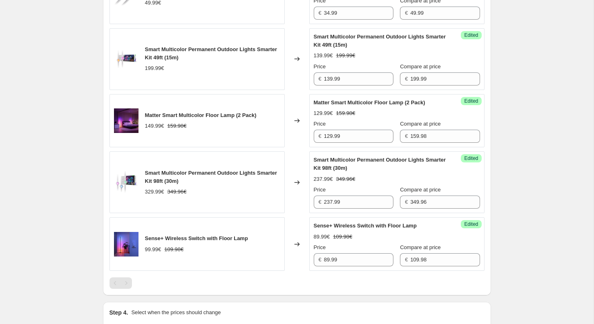
scroll to position [1497, 0]
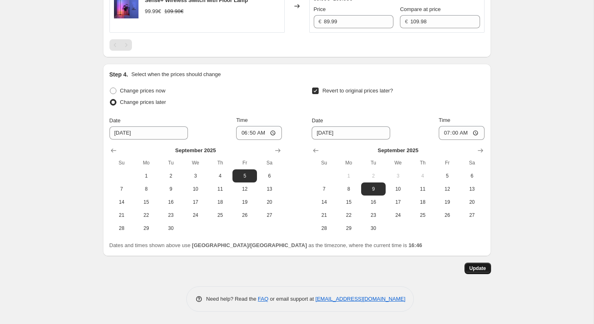
click at [478, 268] on span "Update" at bounding box center [477, 268] width 17 height 7
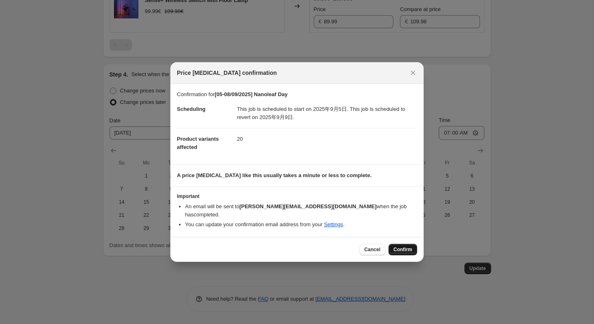
click at [406, 246] on span "Confirm" at bounding box center [402, 249] width 19 height 7
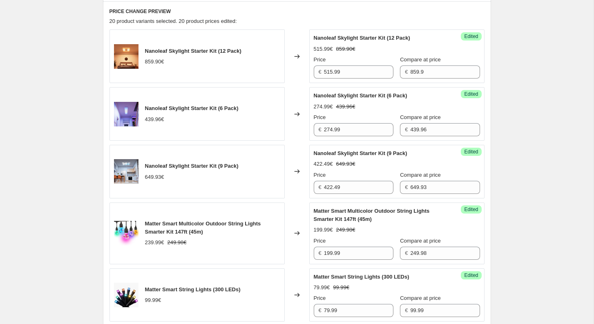
scroll to position [306, 0]
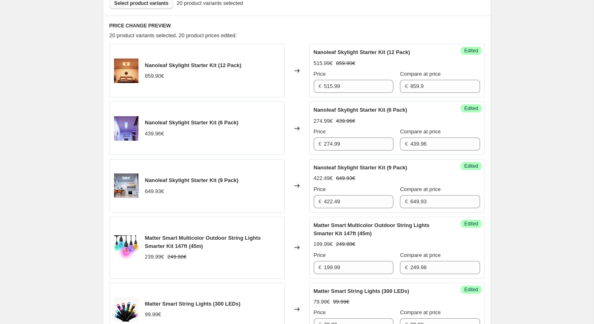
click at [157, 5] on span "Select product variants" at bounding box center [141, 3] width 54 height 7
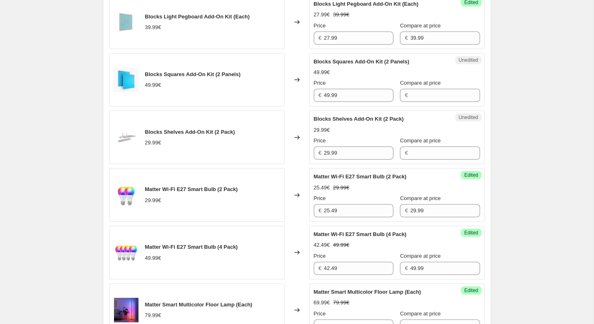
scroll to position [766, 0]
click at [349, 101] on input "49.99" at bounding box center [358, 94] width 69 height 13
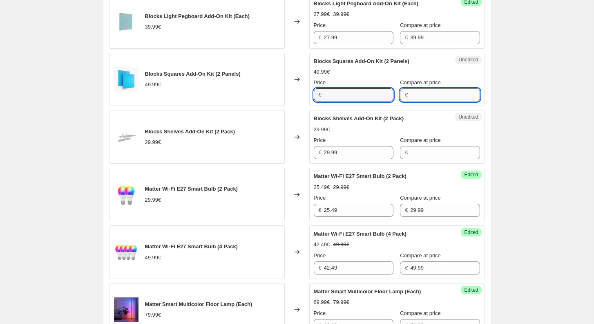
type input "49.99"
click at [427, 98] on input "Compare at price" at bounding box center [444, 94] width 69 height 13
paste input "49.99"
type input "49.99"
click at [362, 101] on input "49.99" at bounding box center [358, 94] width 69 height 13
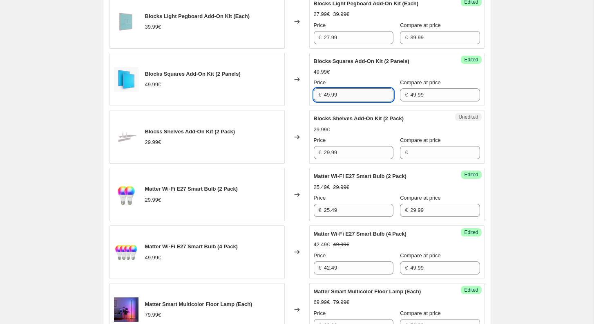
paste input "34.993"
type input "34.99"
click at [534, 95] on div "[05-08/09/2025] Nanoleaf Day. This page is ready [05-08/09/2025] Nanoleaf Day I…" at bounding box center [297, 140] width 594 height 1812
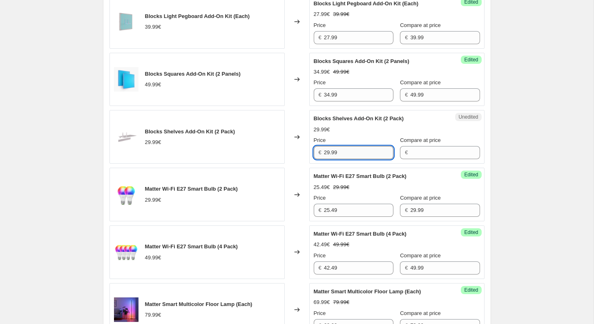
click at [361, 158] on input "29.99" at bounding box center [358, 152] width 69 height 13
paste input "0.993"
click at [361, 158] on input "20.993" at bounding box center [358, 152] width 69 height 13
type input "20.99"
click at [424, 154] on input "Compare at price" at bounding box center [444, 152] width 69 height 13
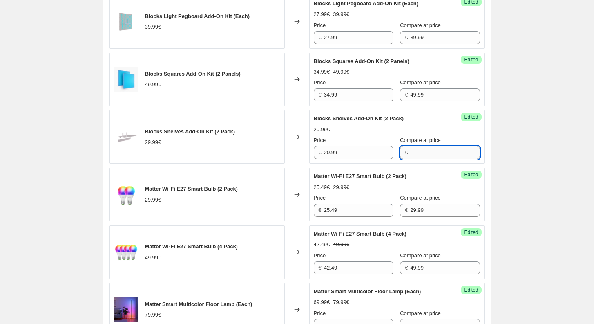
paste input "20.993"
paste input "9.99"
type input "29.99"
click at [516, 144] on div "[05-08/09/2025] Nanoleaf Day. This page is ready [05-08/09/2025] Nanoleaf Day I…" at bounding box center [297, 140] width 594 height 1812
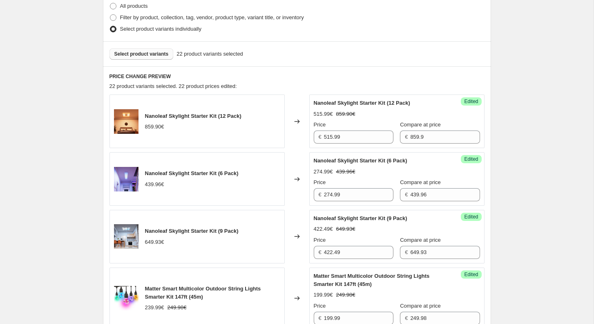
scroll to position [255, 0]
click at [149, 54] on span "Select product variants" at bounding box center [141, 54] width 54 height 7
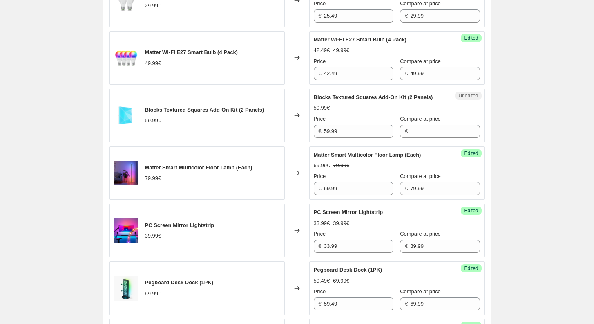
scroll to position [972, 0]
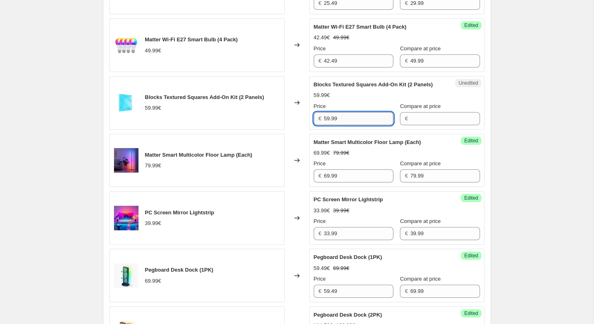
click at [375, 125] on input "59.99" at bounding box center [358, 118] width 69 height 13
type input "59.99"
click at [410, 125] on input "Compare at price" at bounding box center [444, 118] width 69 height 13
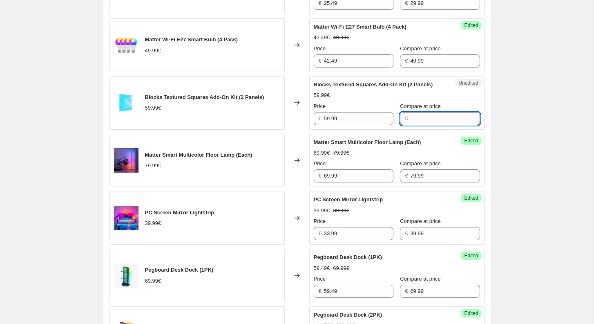
paste input "59.99"
type input "59.99"
click at [358, 125] on input "59.99" at bounding box center [358, 118] width 69 height 13
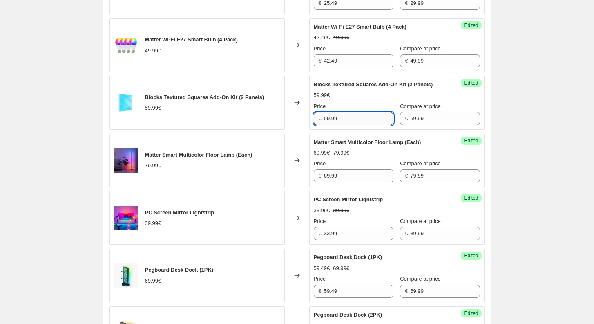
paste input "41.993"
type input "41.99"
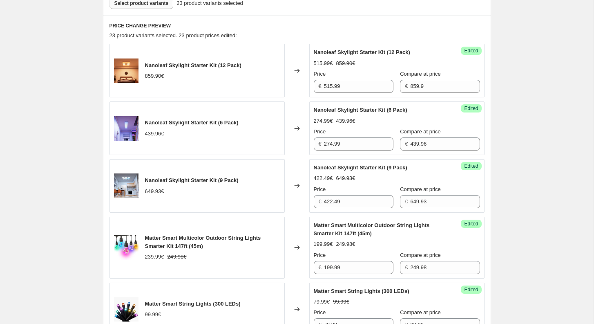
scroll to position [304, 0]
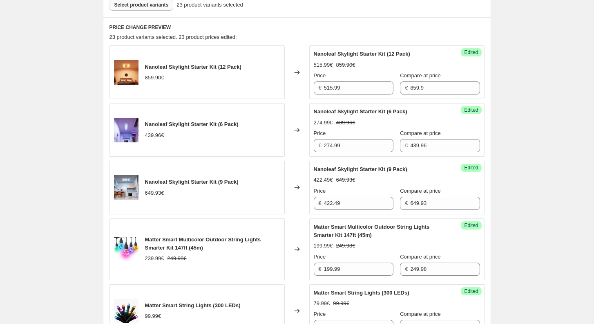
click at [151, 9] on button "Select product variants" at bounding box center [142, 4] width 64 height 11
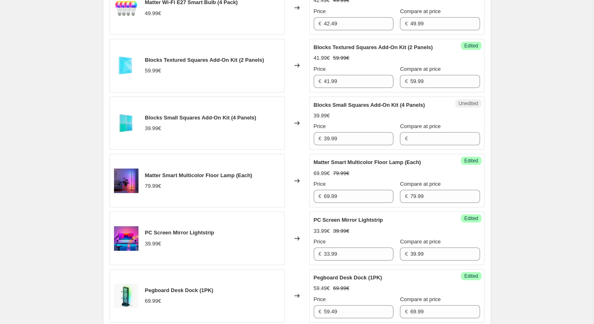
scroll to position [1012, 0]
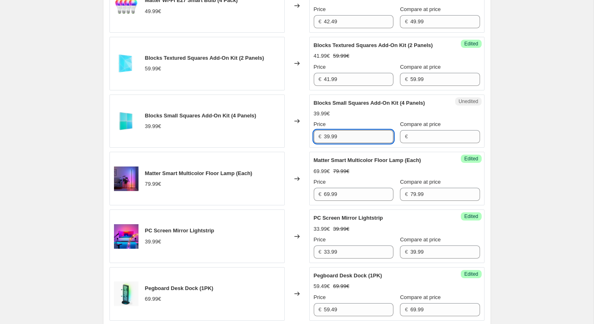
click at [355, 143] on input "39.99" at bounding box center [358, 136] width 69 height 13
click at [410, 143] on input "Compare at price" at bounding box center [444, 136] width 69 height 13
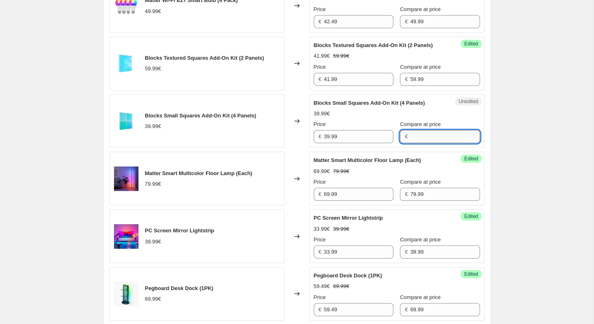
paste input "39.99"
type input "39.99"
click at [364, 143] on input "39.99" at bounding box center [358, 136] width 69 height 13
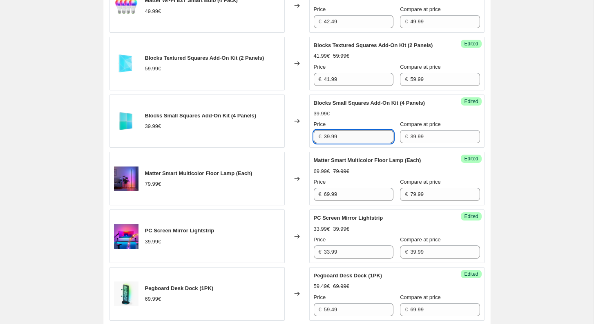
paste input "27.993"
type input "27.99"
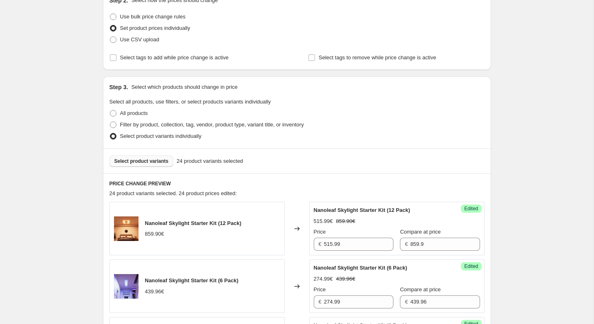
scroll to position [118, 0]
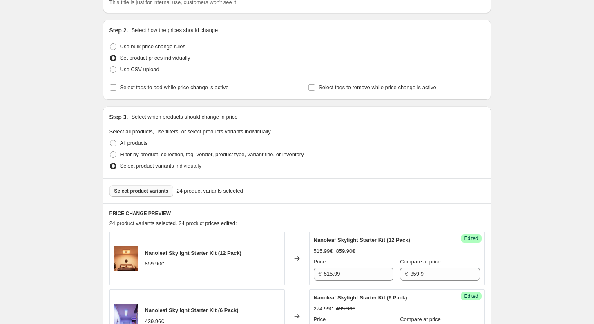
click at [163, 190] on span "Select product variants" at bounding box center [141, 191] width 54 height 7
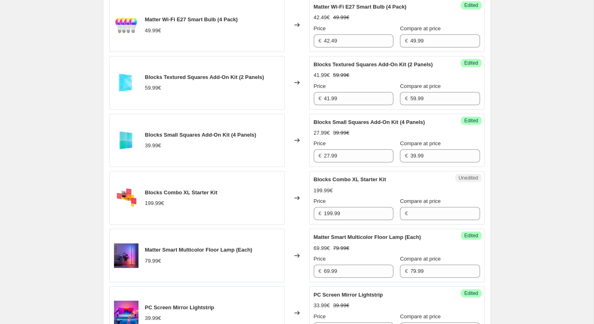
scroll to position [1002, 0]
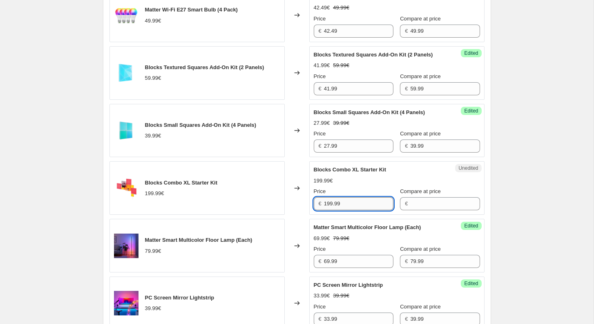
click at [344, 210] on input "199.99" at bounding box center [358, 203] width 69 height 13
type input "199.99"
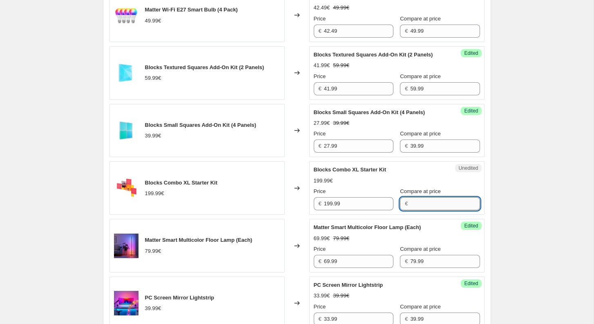
click at [413, 210] on input "Compare at price" at bounding box center [444, 203] width 69 height 13
paste input "199.99"
type input "199.99"
click at [370, 210] on input "199.99" at bounding box center [358, 203] width 69 height 13
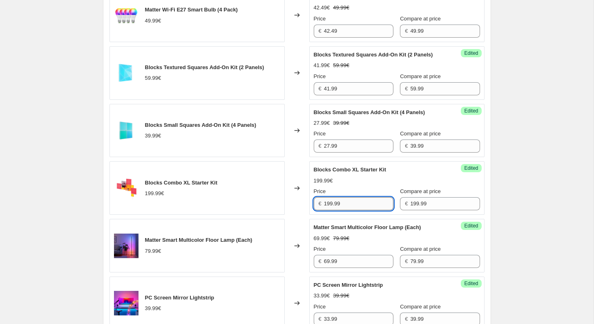
paste input "39.993"
type input "139.99"
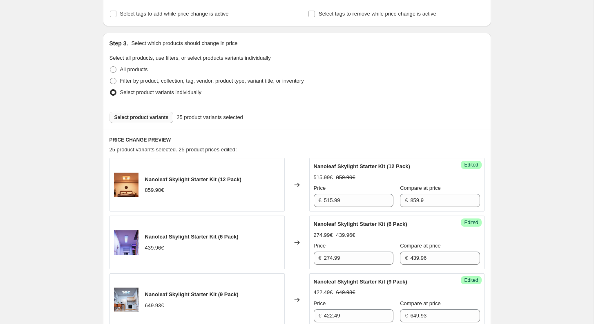
scroll to position [184, 0]
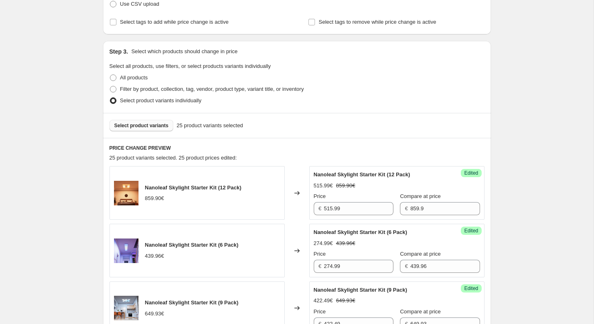
click at [156, 124] on span "Select product variants" at bounding box center [141, 125] width 54 height 7
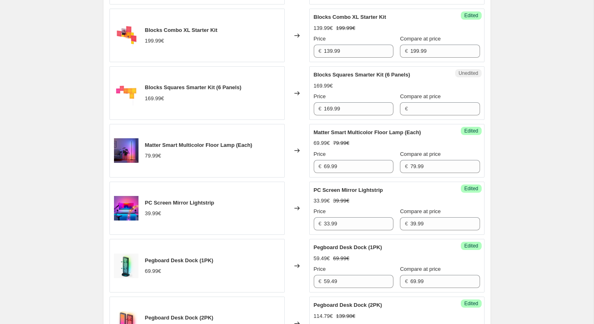
scroll to position [1156, 0]
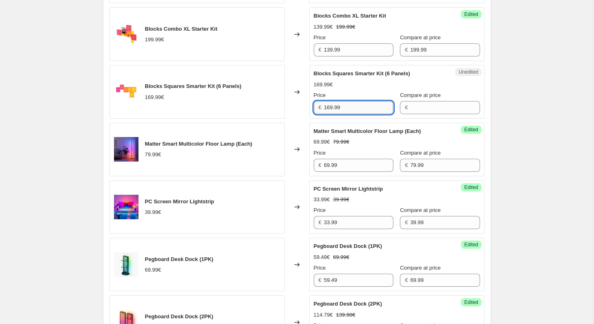
click at [360, 114] on input "169.99" at bounding box center [358, 107] width 69 height 13
type input "169.99"
click at [420, 114] on input "Compare at price" at bounding box center [444, 107] width 69 height 13
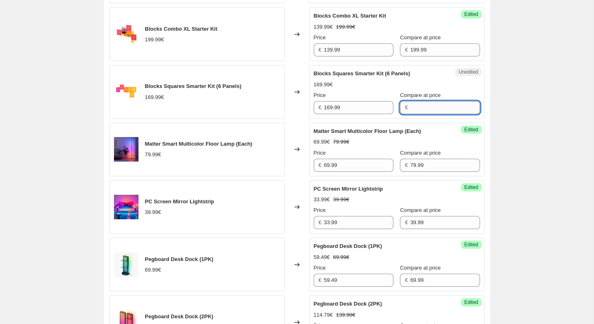
paste input "169.99"
type input "169.99"
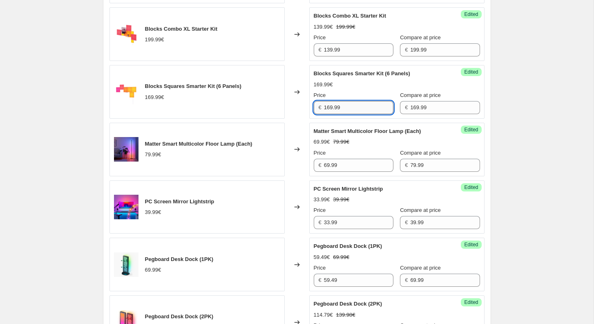
click at [352, 114] on input "169.99" at bounding box center [358, 107] width 69 height 13
paste input "01.994"
type input "101.99"
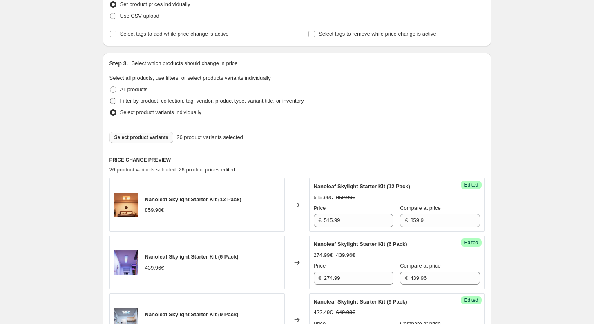
scroll to position [172, 0]
click at [149, 136] on span "Select product variants" at bounding box center [141, 137] width 54 height 7
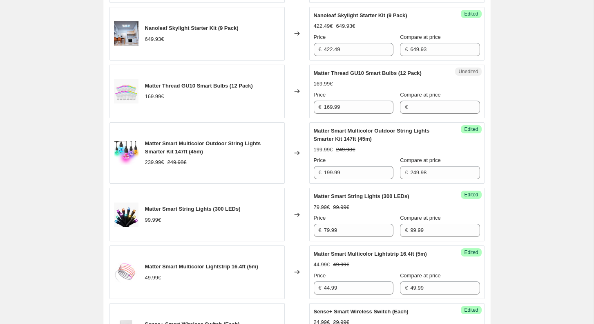
scroll to position [460, 0]
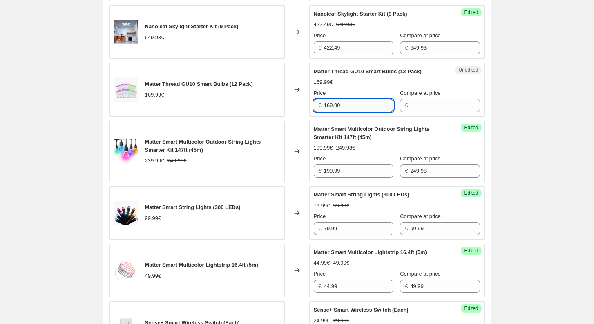
click at [346, 101] on input "169.99" at bounding box center [358, 105] width 69 height 13
click at [411, 103] on input "Compare at price" at bounding box center [444, 105] width 69 height 13
paste input "169.99"
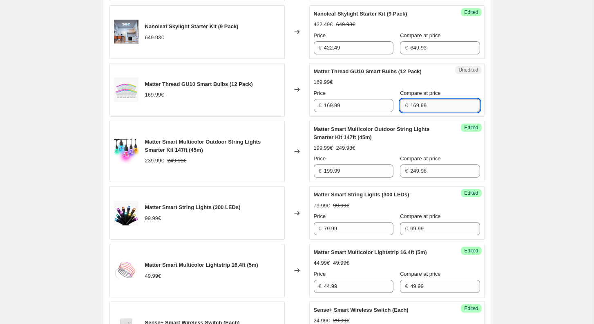
type input "169.99"
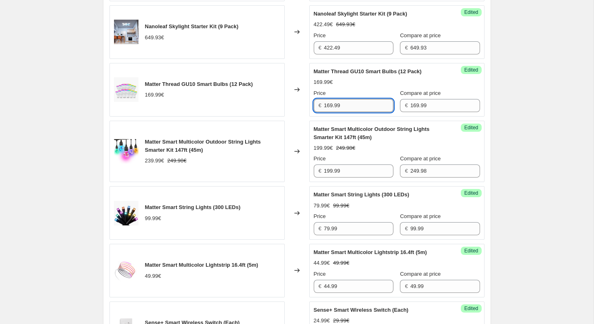
click at [376, 105] on input "169.99" at bounding box center [358, 105] width 69 height 13
paste input "27.4925"
type input "127.49"
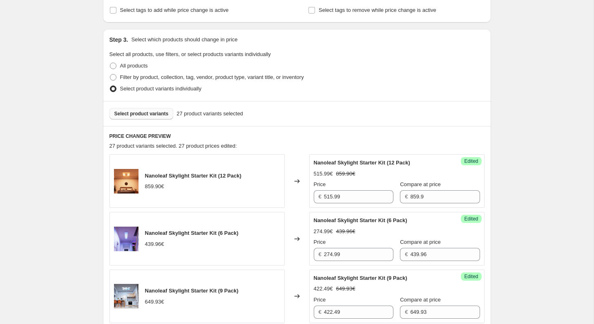
scroll to position [240, 0]
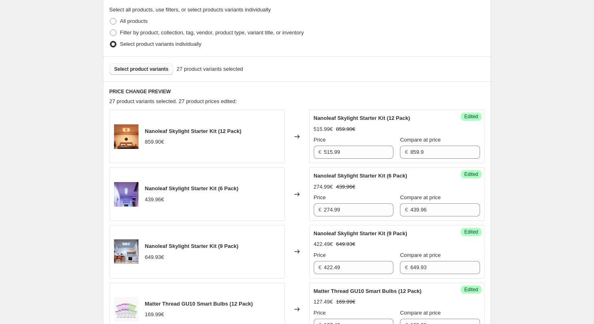
click at [148, 68] on span "Select product variants" at bounding box center [141, 69] width 54 height 7
click at [134, 71] on span "Select product variants" at bounding box center [141, 69] width 54 height 7
click at [145, 68] on span "Select product variants" at bounding box center [141, 69] width 54 height 7
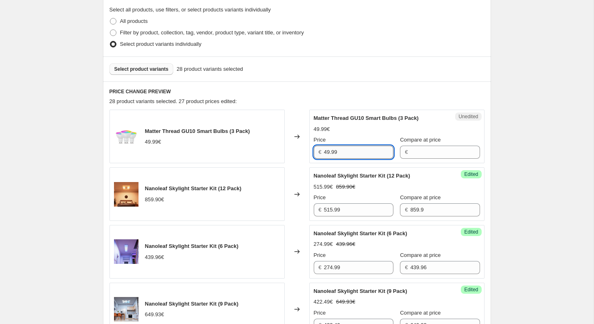
click at [353, 154] on input "49.99" at bounding box center [358, 151] width 69 height 13
type input "49.99"
click at [413, 153] on input "Compare at price" at bounding box center [444, 151] width 69 height 13
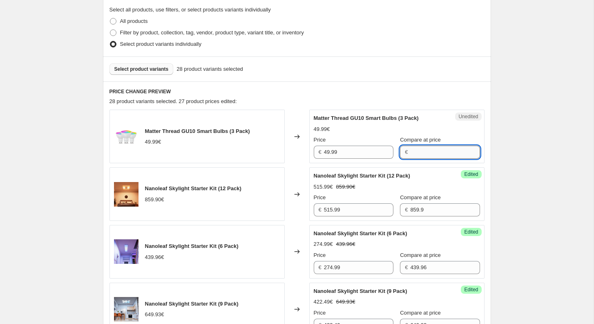
paste input "49.99"
type input "49.99"
click at [339, 151] on input "49.99" at bounding box center [358, 151] width 69 height 13
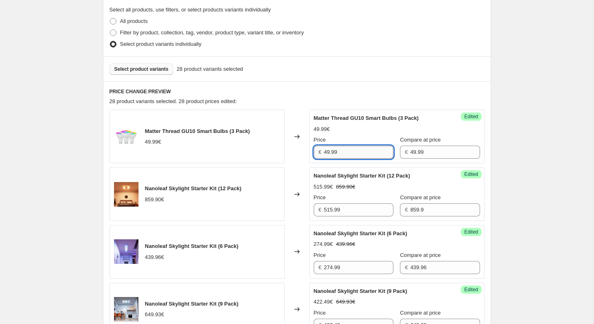
paste
drag, startPoint x: 338, startPoint y: 151, endPoint x: 378, endPoint y: 150, distance: 40.1
click at [373, 151] on input "37.4925" at bounding box center [358, 151] width 69 height 13
type input "37.49"
click at [369, 77] on div "Select product variants 28 product variants selected" at bounding box center [297, 68] width 388 height 25
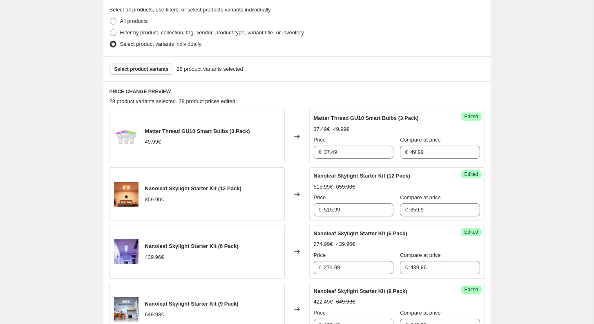
click at [129, 69] on span "Select product variants" at bounding box center [141, 69] width 54 height 7
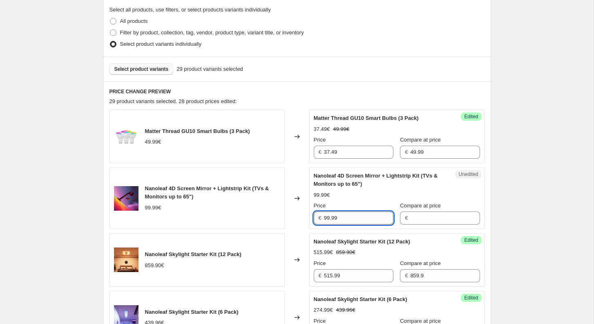
click at [355, 217] on input "99.99" at bounding box center [358, 217] width 69 height 13
type input "99.99"
click at [449, 212] on input "Compare at price" at bounding box center [444, 217] width 69 height 13
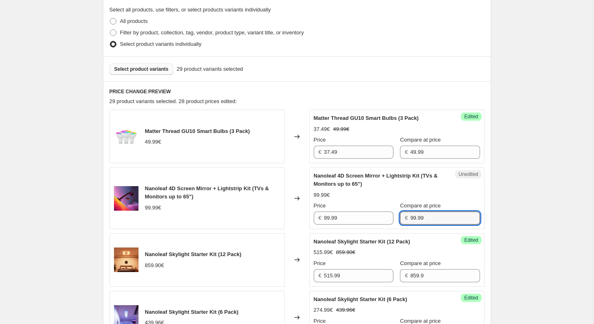
type input "99.99"
click at [350, 218] on input "99.99" at bounding box center [358, 217] width 69 height 13
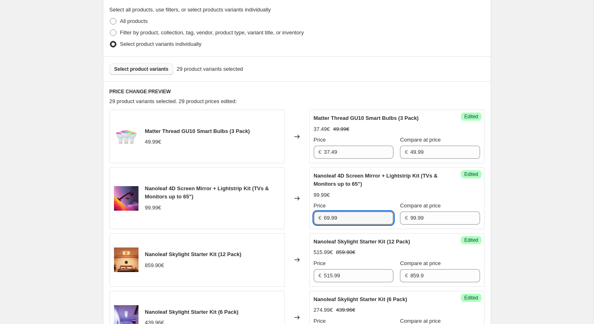
type input "69.99"
click at [134, 60] on div "Select product variants 29 product variants selected" at bounding box center [297, 68] width 388 height 25
click at [134, 64] on button "Select product variants" at bounding box center [142, 68] width 64 height 11
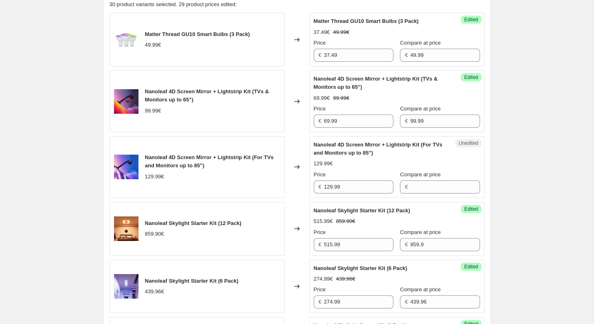
scroll to position [340, 0]
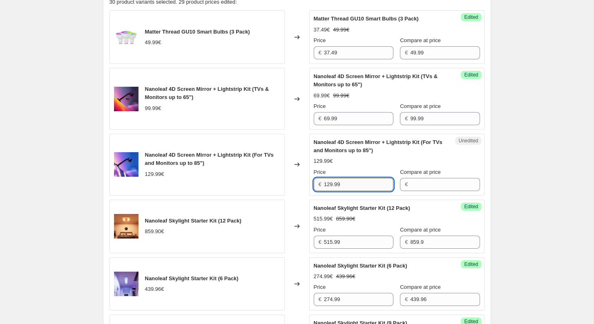
click at [382, 184] on input "129.99" at bounding box center [358, 184] width 69 height 13
type input "129.99"
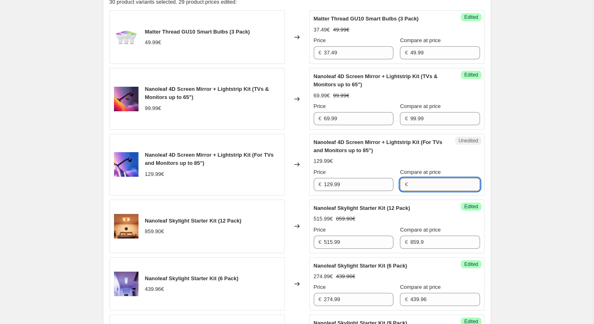
click at [421, 184] on input "Compare at price" at bounding box center [444, 184] width 69 height 13
type input "129.99"
click at [359, 183] on input "129.99" at bounding box center [358, 184] width 69 height 13
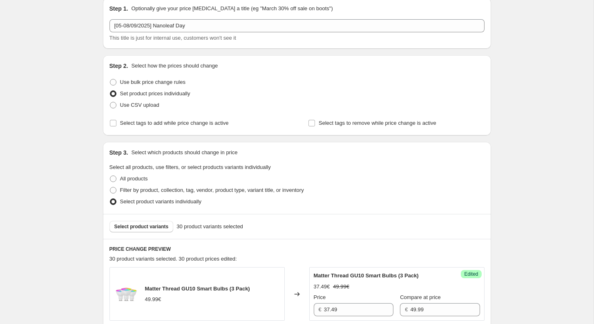
scroll to position [87, 0]
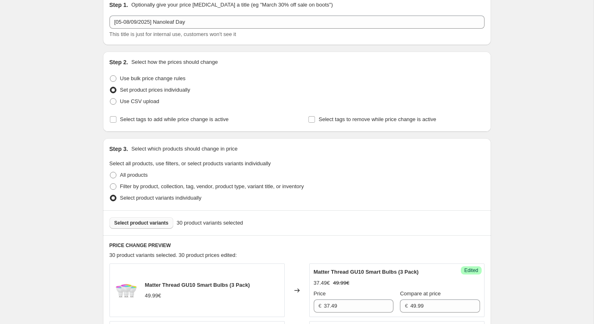
click at [144, 220] on span "Select product variants" at bounding box center [141, 222] width 54 height 7
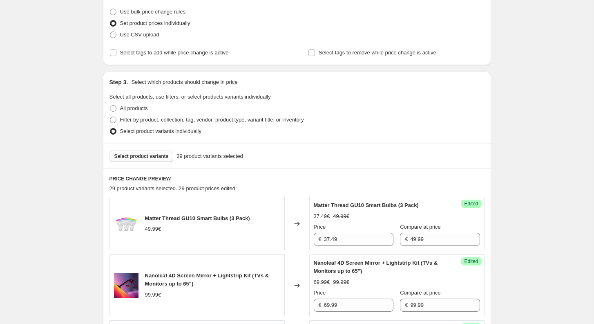
scroll to position [166, 0]
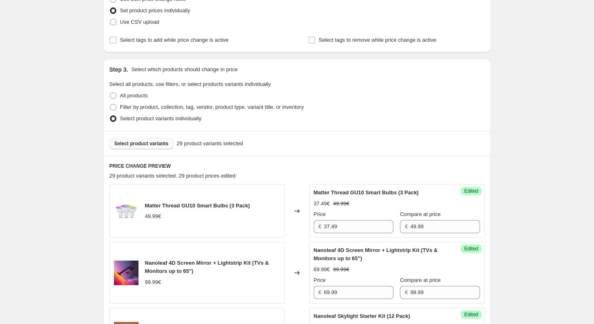
click at [153, 146] on button "Select product variants" at bounding box center [142, 143] width 64 height 11
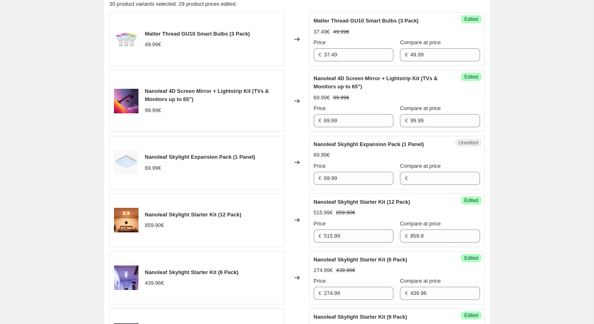
scroll to position [344, 0]
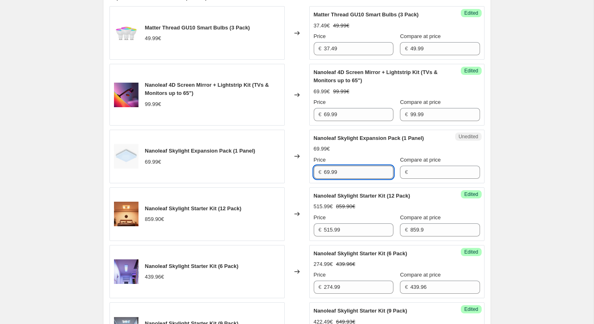
click at [347, 169] on input "69.99" at bounding box center [358, 171] width 69 height 13
type input "69.99"
click at [422, 162] on label "Compare at price" at bounding box center [420, 160] width 41 height 8
click at [422, 165] on input "Compare at price" at bounding box center [444, 171] width 69 height 13
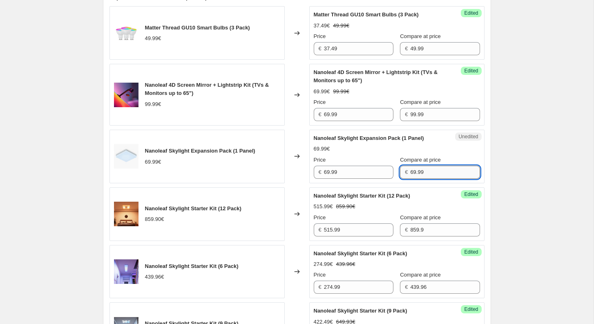
type input "69.99"
click at [340, 177] on div "Success Edited Nanoleaf Skylight Expansion Pack (1 Panel) 69.99€ Price € 69.99 …" at bounding box center [396, 157] width 175 height 54
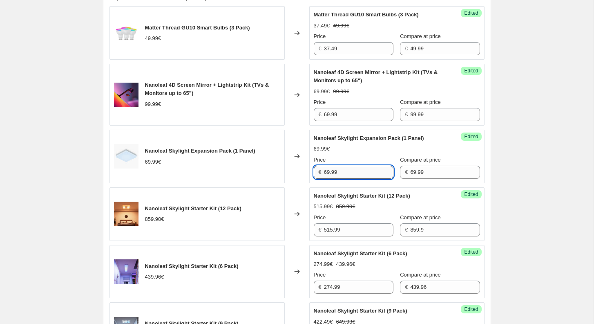
click at [344, 171] on input "69.99" at bounding box center [358, 171] width 69 height 13
type input "48.99"
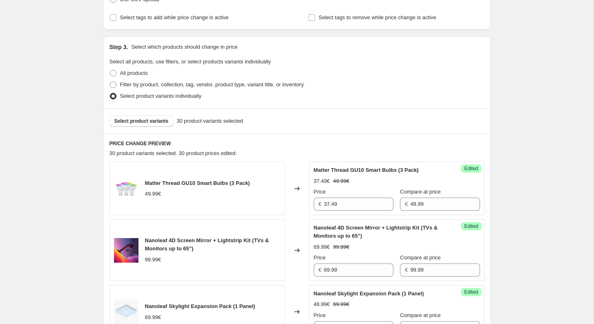
scroll to position [181, 0]
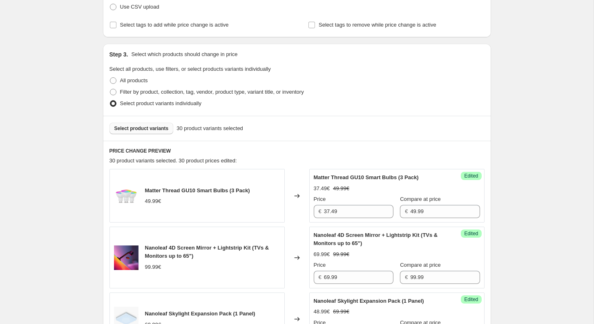
click at [154, 129] on span "Select product variants" at bounding box center [141, 128] width 54 height 7
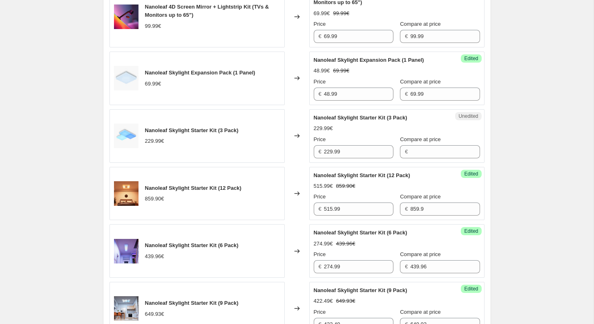
scroll to position [429, 0]
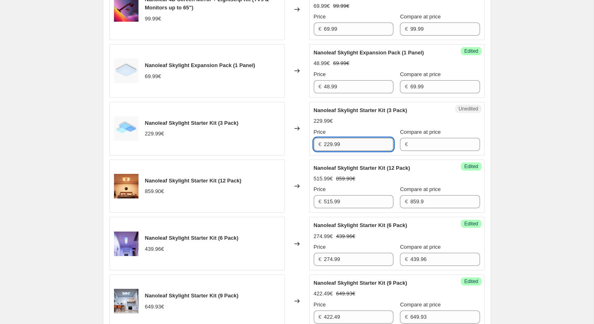
click at [355, 142] on input "229.99" at bounding box center [358, 144] width 69 height 13
type input "229.99"
click at [400, 141] on div "€" at bounding box center [440, 144] width 80 height 13
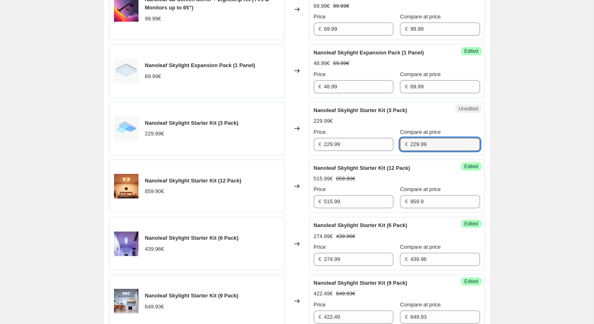
type input "229.99"
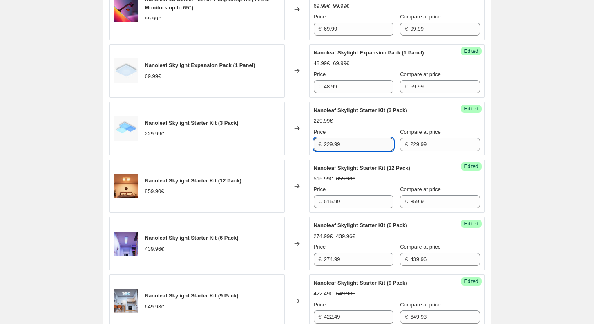
click at [347, 143] on input "229.99" at bounding box center [358, 144] width 69 height 13
type input "155.29"
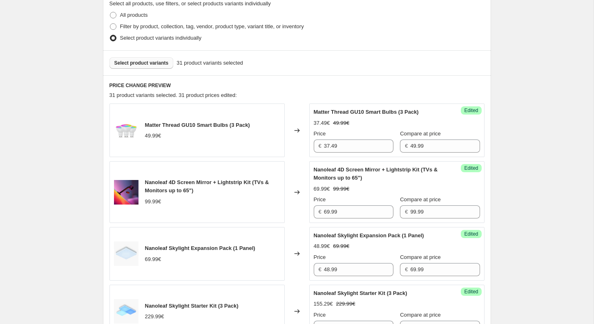
scroll to position [190, 0]
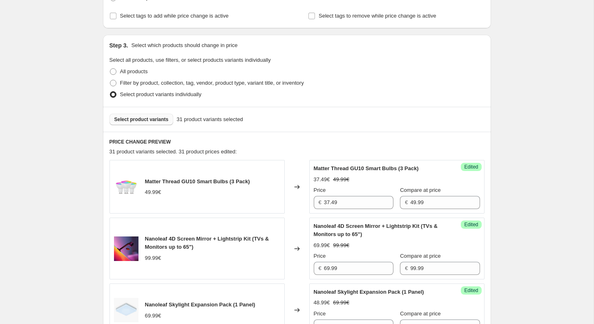
click at [139, 112] on div "Select product variants 31 product variants selected" at bounding box center [297, 119] width 388 height 25
click at [139, 119] on span "Select product variants" at bounding box center [141, 119] width 54 height 7
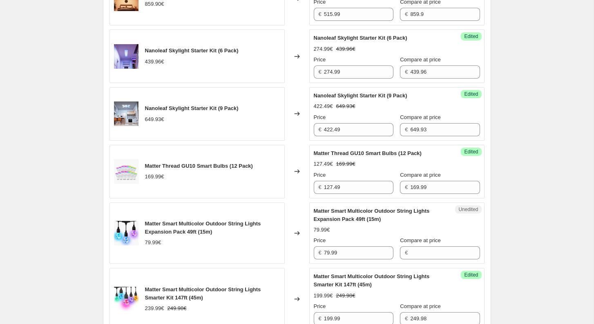
scroll to position [624, 0]
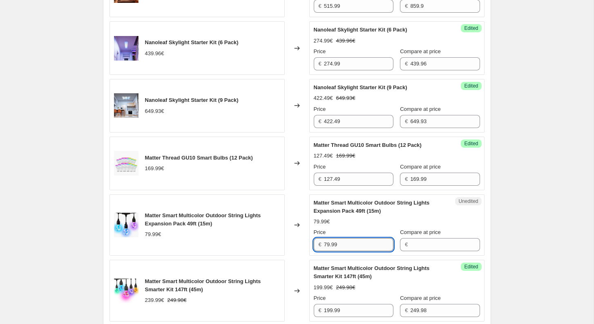
click at [373, 238] on input "79.99" at bounding box center [358, 244] width 69 height 13
type input "79.99"
click at [433, 240] on input "Compare at price" at bounding box center [444, 244] width 69 height 13
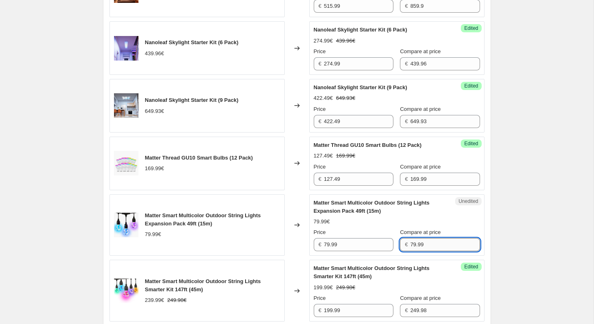
type input "79.99"
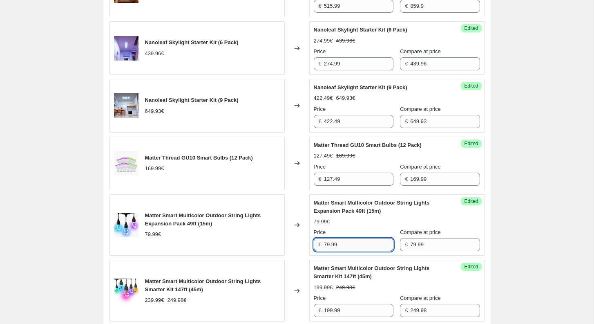
click at [351, 246] on input "79.99" at bounding box center [358, 244] width 69 height 13
type input "67.99"
click at [530, 211] on div "[05-08/09/2025] Nanoleaf Day. This page is ready [05-08/09/2025] Nanoleaf Day I…" at bounding box center [297, 282] width 594 height 1812
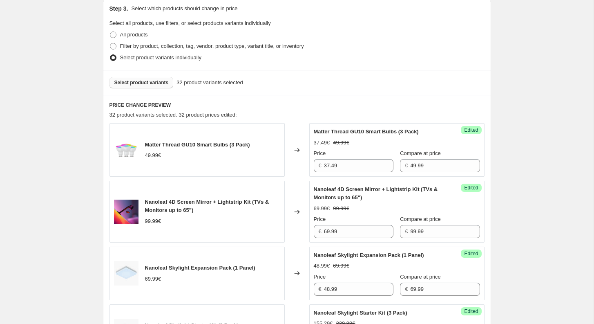
scroll to position [219, 0]
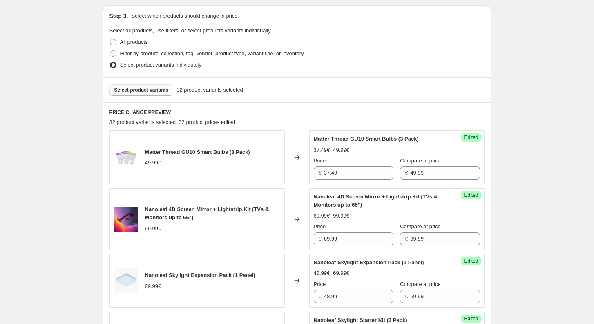
click at [141, 89] on span "Select product variants" at bounding box center [141, 90] width 54 height 7
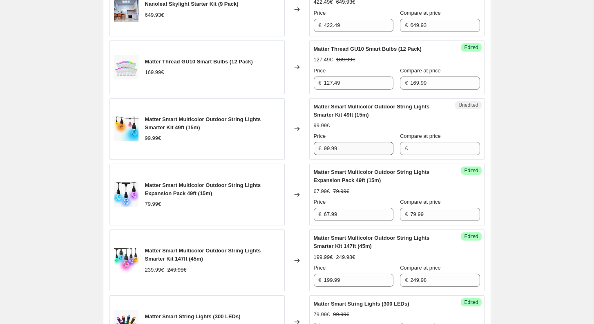
scroll to position [724, 0]
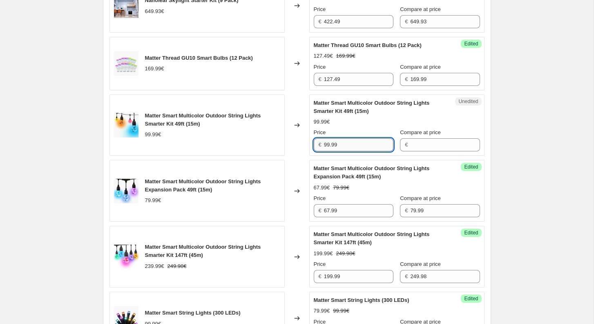
click at [357, 142] on input "99.99" at bounding box center [358, 144] width 69 height 13
type input "99.99"
click at [431, 141] on input "Compare at price" at bounding box center [444, 144] width 69 height 13
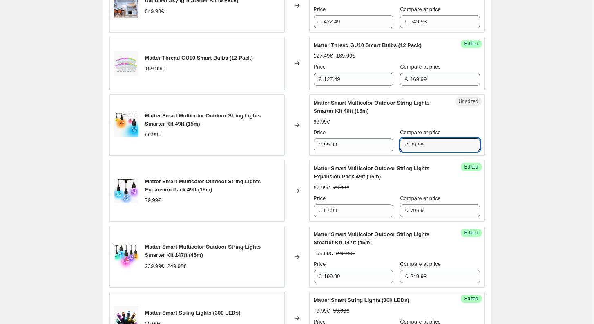
type input "99.99"
click at [369, 142] on input "99.99" at bounding box center [358, 144] width 69 height 13
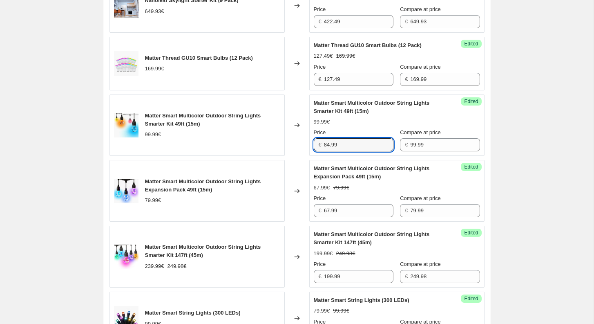
type input "84.99"
click at [508, 152] on div "[05-08/09/2025] Nanoleaf Day. This page is ready [05-08/09/2025] Nanoleaf Day I…" at bounding box center [297, 186] width 594 height 1820
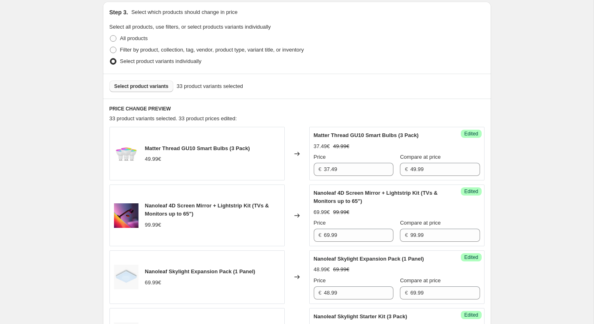
scroll to position [218, 0]
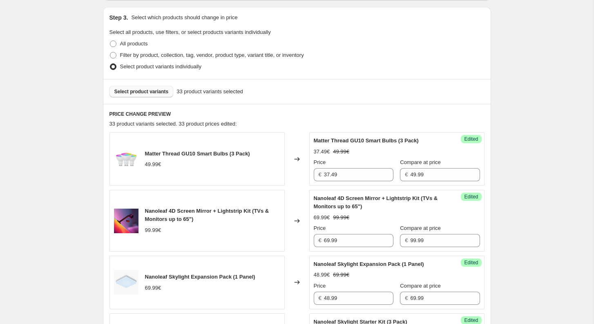
click at [164, 90] on span "Select product variants" at bounding box center [141, 91] width 54 height 7
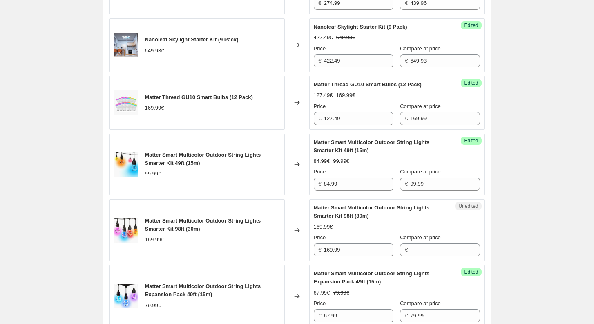
scroll to position [696, 0]
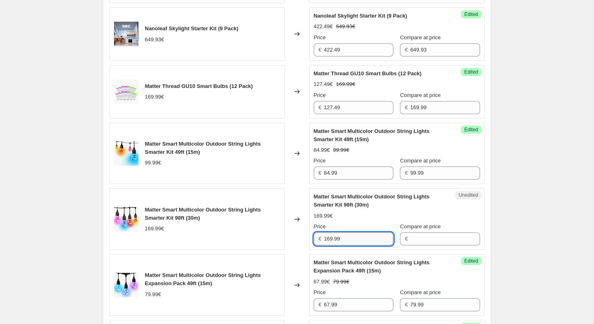
click at [364, 232] on input "169.99" at bounding box center [358, 238] width 69 height 13
type input "169.99"
click at [437, 232] on input "Compare at price" at bounding box center [444, 238] width 69 height 13
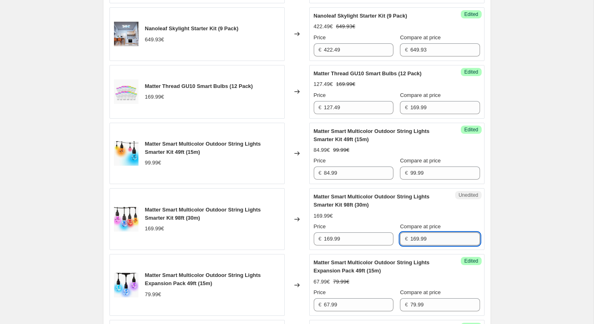
type input "169.99"
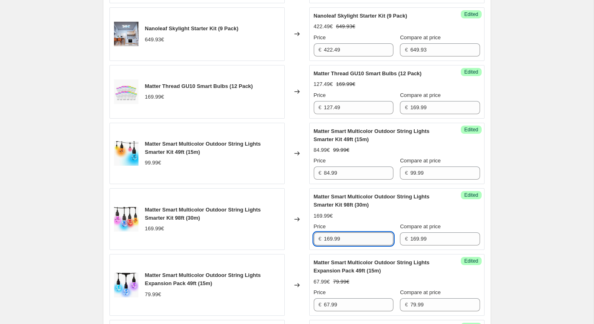
click at [347, 235] on input "169.99" at bounding box center [358, 238] width 69 height 13
type input "144.49"
click at [529, 225] on div "[05-08/09/2025] Nanoleaf Day. This page is ready [05-08/09/2025] Nanoleaf Day I…" at bounding box center [297, 218] width 594 height 1828
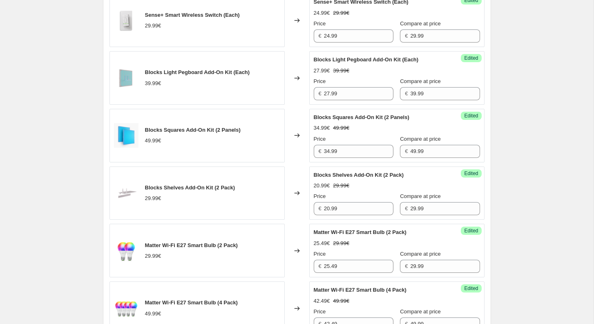
scroll to position [1505, 0]
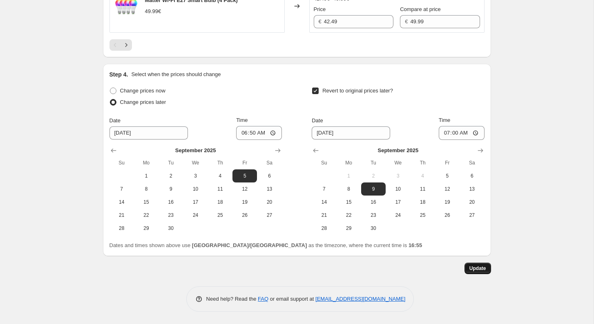
click at [473, 269] on span "Update" at bounding box center [477, 268] width 17 height 7
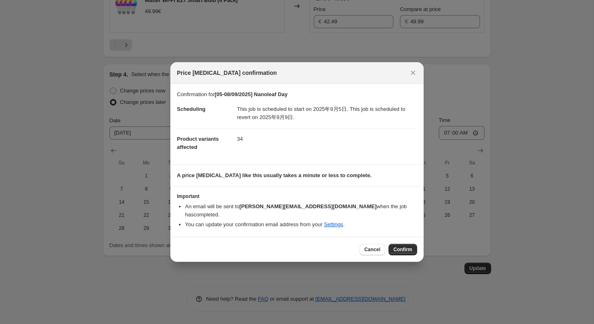
click at [407, 246] on span "Confirm" at bounding box center [402, 249] width 19 height 7
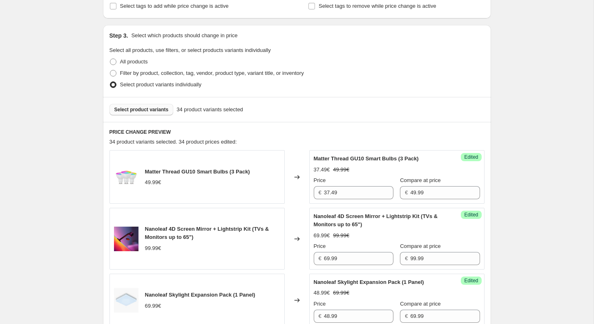
scroll to position [170, 0]
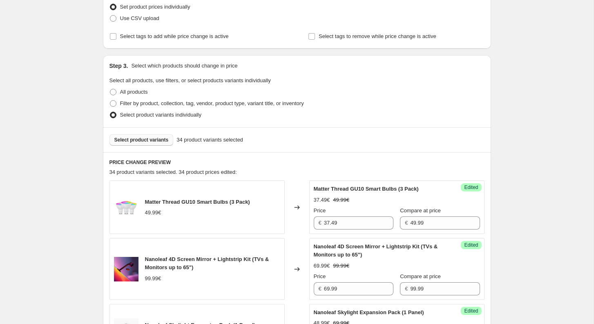
click at [154, 137] on span "Select product variants" at bounding box center [141, 139] width 54 height 7
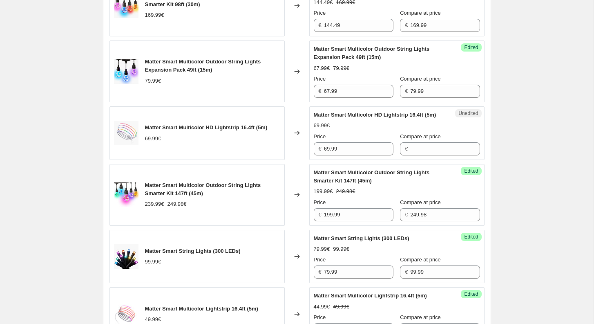
scroll to position [917, 0]
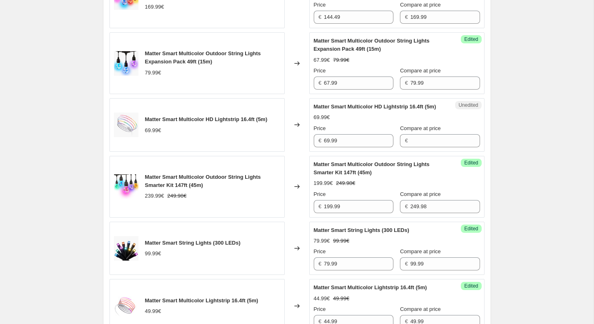
click at [347, 152] on div "Unedited Matter Smart Multicolor HD Lightstrip 16.4ft (5m) 69.99€ Price € 69.99…" at bounding box center [396, 125] width 175 height 54
click at [352, 143] on input "69.99" at bounding box center [358, 140] width 69 height 13
type input "69.99"
click at [421, 143] on input "Compare at price" at bounding box center [444, 140] width 69 height 13
type input "69.99"
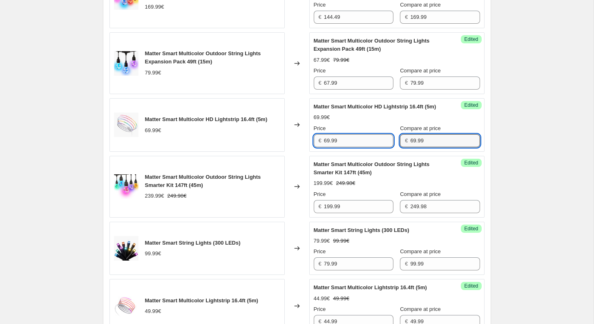
click at [364, 143] on input "69.99" at bounding box center [358, 140] width 69 height 13
type input "59.49"
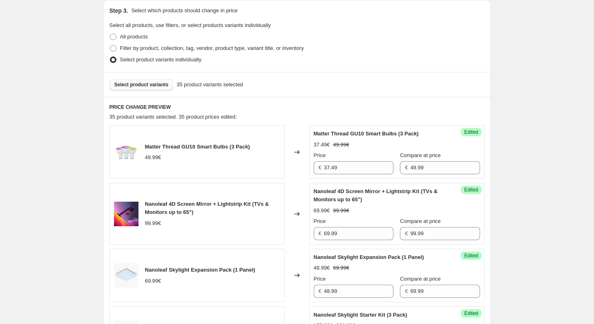
scroll to position [213, 0]
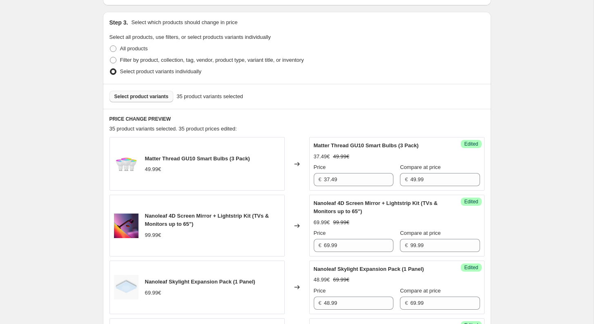
click at [134, 107] on div "Select product variants 35 product variants selected" at bounding box center [297, 96] width 388 height 25
click at [138, 103] on div "Select product variants 35 product variants selected" at bounding box center [297, 96] width 388 height 25
click at [139, 98] on span "Select product variants" at bounding box center [141, 96] width 54 height 7
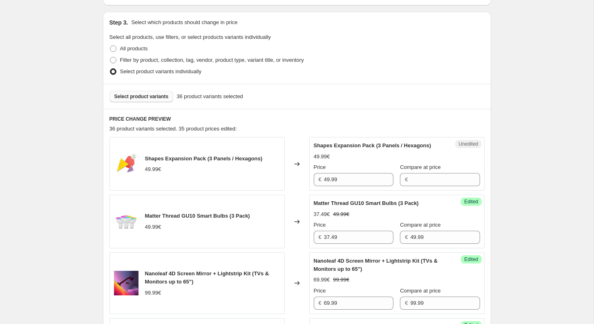
scroll to position [244, 0]
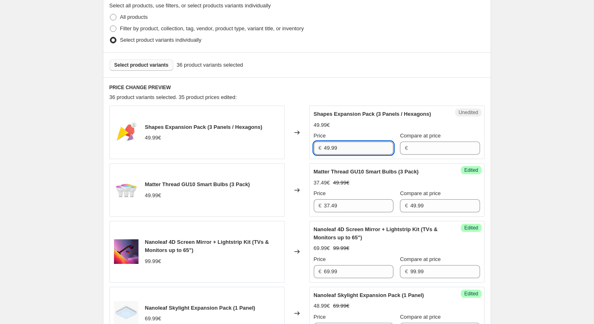
click at [351, 154] on input "49.99" at bounding box center [358, 147] width 69 height 13
type input "49.99"
click at [413, 150] on input "Compare at price" at bounding box center [444, 147] width 69 height 13
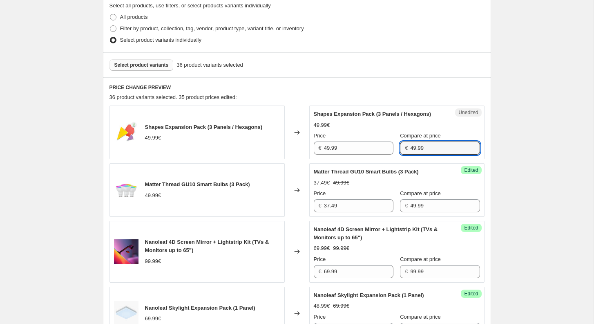
type input "49.99"
click at [365, 154] on input "49.99" at bounding box center [358, 147] width 69 height 13
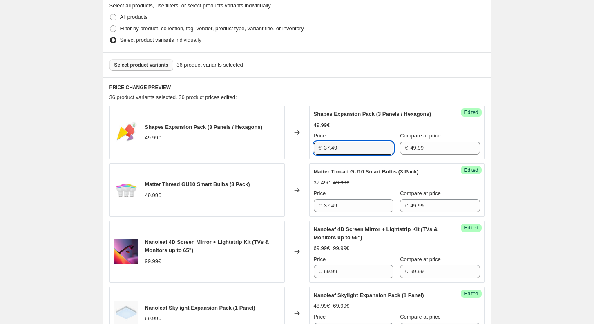
type input "37.49"
click at [136, 65] on span "Select product variants" at bounding box center [141, 65] width 54 height 7
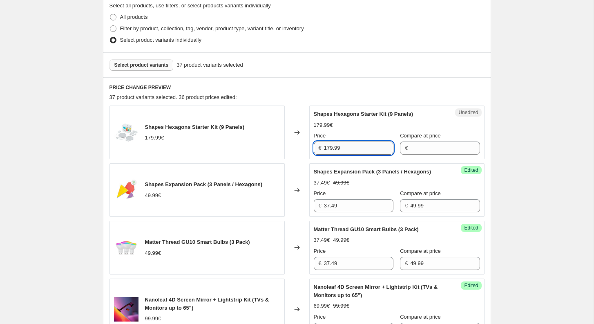
click at [367, 147] on input "179.99" at bounding box center [358, 147] width 69 height 13
type input "179.99"
click at [415, 150] on input "Compare at price" at bounding box center [444, 147] width 69 height 13
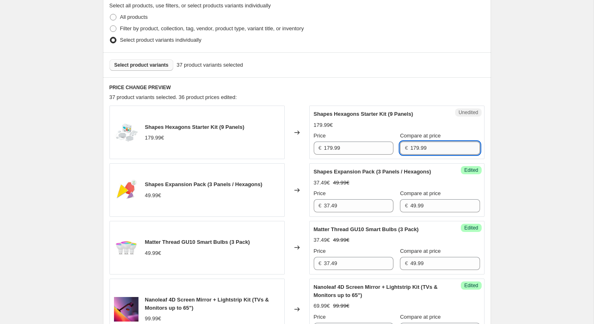
type input "179.99"
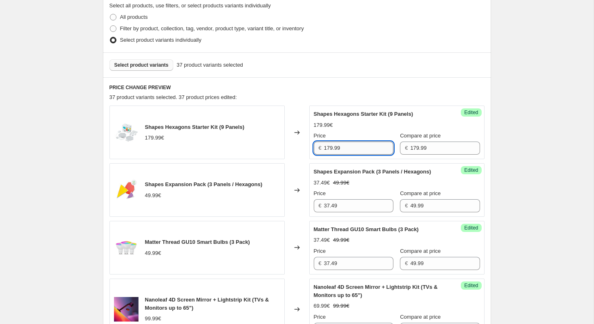
click at [357, 149] on input "179.99" at bounding box center [358, 147] width 69 height 13
type input "134.99"
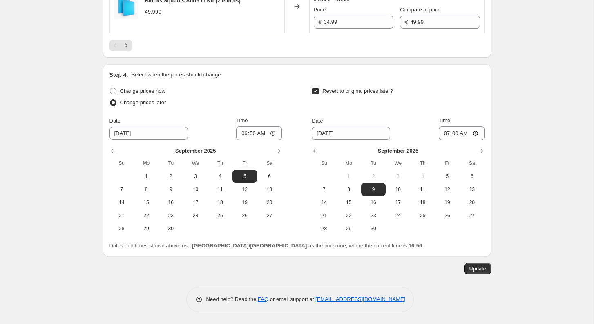
scroll to position [1522, 0]
click at [479, 266] on span "Update" at bounding box center [477, 268] width 17 height 7
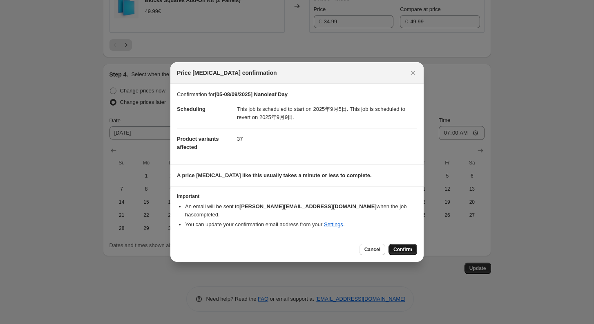
click at [403, 246] on span "Confirm" at bounding box center [402, 249] width 19 height 7
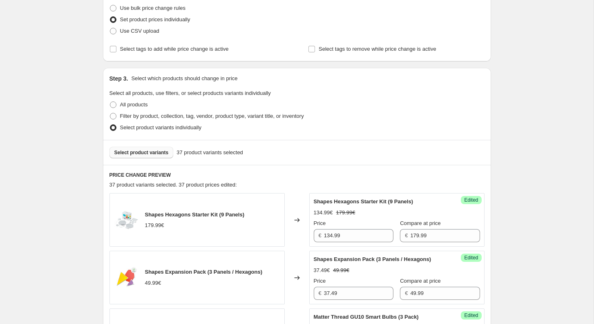
scroll to position [123, 0]
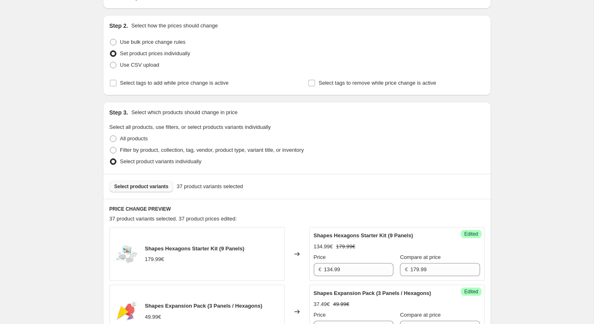
click at [156, 183] on span "Select product variants" at bounding box center [141, 186] width 54 height 7
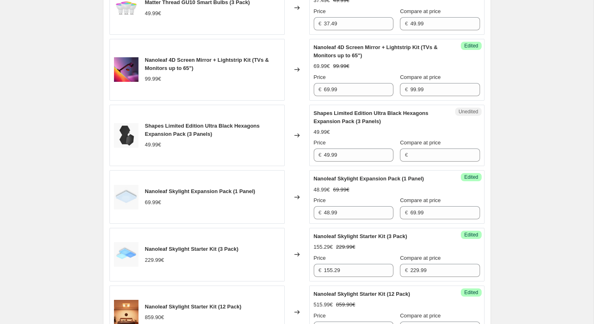
scroll to position [492, 0]
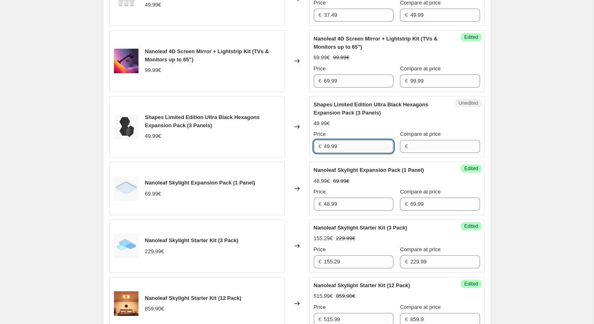
click at [353, 153] on input "49.99" at bounding box center [358, 146] width 69 height 13
type input "49.99"
click at [427, 152] on input "Compare at price" at bounding box center [444, 146] width 69 height 13
type input "49.99"
click at [343, 153] on input "49.99" at bounding box center [358, 146] width 69 height 13
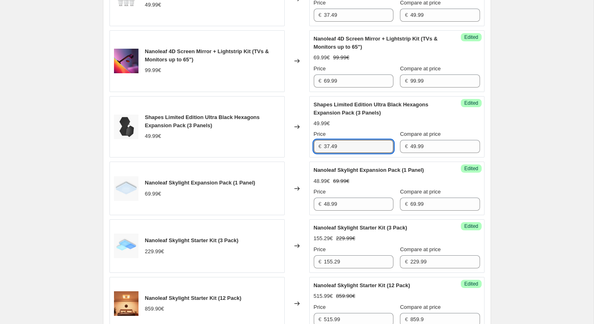
type input "37.49"
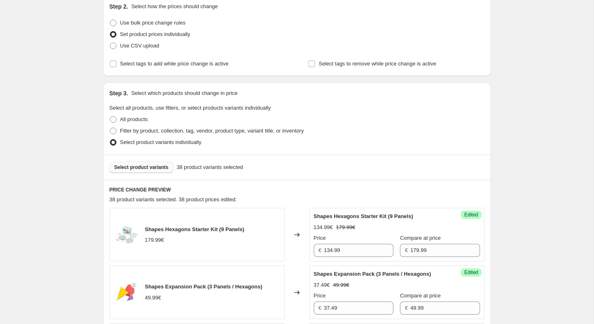
scroll to position [130, 0]
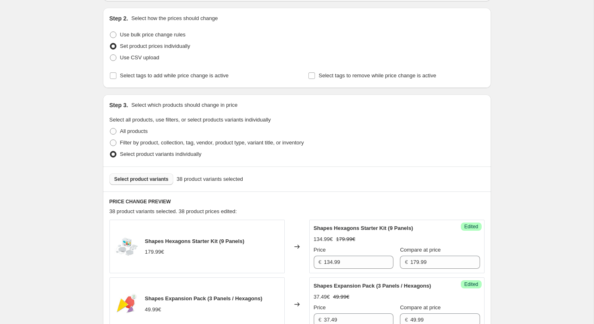
click at [150, 184] on button "Select product variants" at bounding box center [142, 178] width 64 height 11
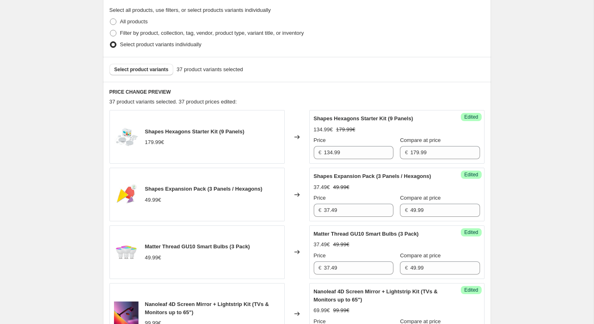
scroll to position [257, 0]
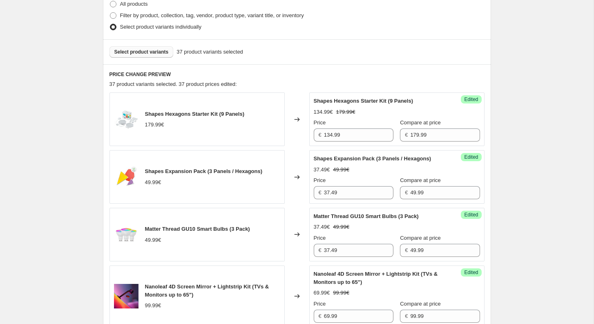
click at [148, 50] on span "Select product variants" at bounding box center [141, 52] width 54 height 7
click at [152, 51] on span "Select product variants" at bounding box center [141, 52] width 54 height 7
click at [143, 51] on span "Select product variants" at bounding box center [141, 52] width 54 height 7
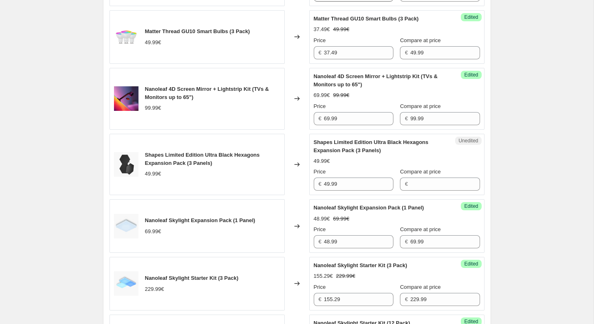
scroll to position [491, 0]
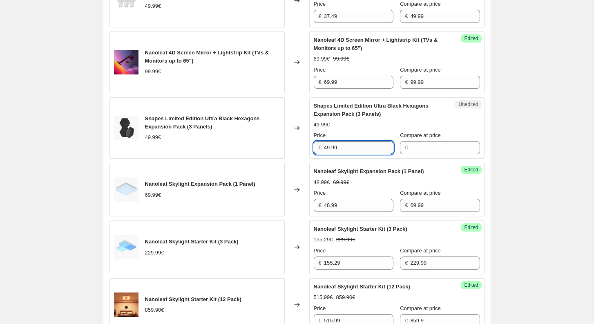
click at [369, 153] on input "49.99" at bounding box center [358, 147] width 69 height 13
type input "49.99"
click at [418, 152] on input "Compare at price" at bounding box center [444, 147] width 69 height 13
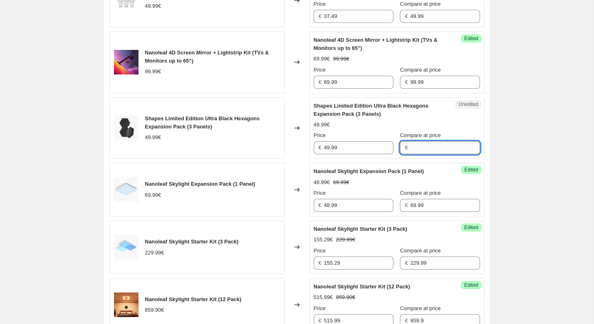
paste input "49.99"
type input "49.99"
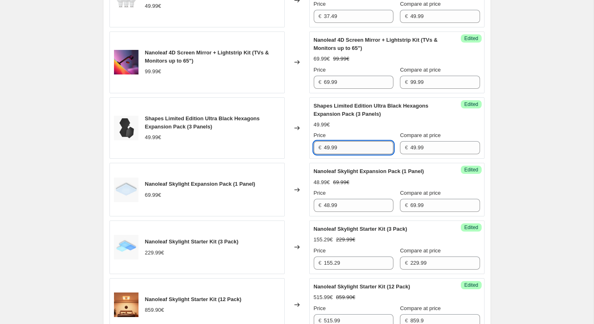
click at [356, 154] on input "49.99" at bounding box center [358, 147] width 69 height 13
paste input "37.4925"
type input "37.49"
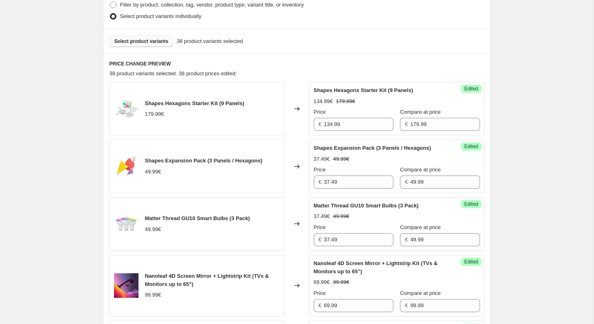
scroll to position [211, 0]
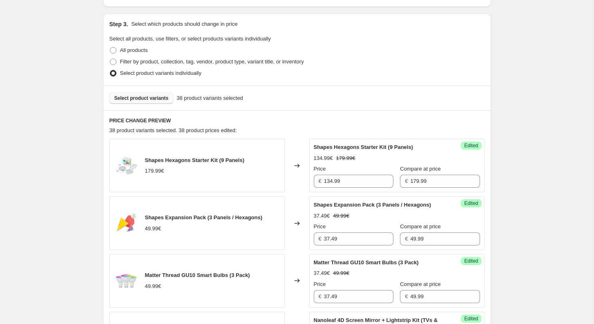
click at [143, 96] on span "Select product variants" at bounding box center [141, 98] width 54 height 7
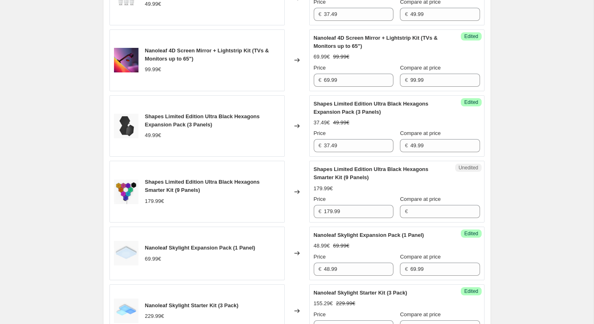
scroll to position [512, 0]
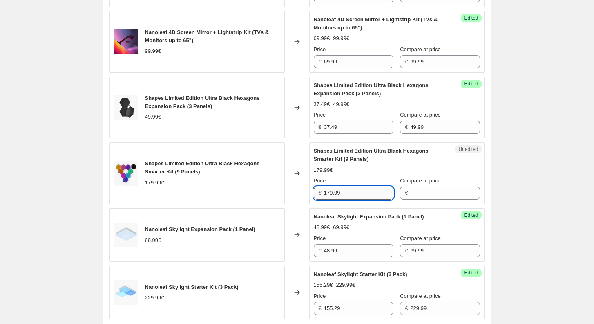
click at [351, 197] on input "179.99" at bounding box center [358, 192] width 69 height 13
type input "179.99"
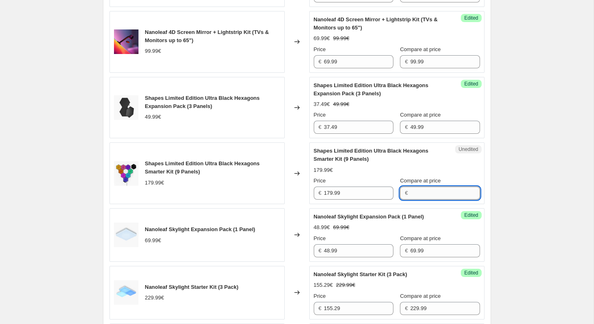
click at [414, 197] on input "Compare at price" at bounding box center [444, 192] width 69 height 13
paste input "179.99"
type input "179.99"
click at [364, 204] on div "Success Edited Shapes Limited Edition Ultra Black Hexagons Smarter Kit (9 Panel…" at bounding box center [396, 173] width 175 height 62
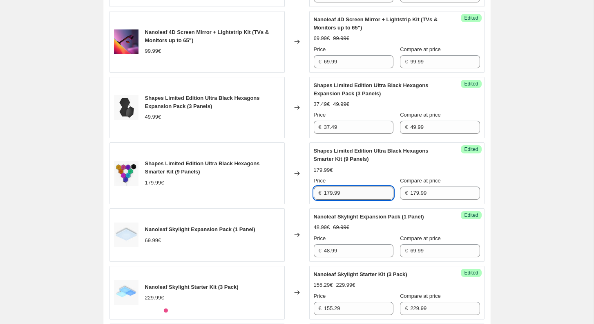
click at [360, 199] on input "179.99" at bounding box center [358, 192] width 69 height 13
paste input "34.9925"
type input "134.99"
click at [465, 183] on div "Compare at price" at bounding box center [440, 181] width 80 height 8
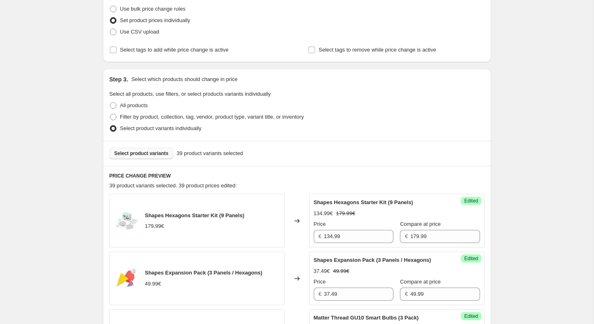
scroll to position [117, 0]
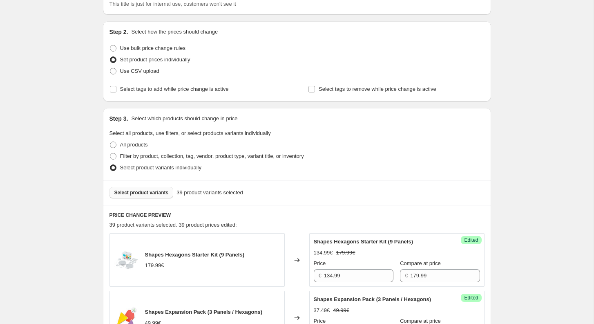
click at [153, 192] on span "Select product variants" at bounding box center [141, 192] width 54 height 7
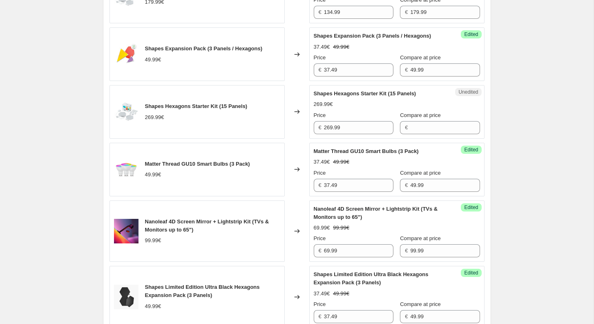
scroll to position [387, 0]
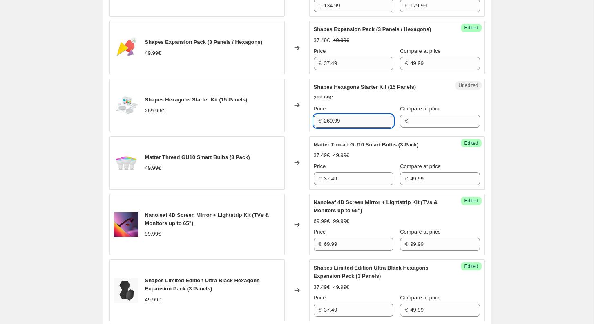
click at [348, 127] on input "269.99" at bounding box center [358, 120] width 69 height 13
type input "269.99"
click at [414, 127] on input "Compare at price" at bounding box center [444, 120] width 69 height 13
paste input "269.99"
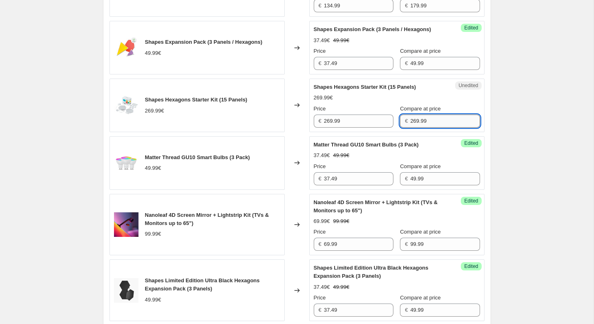
type input "269.99"
click at [351, 127] on input "269.99" at bounding box center [358, 120] width 69 height 13
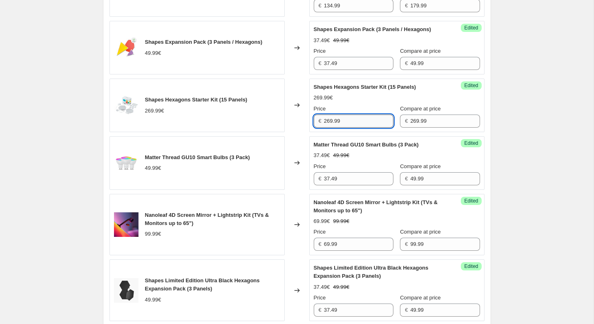
paste input "02.4925"
type input "202.49"
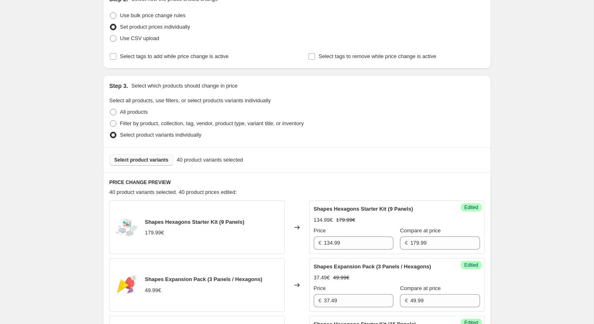
scroll to position [118, 0]
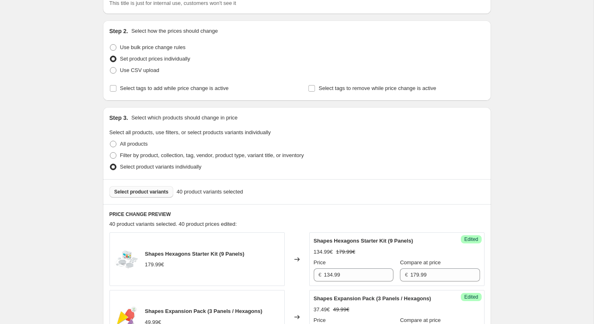
click at [154, 188] on button "Select product variants" at bounding box center [142, 191] width 64 height 11
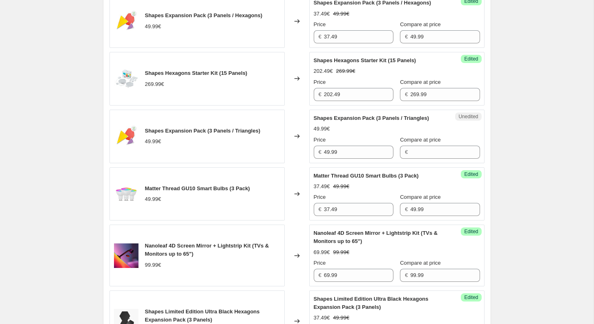
scroll to position [417, 0]
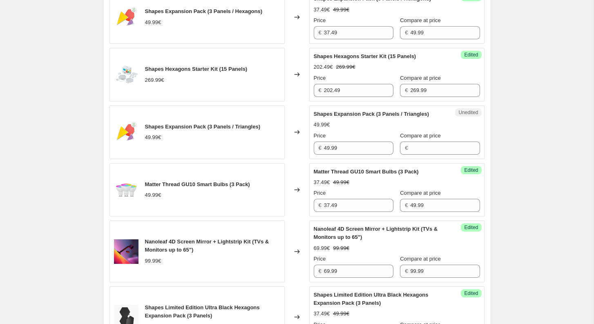
click at [344, 159] on div "Unedited Shapes Expansion Pack (3 Panels / Triangles) 49.99€ Price € 49.99 Comp…" at bounding box center [396, 132] width 175 height 54
click at [344, 154] on input "49.99" at bounding box center [358, 147] width 69 height 13
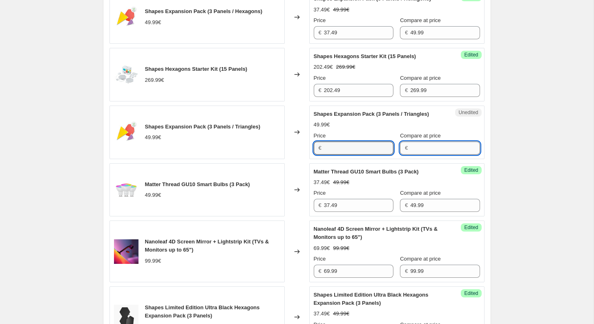
type input "49.99"
click at [410, 154] on input "Compare at price" at bounding box center [444, 147] width 69 height 13
paste input "49.99"
type input "49.99"
click at [350, 154] on input "49.99" at bounding box center [358, 147] width 69 height 13
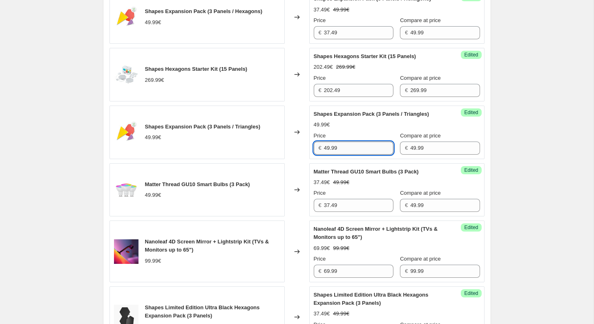
paste input "34.993"
type input "34.99"
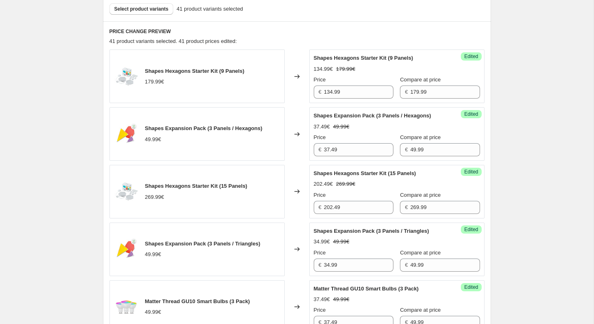
scroll to position [238, 0]
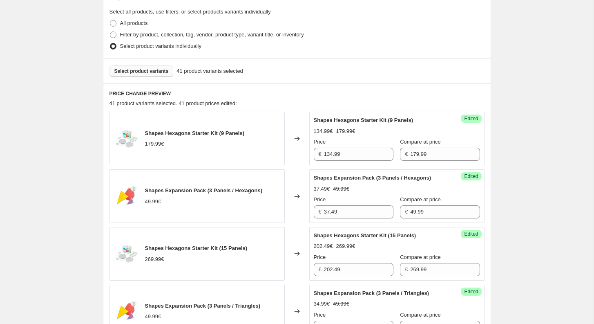
click at [146, 75] on button "Select product variants" at bounding box center [142, 70] width 64 height 11
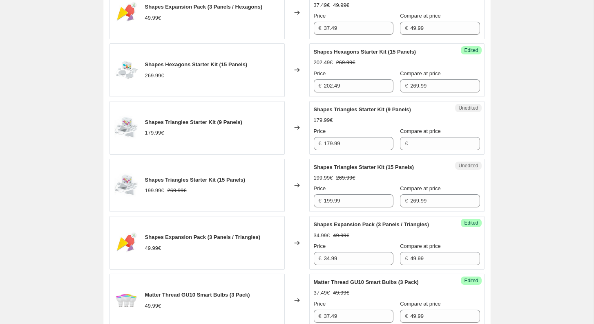
scroll to position [439, 0]
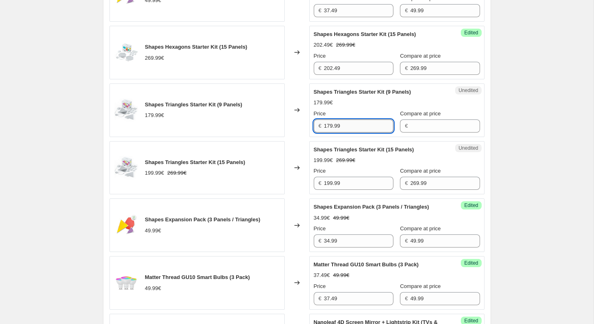
click at [350, 131] on input "179.99" at bounding box center [358, 125] width 69 height 13
type input "179.99"
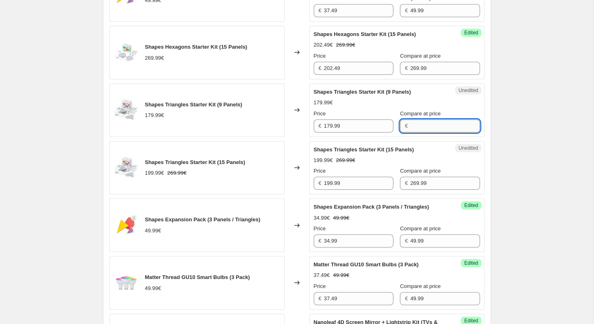
click at [414, 132] on input "Compare at price" at bounding box center [444, 125] width 69 height 13
paste input "179.99"
type input "179.99"
click at [342, 132] on input "179.99" at bounding box center [358, 125] width 69 height 13
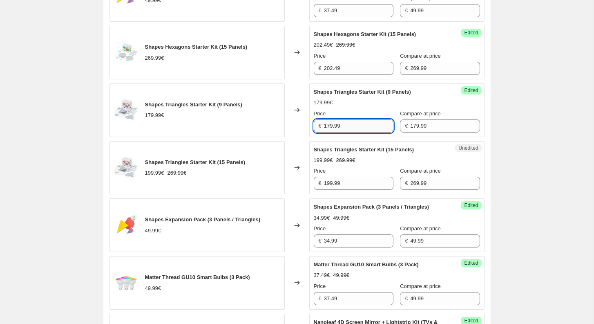
paste input "34.9925"
type input "134.99"
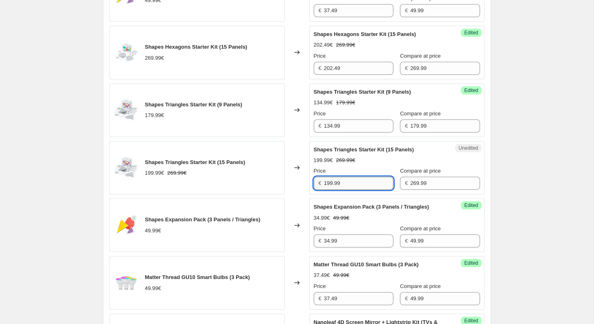
click at [355, 190] on input "199.99" at bounding box center [358, 183] width 69 height 13
paste input "34.995"
type input "134.99"
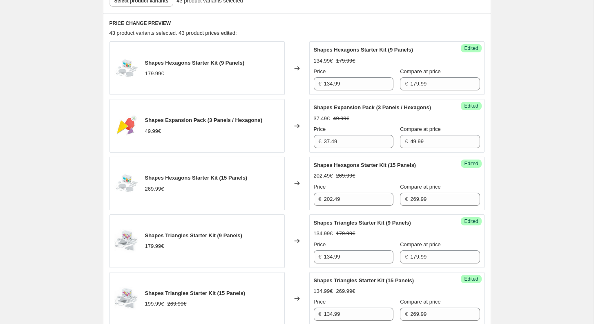
scroll to position [181, 0]
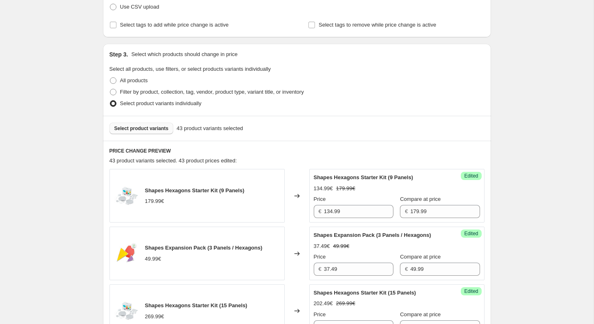
click at [154, 130] on span "Select product variants" at bounding box center [141, 128] width 54 height 7
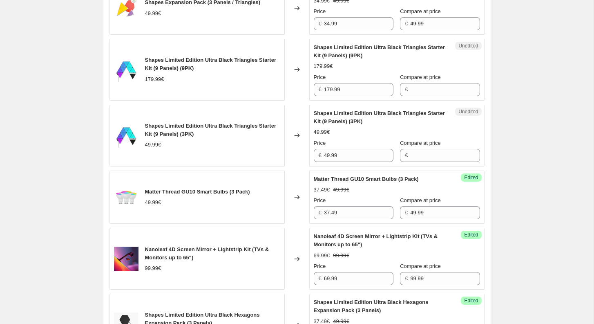
scroll to position [635, 0]
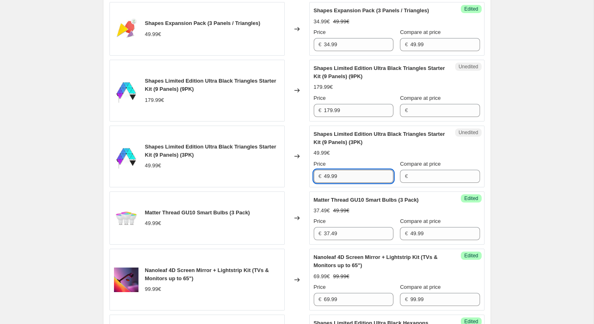
click at [361, 183] on input "49.99" at bounding box center [358, 176] width 69 height 13
type input "49.99"
click at [433, 183] on input "Compare at price" at bounding box center [444, 176] width 69 height 13
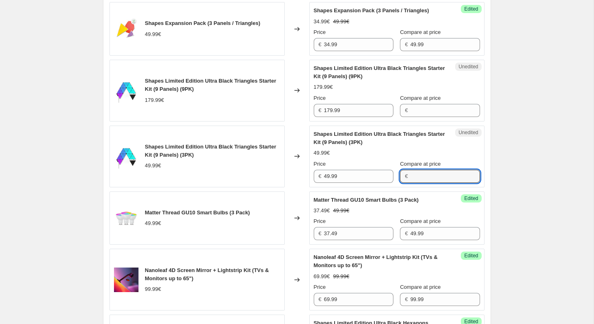
paste input "49.99"
type input "49.99"
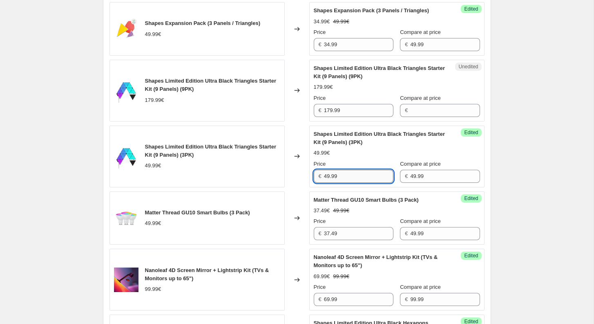
click at [362, 183] on input "49.99" at bounding box center [358, 176] width 69 height 13
paste input "37.4925"
type input "37.49"
click at [502, 182] on div "[05-08/09/2025] Nanoleaf Day. This page is ready [05-08/09/2025] Nanoleaf Day I…" at bounding box center [297, 287] width 594 height 1844
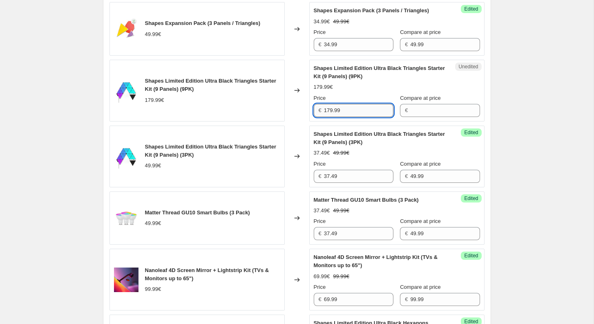
click at [345, 117] on input "179.99" at bounding box center [358, 110] width 69 height 13
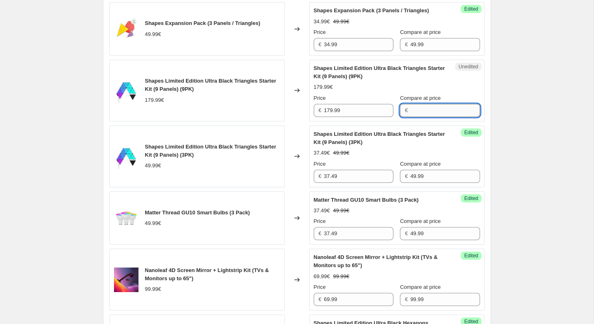
click at [432, 117] on input "Compare at price" at bounding box center [444, 110] width 69 height 13
paste input "179.99"
type input "179.99"
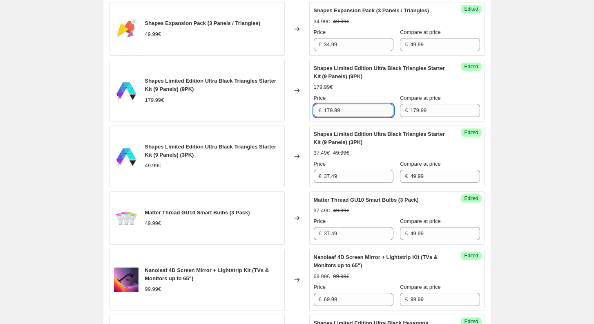
click at [346, 117] on input "179.99" at bounding box center [358, 110] width 69 height 13
paste input "34.9925"
type input "134.99"
click at [497, 125] on div "[05-08/09/2025] Nanoleaf Day. This page is ready [05-08/09/2025] Nanoleaf Day I…" at bounding box center [297, 287] width 408 height 1844
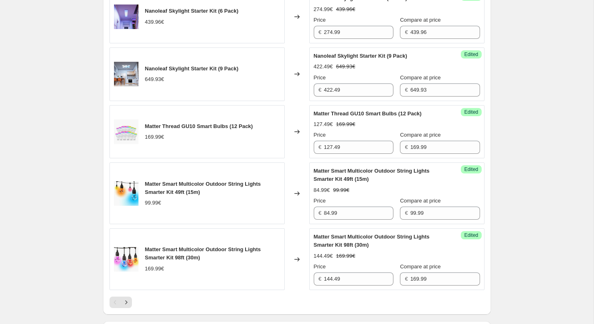
scroll to position [1530, 0]
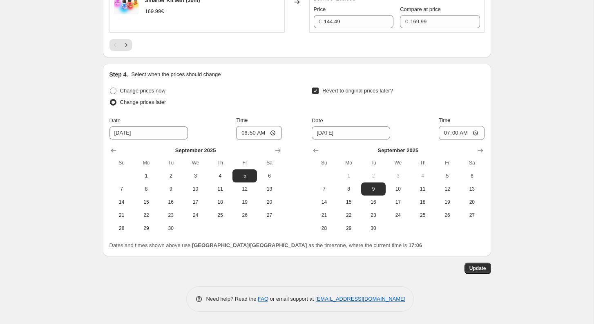
click at [474, 267] on span "Update" at bounding box center [477, 268] width 17 height 7
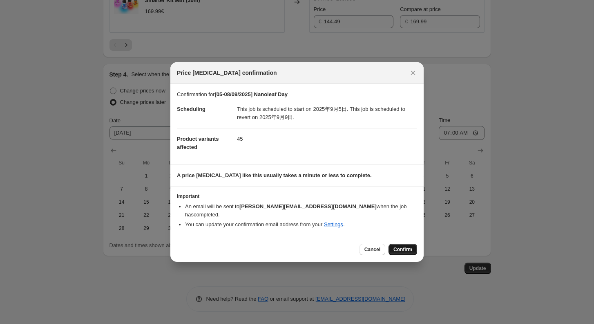
click at [399, 246] on span "Confirm" at bounding box center [402, 249] width 19 height 7
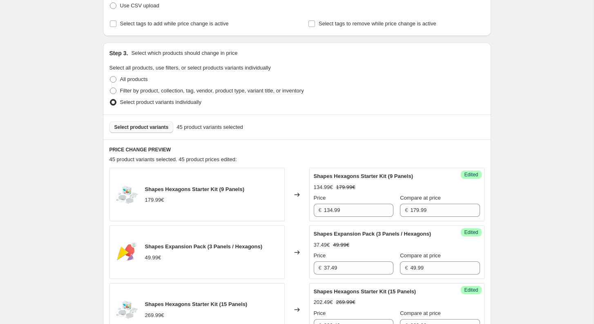
scroll to position [190, 0]
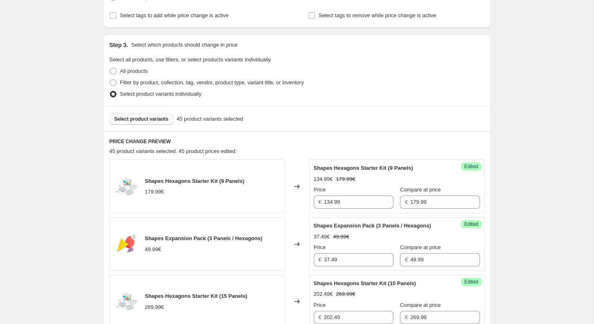
click at [156, 121] on span "Select product variants" at bounding box center [141, 119] width 54 height 7
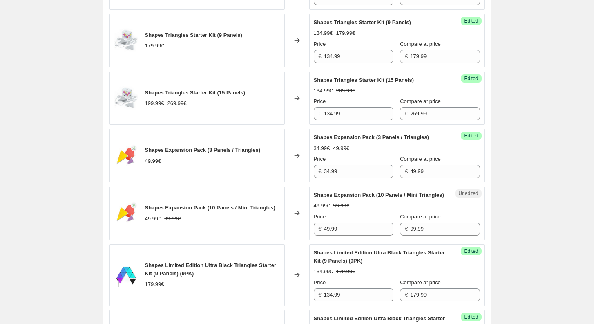
scroll to position [559, 0]
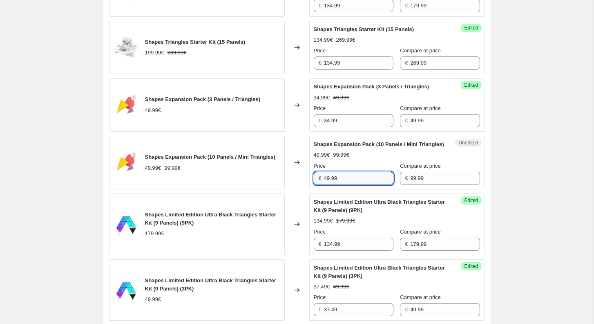
click at [367, 185] on input "49.99" at bounding box center [358, 178] width 69 height 13
paste input "39.996"
type input "39.99"
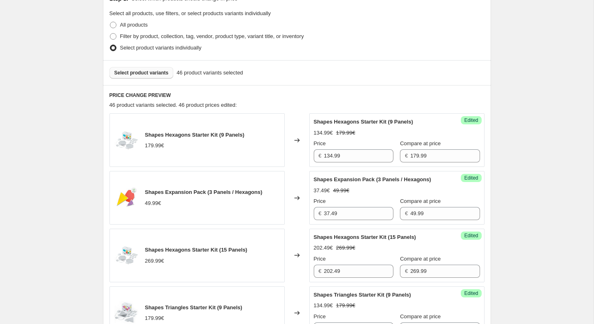
scroll to position [226, 0]
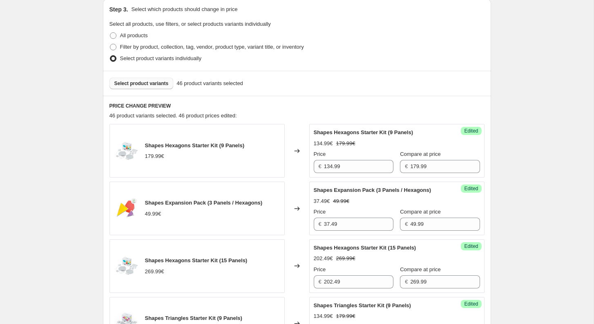
click at [159, 87] on button "Select product variants" at bounding box center [142, 83] width 64 height 11
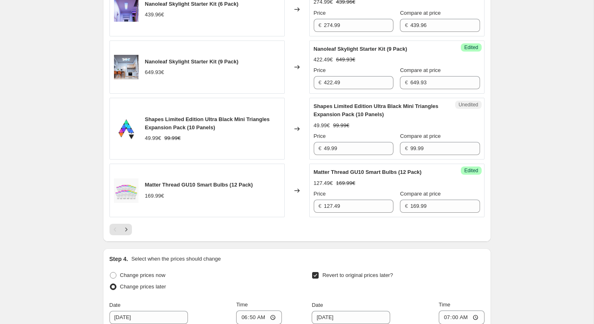
scroll to position [1343, 0]
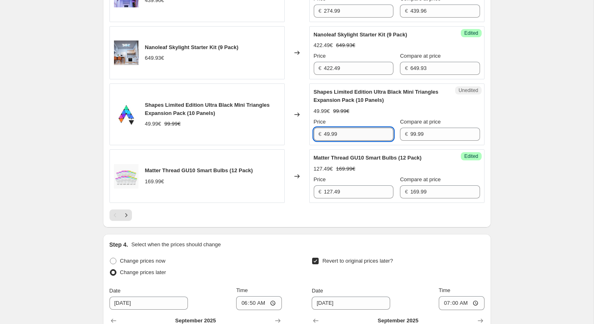
click at [328, 141] on input "49.99" at bounding box center [358, 133] width 69 height 13
type input "39.99"
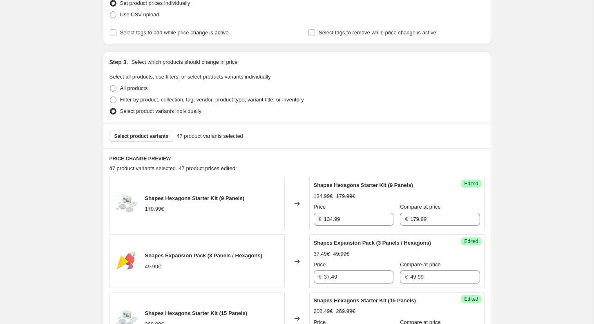
scroll to position [156, 0]
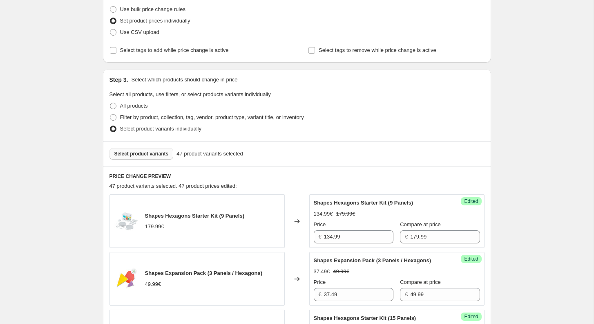
click at [152, 152] on span "Select product variants" at bounding box center [141, 153] width 54 height 7
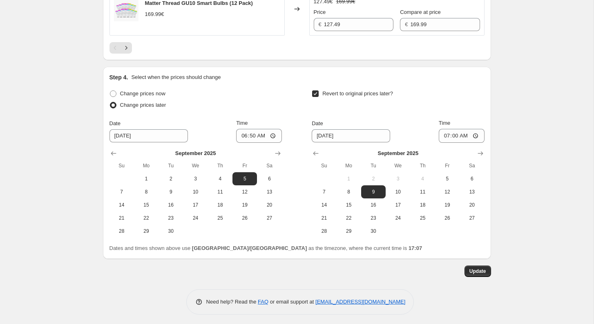
scroll to position [1512, 0]
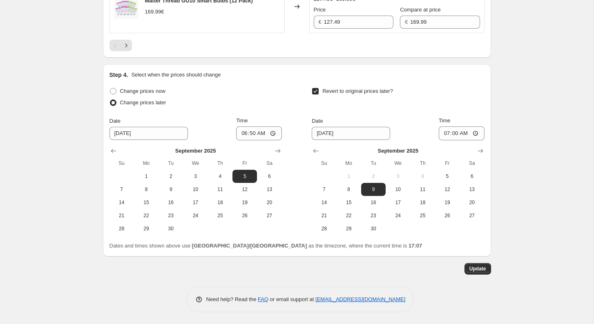
click at [132, 51] on div at bounding box center [297, 45] width 375 height 11
click at [128, 49] on icon "Next" at bounding box center [126, 45] width 8 height 8
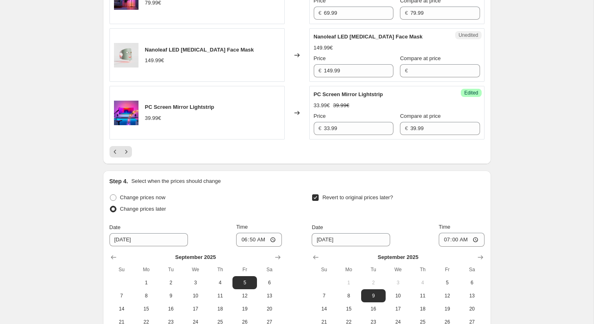
scroll to position [1355, 0]
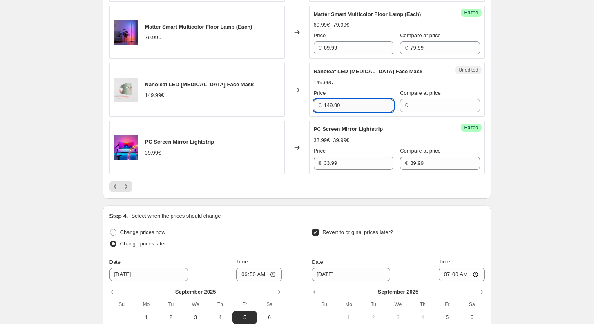
click at [356, 112] on input "149.99" at bounding box center [358, 105] width 69 height 13
type input "149.99"
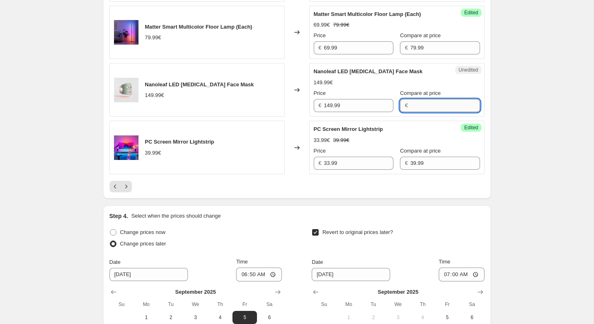
click at [422, 112] on input "Compare at price" at bounding box center [444, 105] width 69 height 13
paste input "149.99"
type input "149.99"
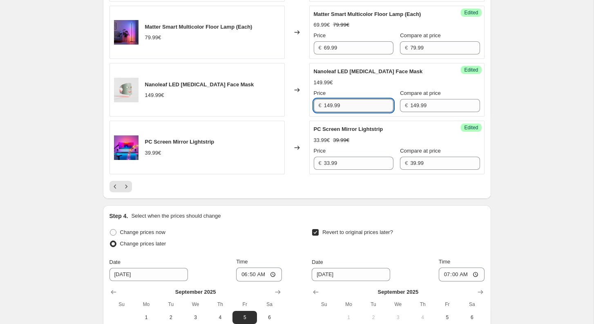
click at [353, 112] on input "149.99" at bounding box center [358, 105] width 69 height 13
paste input "09.987667"
type input "109.99"
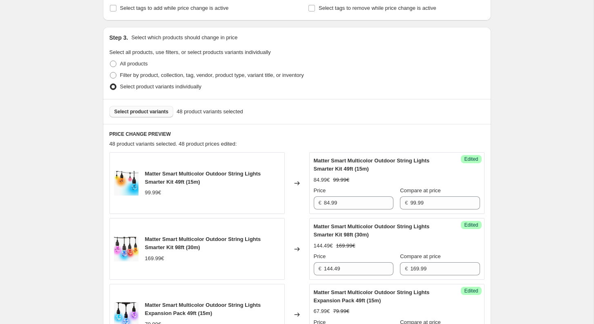
scroll to position [211, 0]
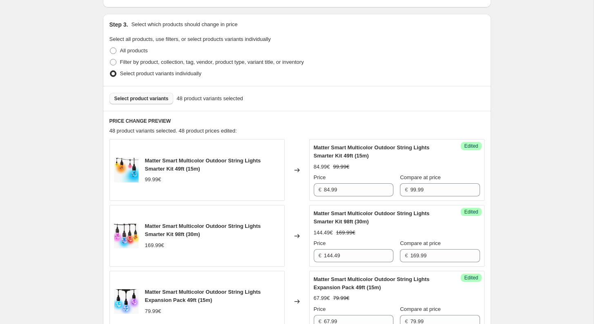
click at [152, 104] on div "Select product variants 48 product variants selected" at bounding box center [297, 98] width 388 height 25
click at [152, 99] on span "Select product variants" at bounding box center [141, 98] width 54 height 7
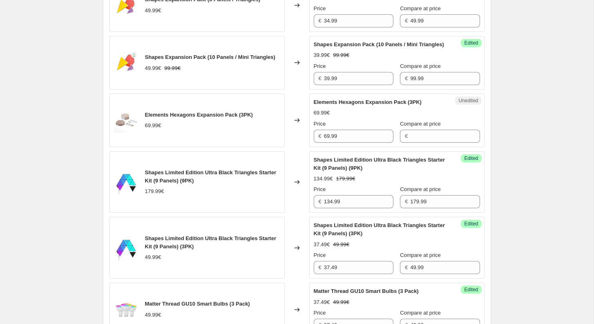
scroll to position [666, 0]
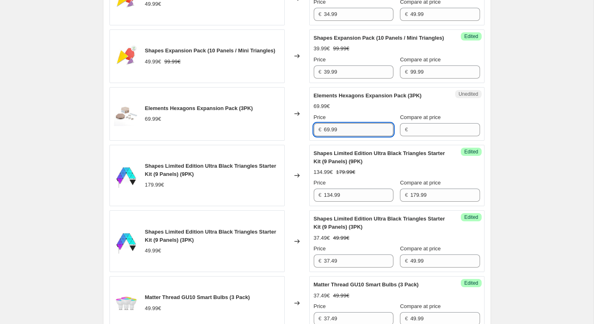
click at [344, 136] on input "69.99" at bounding box center [358, 129] width 69 height 13
type input "69.99"
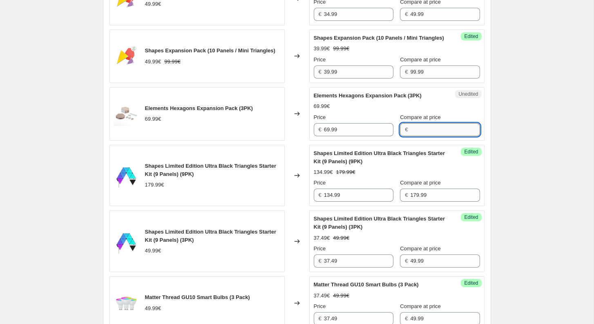
click at [410, 136] on input "Compare at price" at bounding box center [444, 129] width 69 height 13
paste input "69.99"
type input "69.99"
click at [357, 136] on input "69.99" at bounding box center [358, 129] width 69 height 13
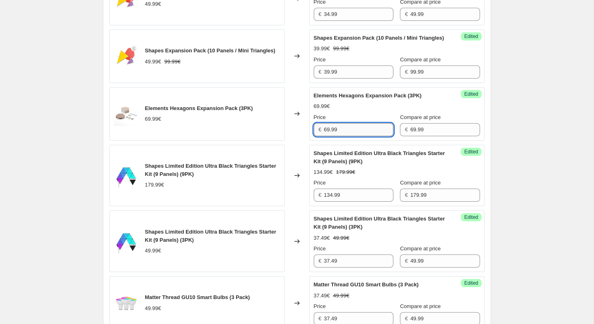
paste input "52.4925"
type input "52.49"
click at [511, 138] on div "[05-08/09/2025] Nanoleaf Day. This page is ready [05-08/09/2025] Nanoleaf Day I…" at bounding box center [297, 252] width 594 height 1836
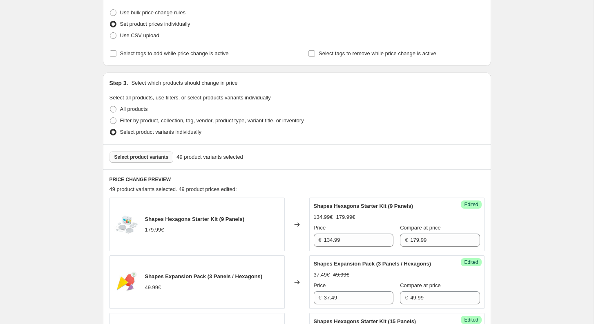
scroll to position [133, 0]
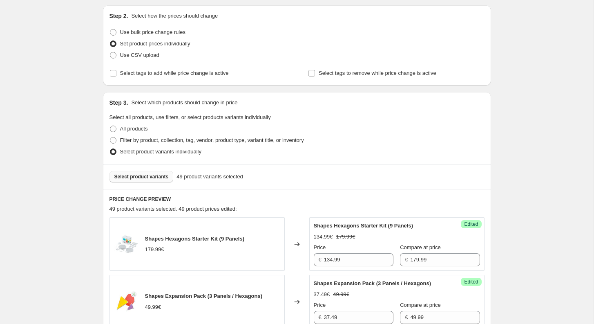
click at [142, 179] on span "Select product variants" at bounding box center [141, 176] width 54 height 7
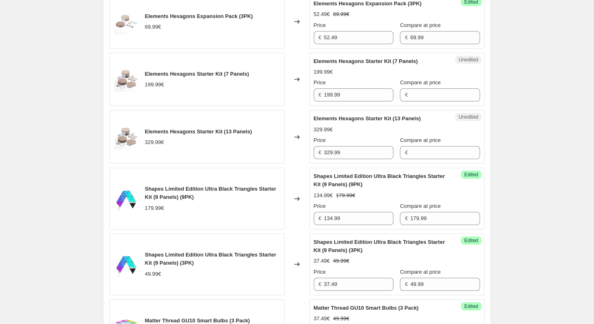
scroll to position [763, 0]
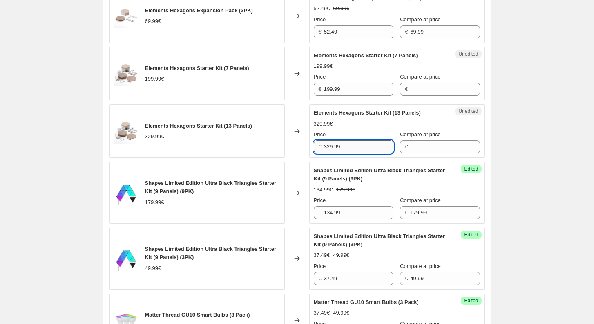
click at [358, 153] on input "329.99" at bounding box center [358, 146] width 69 height 13
type input "329.99"
click at [425, 153] on input "Compare at price" at bounding box center [444, 146] width 69 height 13
paste input "329.99"
type input "329.99"
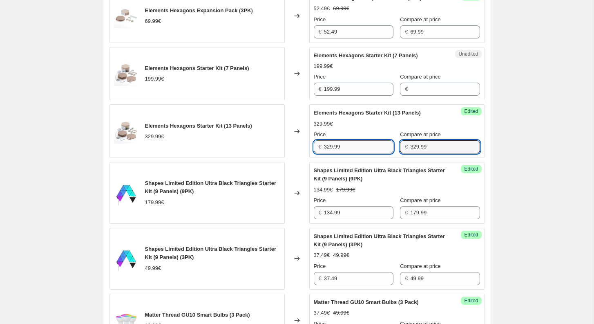
click at [369, 153] on input "329.99" at bounding box center [358, 146] width 69 height 13
paste input "247.4925"
type input "247.49"
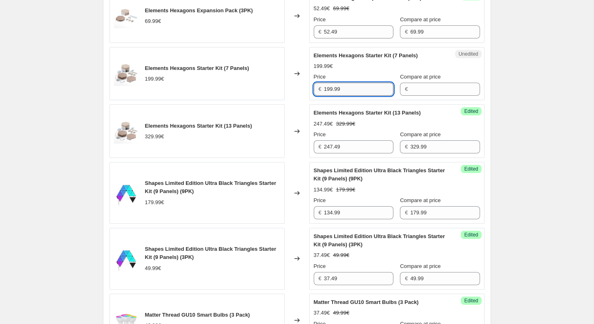
click at [355, 96] on input "199.99" at bounding box center [358, 89] width 69 height 13
click at [410, 96] on input "Compare at price" at bounding box center [444, 89] width 69 height 13
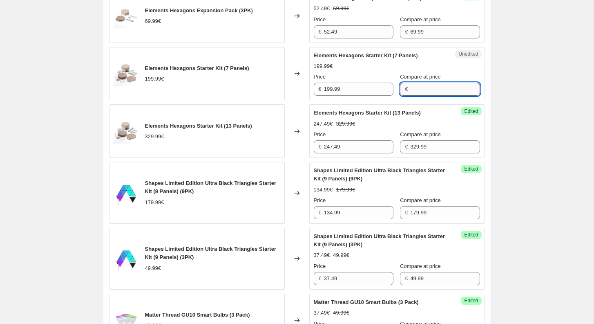
paste input "199.99"
type input "199.99"
click at [358, 96] on input "199.99" at bounding box center [358, 89] width 69 height 13
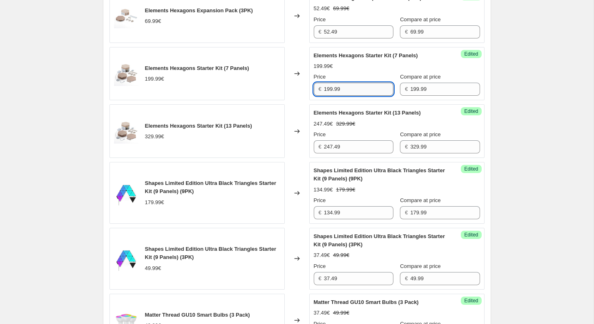
paste input "49.9925"
type input "149.99"
click at [561, 118] on div "[05-08/09/2025] Nanoleaf Day. This page is ready [05-08/09/2025] Nanoleaf Day I…" at bounding box center [297, 151] width 594 height 1828
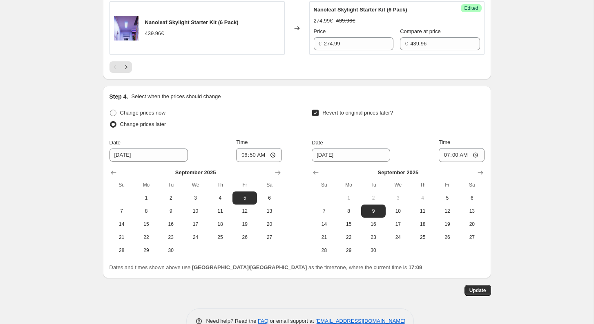
scroll to position [1522, 0]
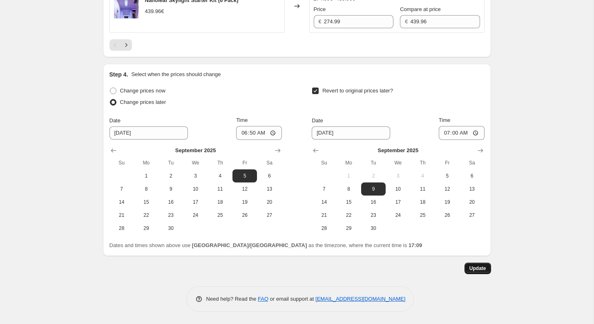
click at [478, 268] on span "Update" at bounding box center [477, 268] width 17 height 7
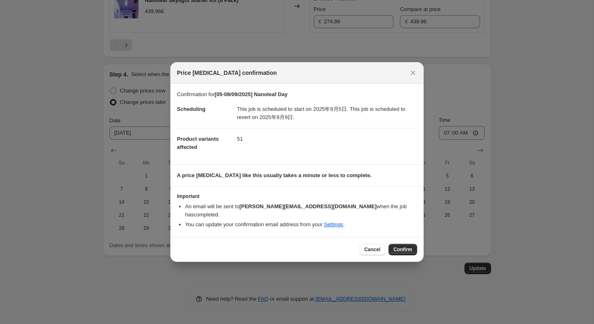
click at [402, 247] on span "Confirm" at bounding box center [402, 249] width 19 height 7
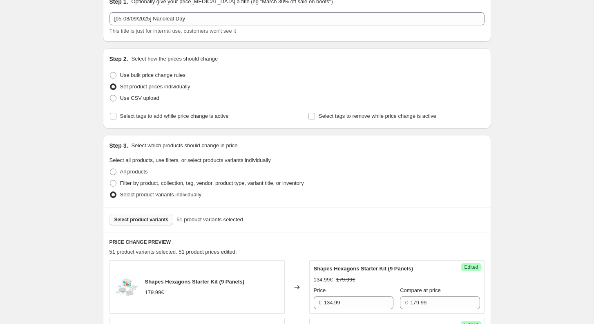
scroll to position [107, 0]
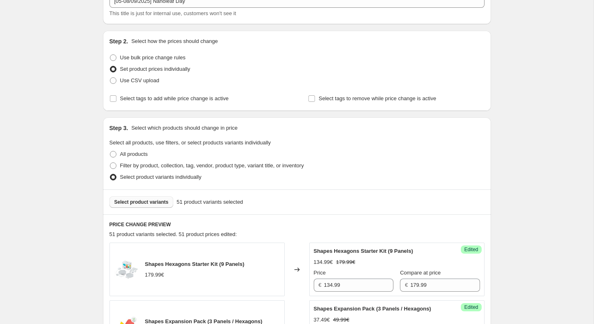
click at [150, 205] on button "Select product variants" at bounding box center [142, 201] width 64 height 11
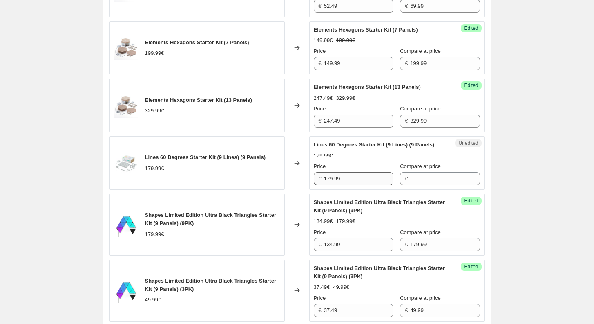
scroll to position [791, 0]
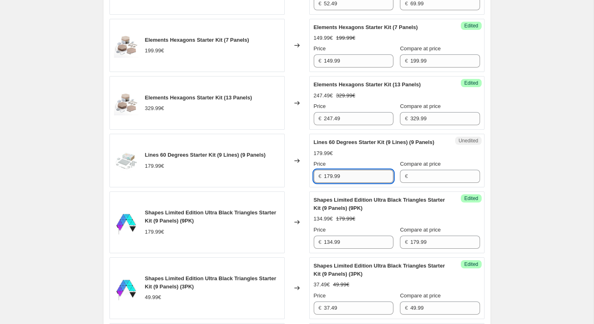
click at [354, 183] on input "179.99" at bounding box center [358, 176] width 69 height 13
type input "179.99"
click at [422, 183] on input "Compare at price" at bounding box center [444, 176] width 69 height 13
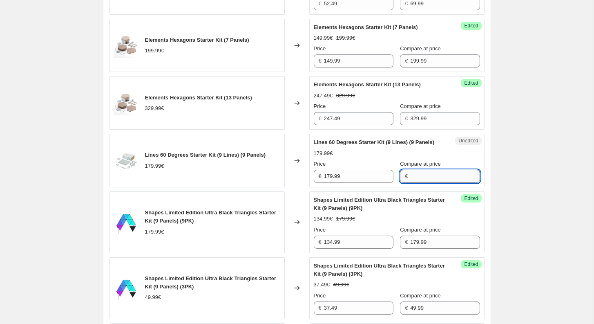
paste input "179.99"
type input "179.99"
click at [352, 183] on input "179.99" at bounding box center [358, 176] width 69 height 13
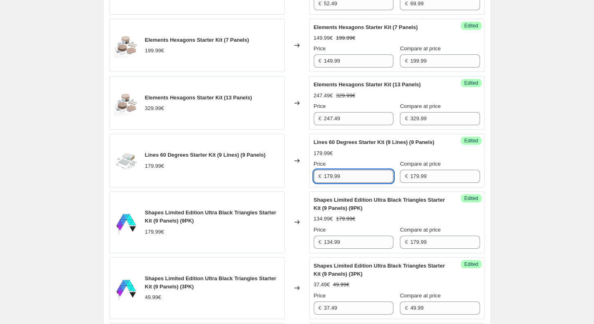
paste input "34.9925"
type input "134.99"
click at [494, 203] on div "[05-08/09/2025] Nanoleaf Day. This page is ready [05-08/09/2025] Nanoleaf Day I…" at bounding box center [297, 123] width 408 height 1828
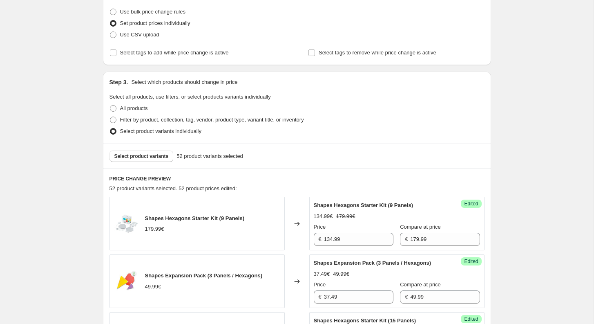
scroll to position [176, 0]
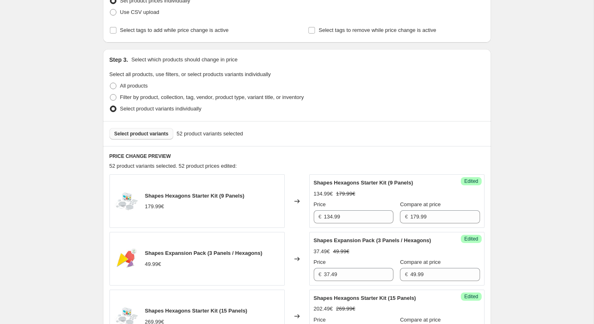
click at [150, 136] on span "Select product variants" at bounding box center [141, 133] width 54 height 7
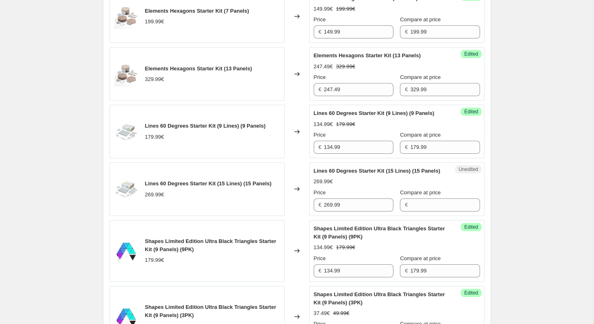
scroll to position [846, 0]
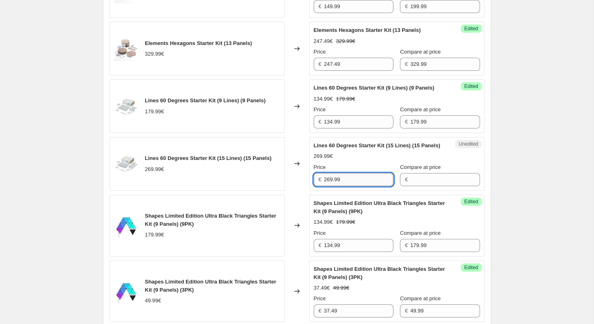
click at [365, 186] on input "269.99" at bounding box center [358, 179] width 69 height 13
type input "269.99"
click at [427, 186] on input "Compare at price" at bounding box center [444, 179] width 69 height 13
paste input "269.99"
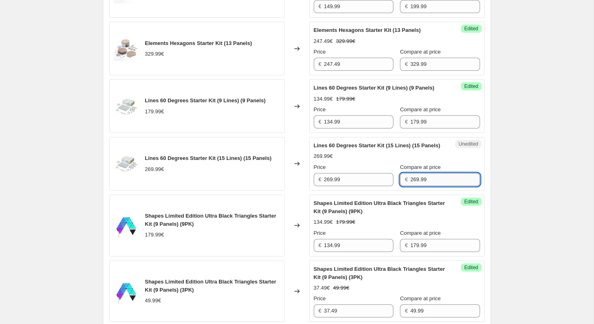
type input "269.99"
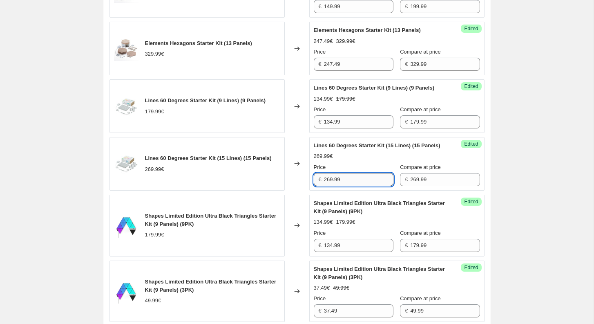
click at [350, 186] on input "269.99" at bounding box center [358, 179] width 69 height 13
paste input "02.4925"
type input "202.49"
click at [503, 211] on div "[05-08/09/2025] Nanoleaf Day. This page is ready [05-08/09/2025] Nanoleaf Day I…" at bounding box center [297, 68] width 594 height 1828
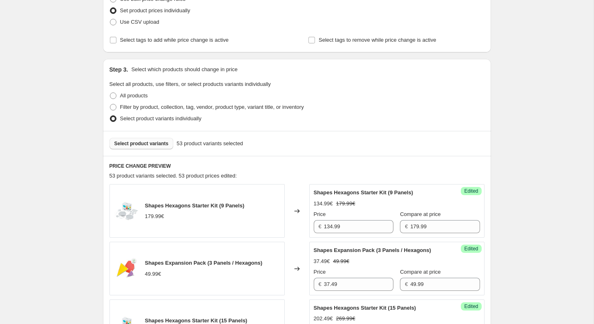
scroll to position [93, 0]
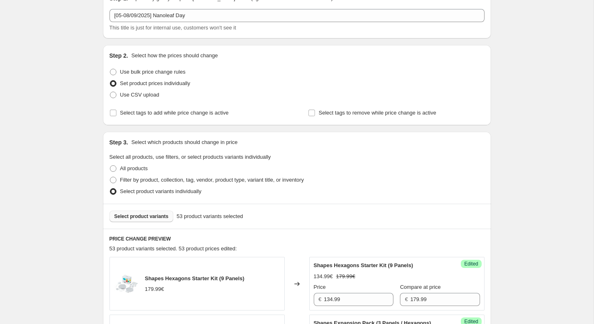
click at [153, 215] on span "Select product variants" at bounding box center [141, 216] width 54 height 7
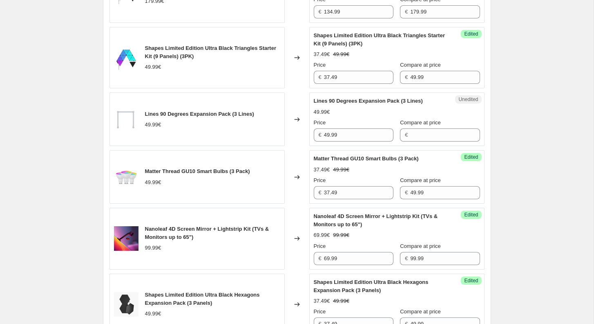
scroll to position [1086, 0]
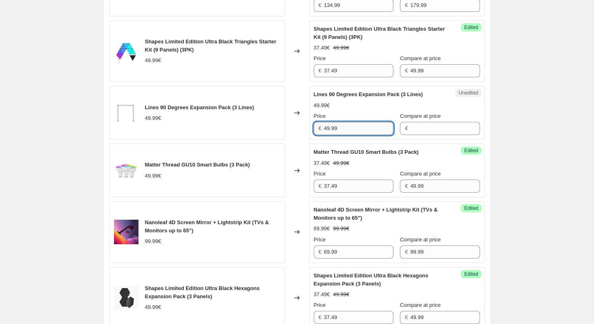
click at [350, 135] on input "49.99" at bounding box center [358, 128] width 69 height 13
type input "49.99"
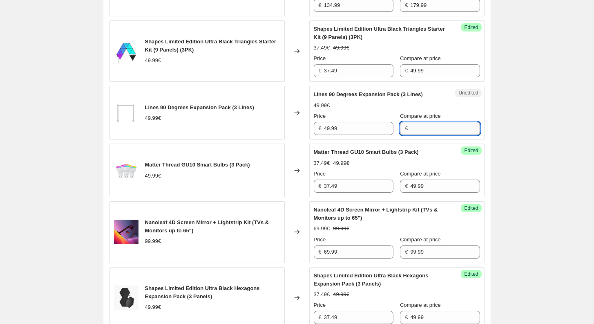
click at [422, 135] on input "Compare at price" at bounding box center [444, 128] width 69 height 13
paste input "49.99"
type input "49.99"
click at [371, 135] on input "49.99" at bounding box center [358, 128] width 69 height 13
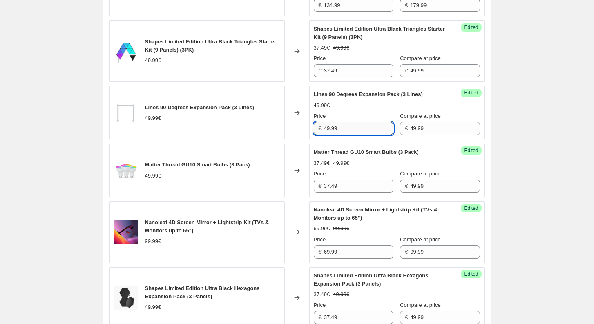
paste input "24.995"
type input "24.99"
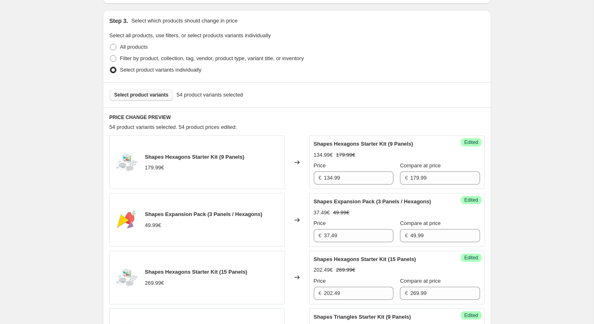
scroll to position [184, 0]
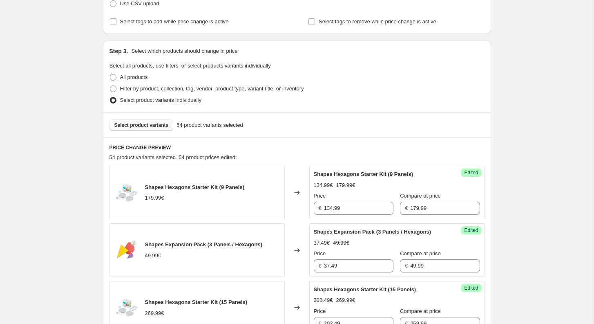
click at [151, 127] on span "Select product variants" at bounding box center [141, 125] width 54 height 7
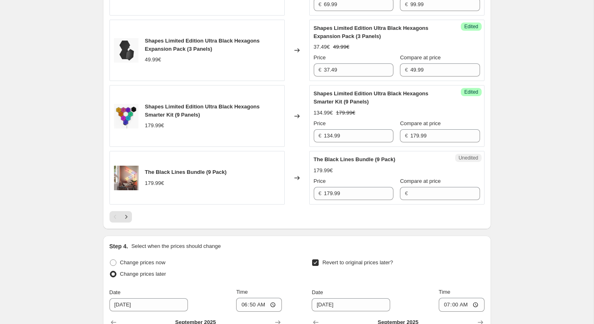
scroll to position [1357, 0]
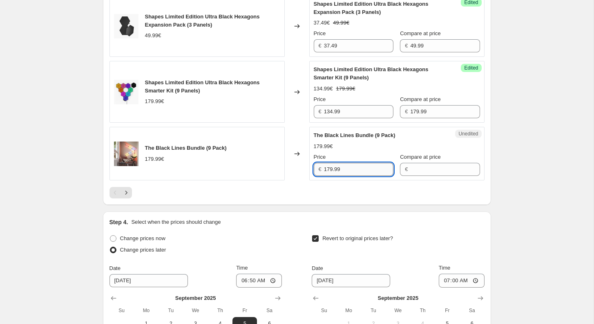
click at [359, 176] on input "179.99" at bounding box center [358, 169] width 69 height 13
type input "179.99"
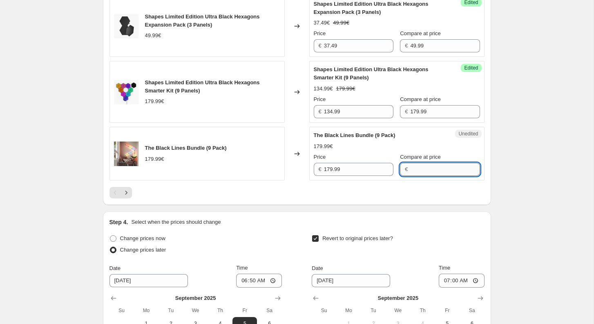
click at [413, 176] on input "Compare at price" at bounding box center [444, 169] width 69 height 13
paste input "179.99"
type input "179.99"
click at [349, 176] on input "179.99" at bounding box center [358, 169] width 69 height 13
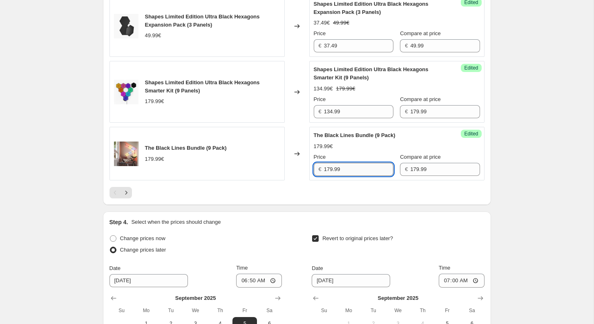
paste input "36.486"
type input "136.49"
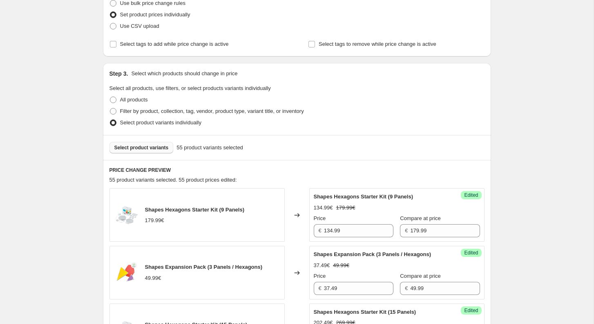
scroll to position [161, 0]
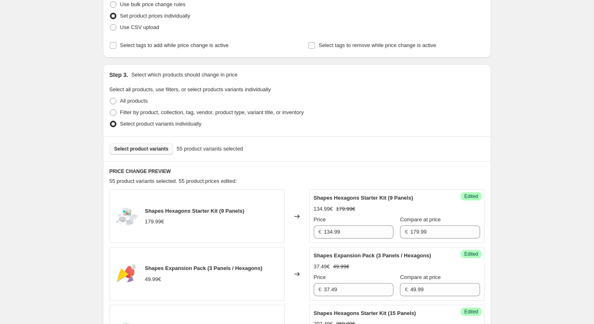
click at [161, 150] on span "Select product variants" at bounding box center [141, 148] width 54 height 7
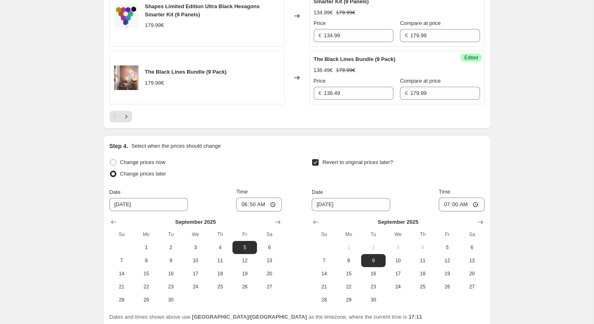
scroll to position [1434, 0]
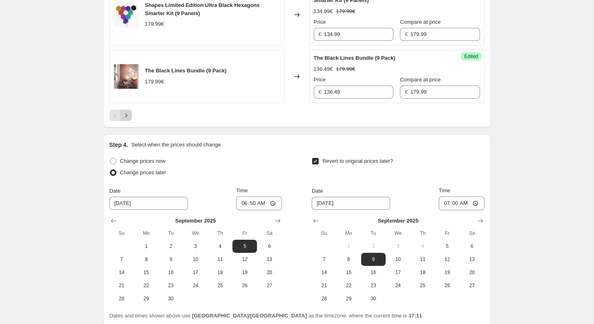
click at [125, 121] on button "Next" at bounding box center [126, 115] width 11 height 11
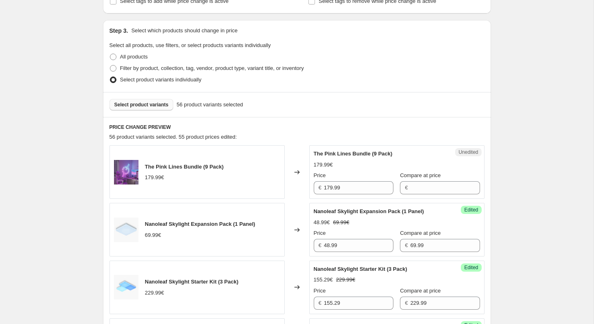
scroll to position [190, 0]
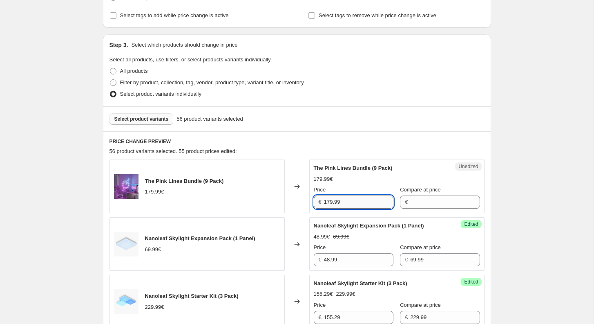
click at [349, 202] on input "179.99" at bounding box center [358, 201] width 69 height 13
type input "179.99"
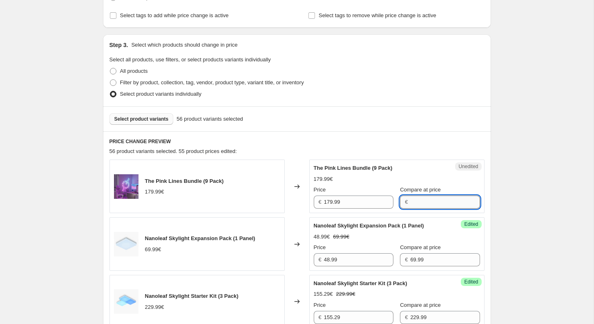
click at [416, 202] on input "Compare at price" at bounding box center [444, 201] width 69 height 13
paste input "179.99"
type input "179.99"
click at [376, 201] on input "179.99" at bounding box center [358, 201] width 69 height 13
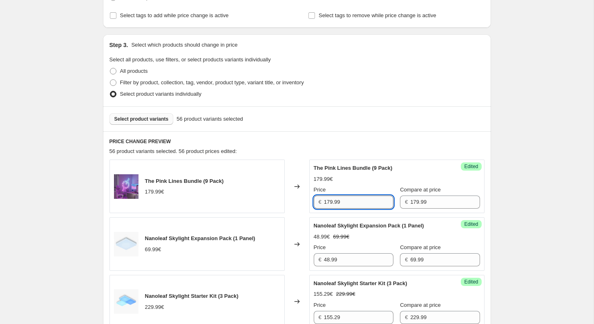
paste input "36.486"
type input "136.49"
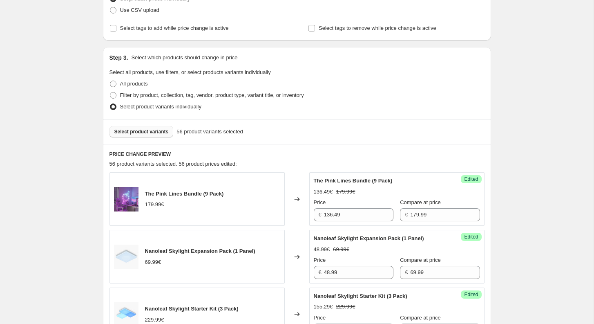
click at [148, 128] on span "Select product variants" at bounding box center [141, 131] width 54 height 7
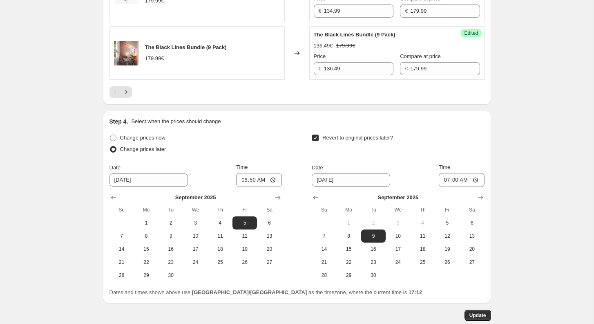
scroll to position [1492, 0]
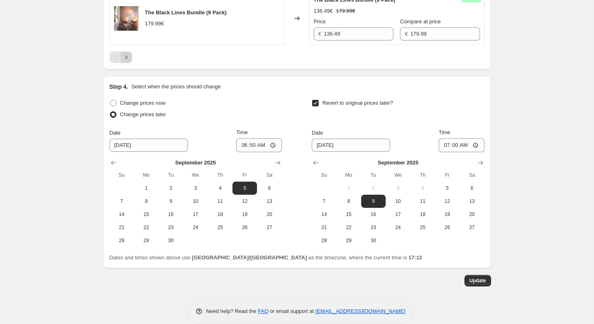
click at [130, 63] on button "Next" at bounding box center [126, 56] width 11 height 11
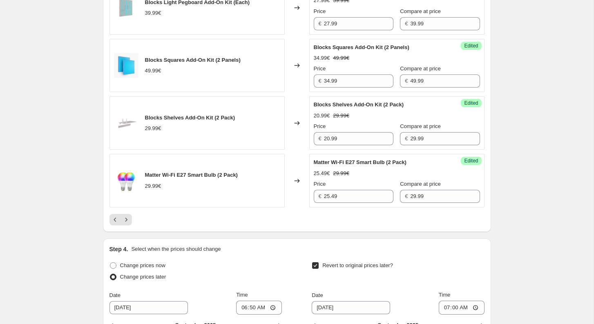
scroll to position [1425, 0]
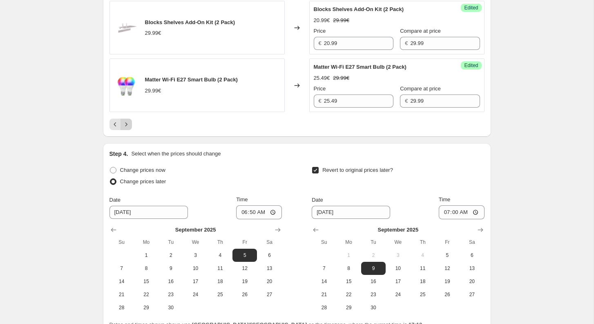
click at [127, 128] on icon "Next" at bounding box center [126, 124] width 8 height 8
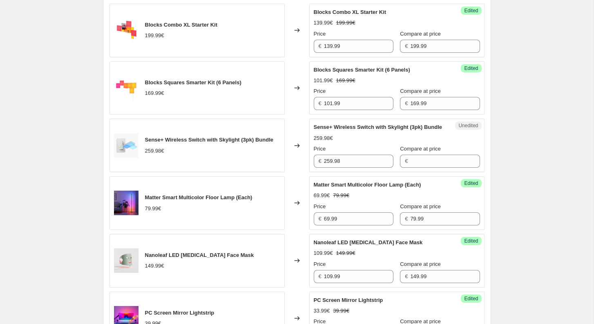
scroll to position [508, 0]
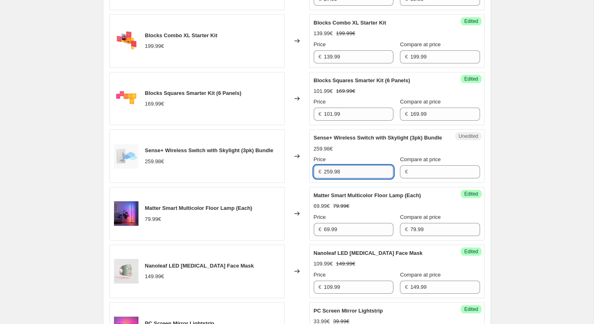
click at [357, 178] on input "259.98" at bounding box center [358, 171] width 69 height 13
type input "259.98"
click at [414, 178] on input "Compare at price" at bounding box center [444, 171] width 69 height 13
paste input "259.98"
type input "259.98"
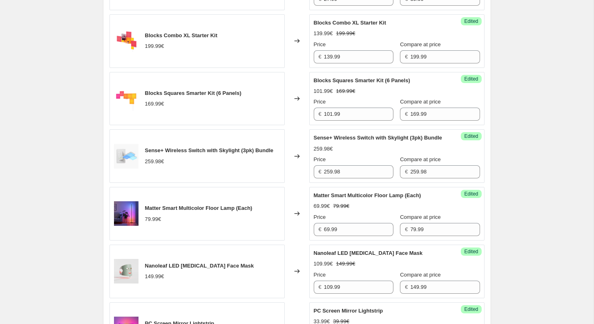
click at [360, 183] on div "Success Edited Sense+ Wireless Switch with Skylight (3pk) Bundle 259.98€ Price …" at bounding box center [396, 156] width 175 height 54
click at [361, 178] on input "259.98" at bounding box center [358, 171] width 69 height 13
paste input "179.3862"
type input "179.39"
click at [551, 156] on div "[05-08/09/2025] Nanoleaf Day. This page is ready [05-08/09/2025] Nanoleaf Day I…" at bounding box center [297, 311] width 594 height 1639
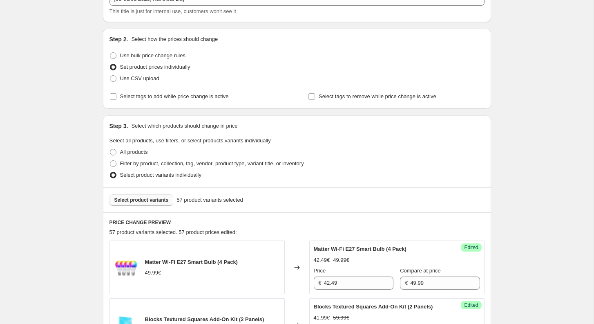
scroll to position [135, 0]
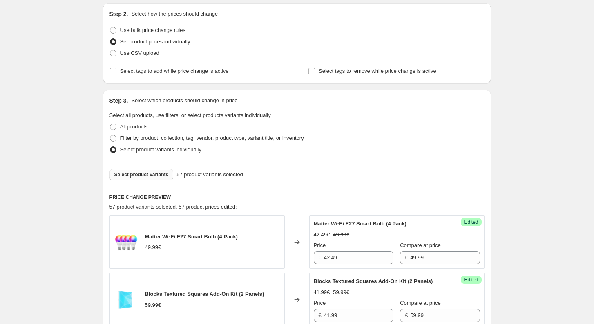
click at [149, 175] on span "Select product variants" at bounding box center [141, 174] width 54 height 7
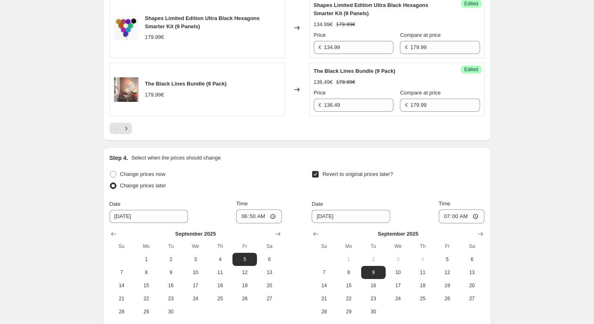
scroll to position [1427, 0]
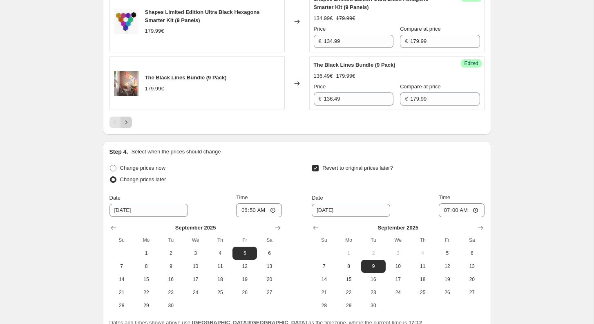
click at [127, 126] on icon "Next" at bounding box center [126, 122] width 8 height 8
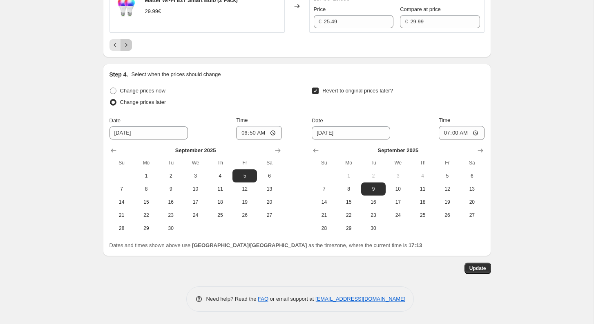
click at [125, 45] on icon "Next" at bounding box center [126, 45] width 8 height 8
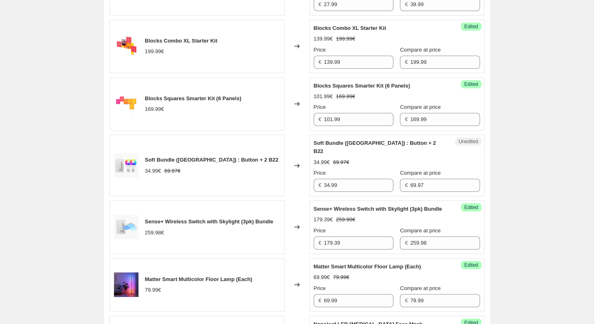
scroll to position [477, 0]
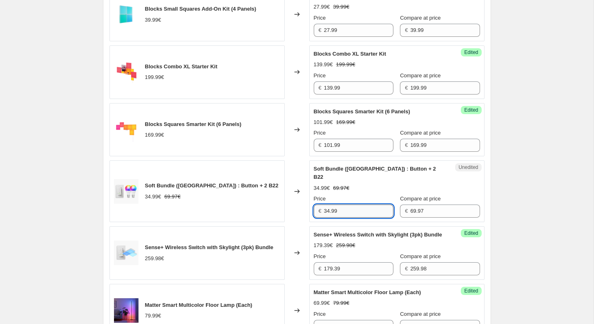
click at [344, 210] on input "34.99" at bounding box center [358, 210] width 69 height 13
paste input "29.73725"
type input "29.79"
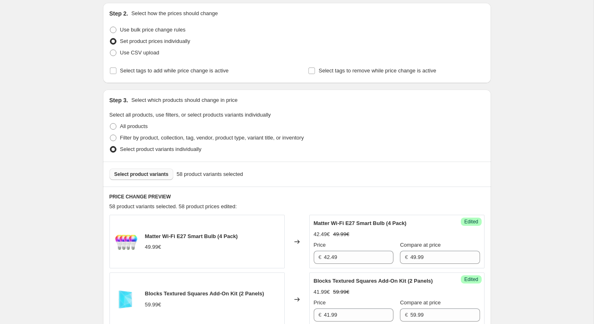
scroll to position [124, 0]
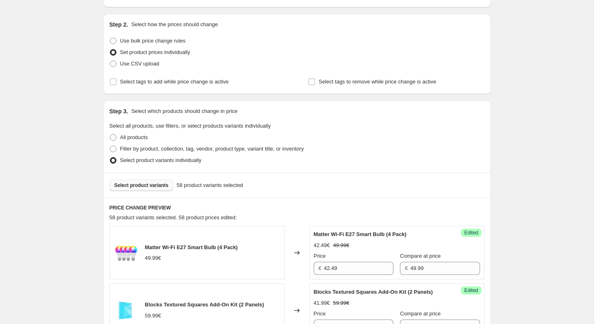
click at [160, 182] on span "Select product variants" at bounding box center [141, 185] width 54 height 7
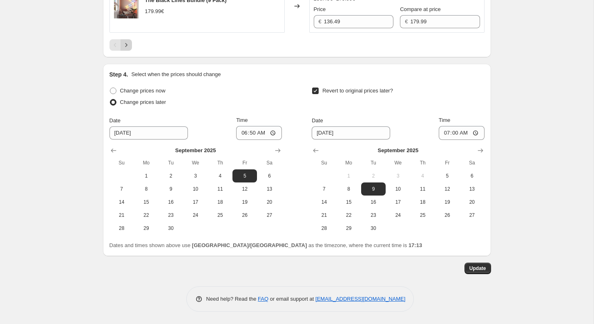
click at [124, 47] on icon "Next" at bounding box center [126, 45] width 8 height 8
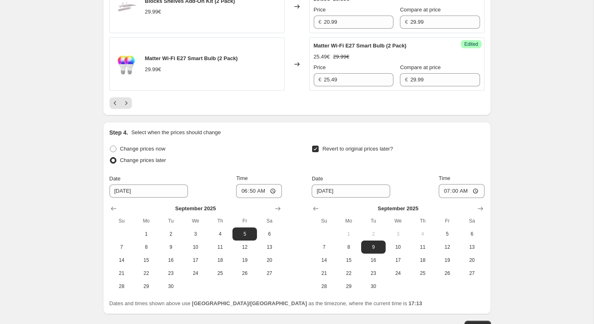
scroll to position [1513, 0]
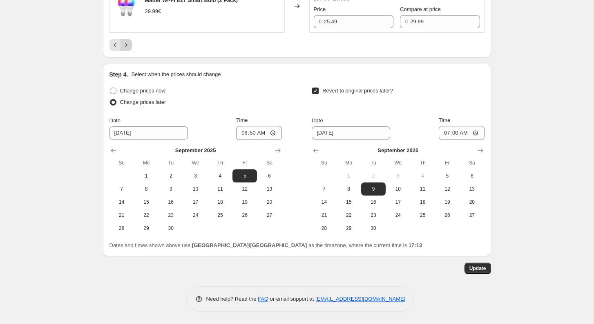
click at [127, 47] on icon "Next" at bounding box center [126, 45] width 8 height 8
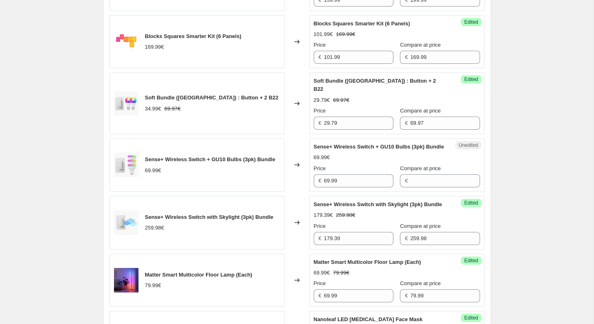
scroll to position [586, 0]
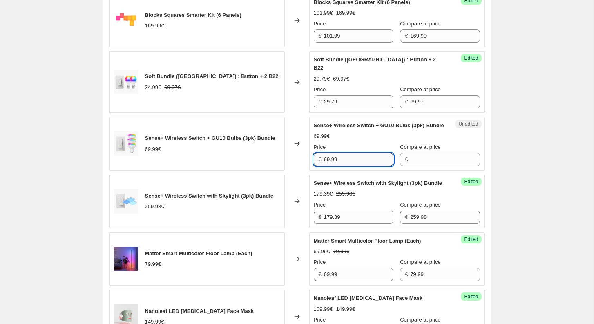
click at [363, 164] on input "69.99" at bounding box center [358, 159] width 69 height 13
type input "69.99"
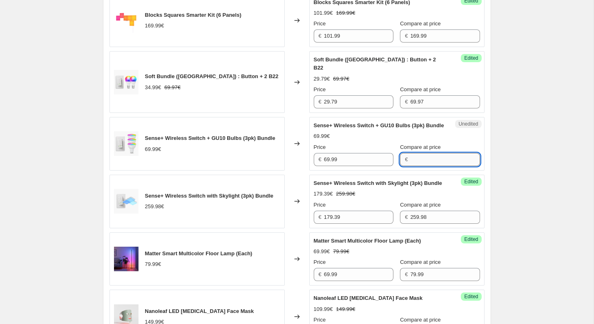
click at [422, 164] on input "Compare at price" at bounding box center [444, 159] width 69 height 13
paste input "69.99"
type input "69.99"
click at [365, 166] on input "69.99" at bounding box center [358, 159] width 69 height 13
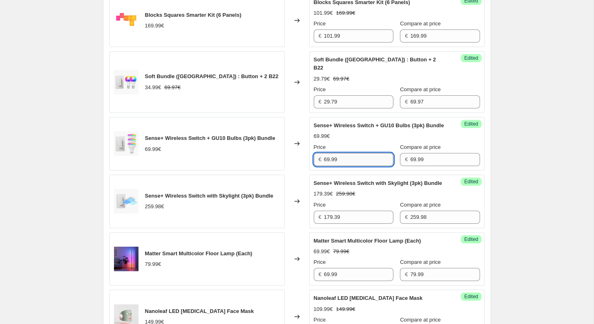
paste input "49.9875"
type input "49.99"
click at [516, 184] on div "[05-08/09/2025] Nanoleaf Day. This page is ready [05-08/09/2025] Nanoleaf Day I…" at bounding box center [297, 295] width 594 height 1762
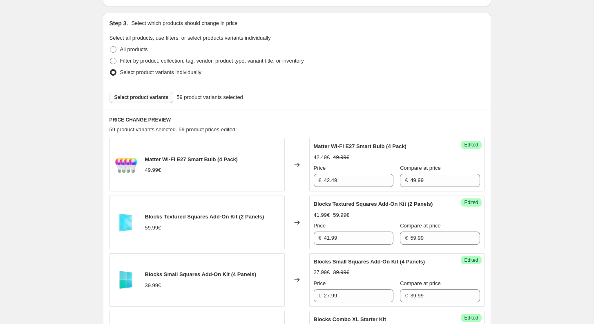
scroll to position [206, 0]
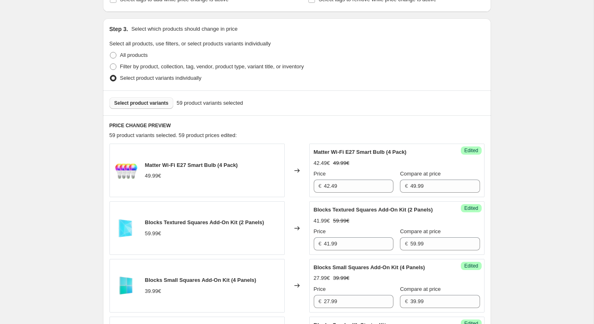
click at [147, 105] on span "Select product variants" at bounding box center [141, 103] width 54 height 7
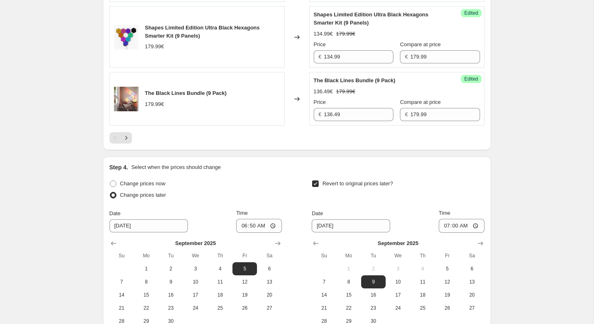
scroll to position [1425, 0]
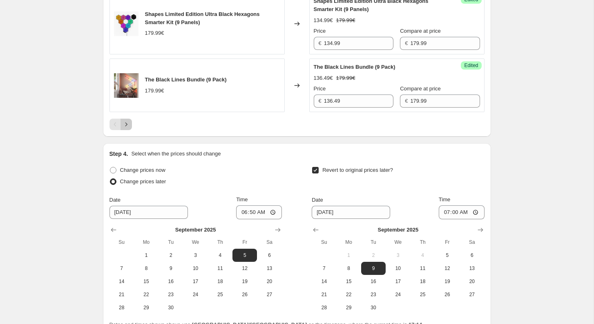
click at [130, 130] on button "Next" at bounding box center [126, 123] width 11 height 11
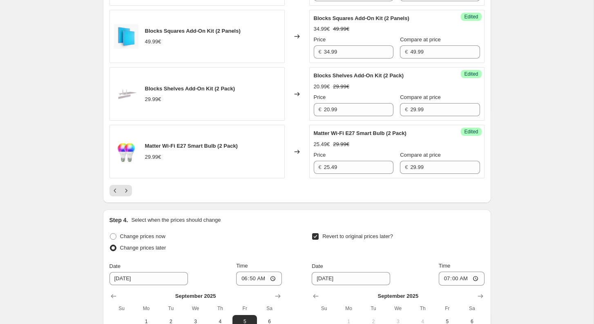
scroll to position [1418, 0]
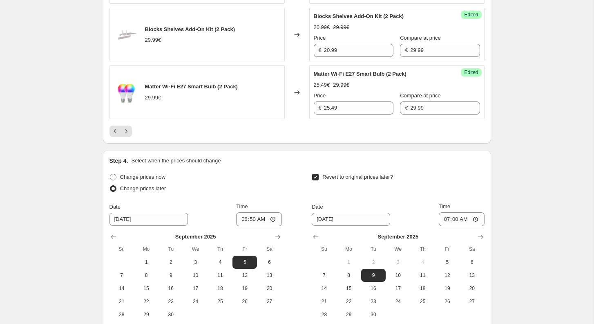
click at [133, 137] on div at bounding box center [297, 130] width 375 height 11
click at [128, 135] on icon "Next" at bounding box center [126, 131] width 8 height 8
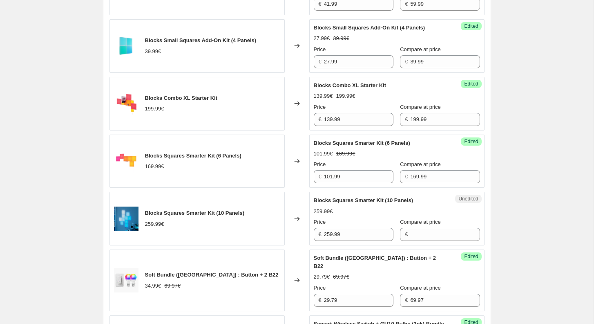
scroll to position [488, 0]
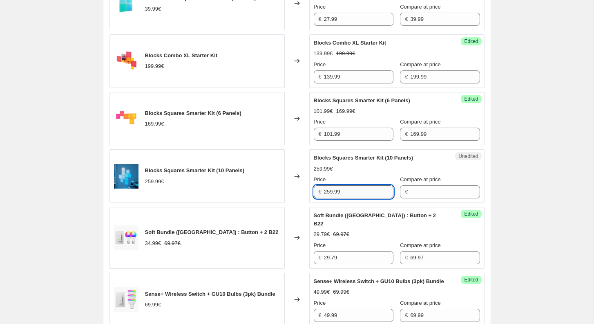
click at [356, 198] on input "259.99" at bounding box center [358, 191] width 69 height 13
type input "259.99"
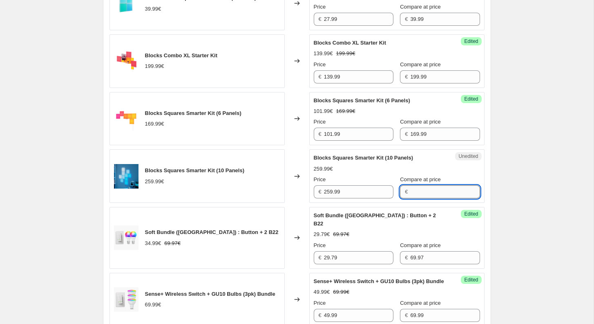
click at [422, 198] on input "Compare at price" at bounding box center [444, 191] width 69 height 13
paste input "259.99"
type input "259.99"
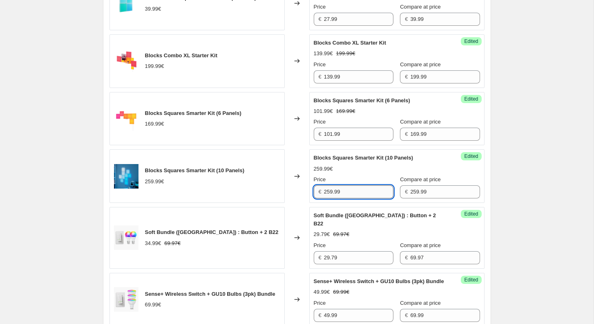
click at [355, 198] on input "259.99" at bounding box center [358, 191] width 69 height 13
paste input "155.994"
type input "155.99"
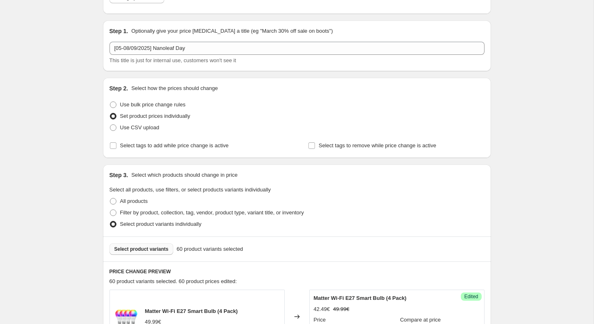
scroll to position [58, 0]
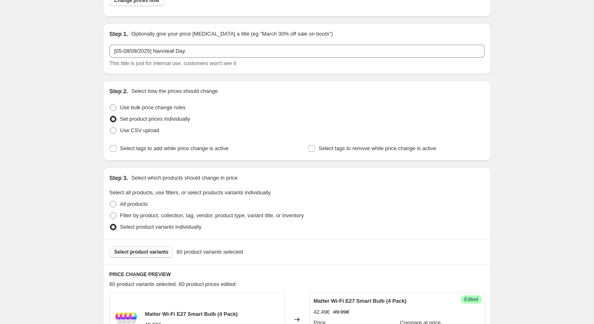
click at [154, 255] on button "Select product variants" at bounding box center [142, 251] width 64 height 11
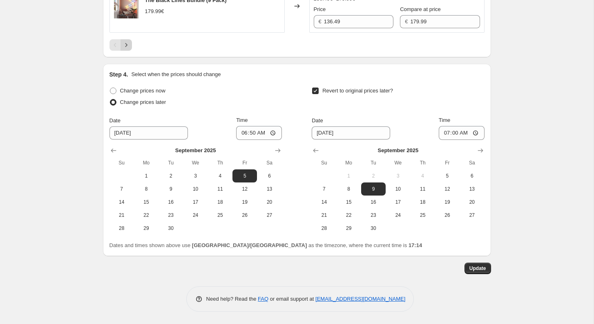
click at [128, 45] on icon "Next" at bounding box center [126, 45] width 8 height 8
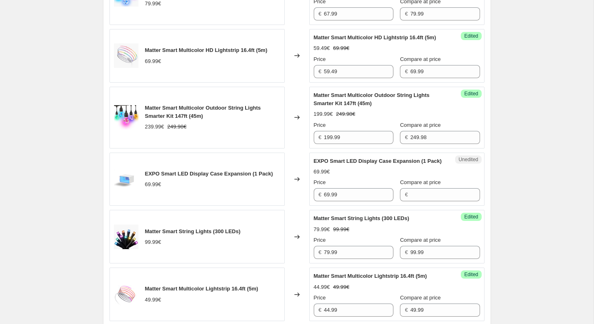
scroll to position [999, 0]
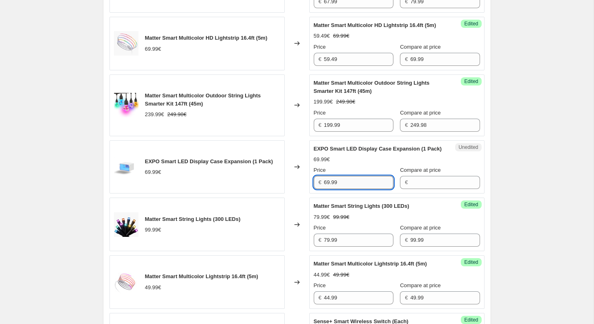
click at [352, 189] on input "69.99" at bounding box center [358, 182] width 69 height 13
type input "69.99"
click at [415, 189] on input "Compare at price" at bounding box center [444, 182] width 69 height 13
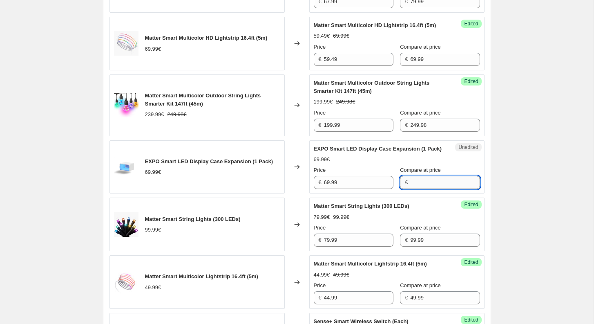
paste input "69.99"
type input "69.99"
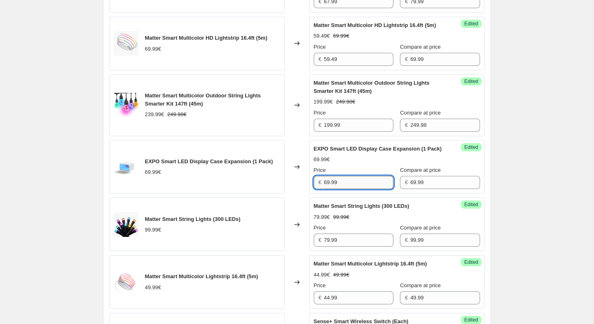
click at [354, 189] on input "69.99" at bounding box center [358, 182] width 69 height 13
paste input "59.4915"
type input "59.49"
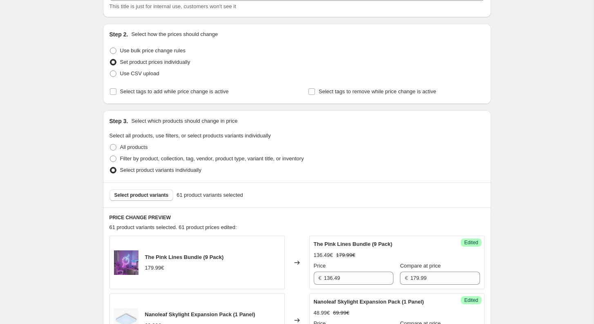
scroll to position [35, 0]
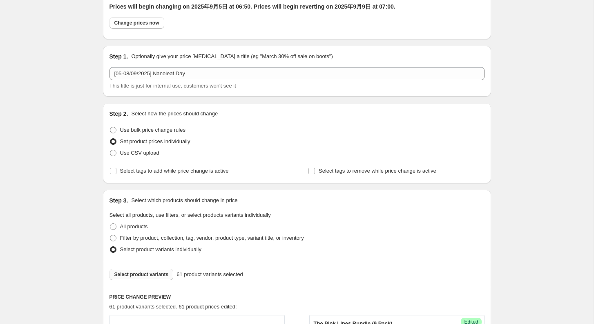
click at [146, 269] on button "Select product variants" at bounding box center [142, 273] width 64 height 11
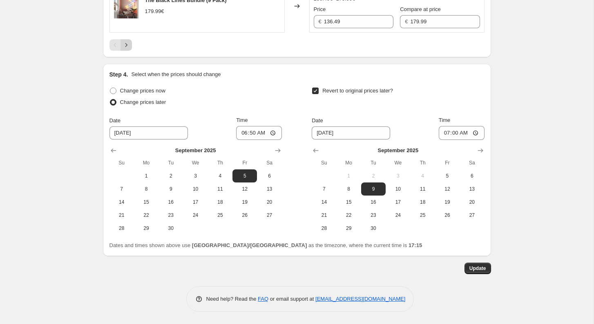
click at [127, 45] on icon "Next" at bounding box center [126, 45] width 8 height 8
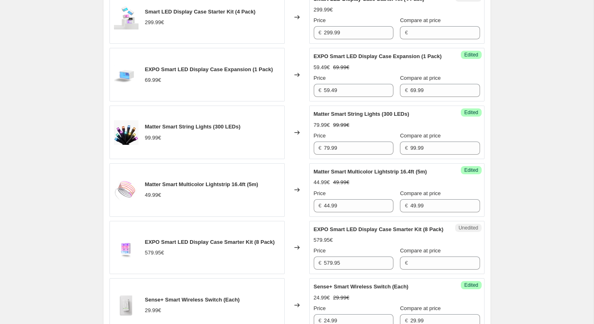
scroll to position [1148, 0]
click at [353, 37] on input "299.99" at bounding box center [358, 33] width 69 height 13
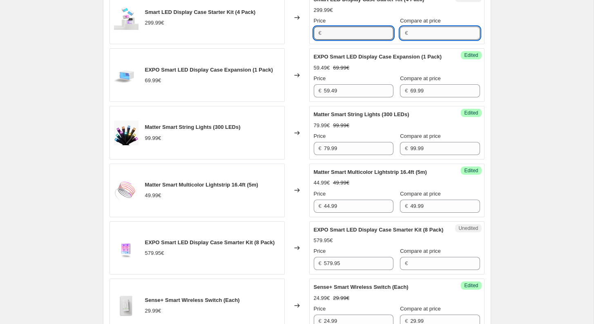
type input "299.99"
click at [413, 36] on input "Compare at price" at bounding box center [444, 33] width 69 height 13
paste input "299.99"
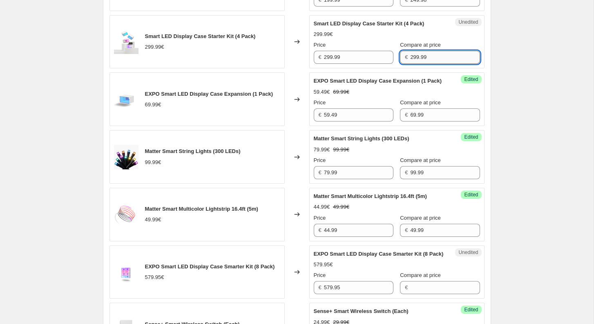
scroll to position [1102, 0]
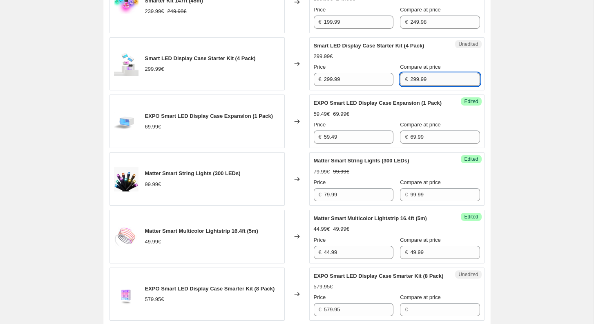
type input "299.99"
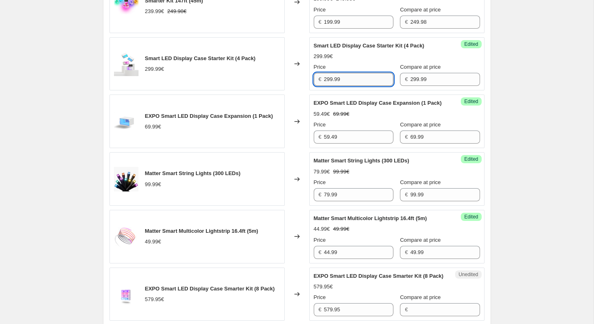
click at [360, 78] on input "299.99" at bounding box center [358, 79] width 69 height 13
paste input "54.9915"
type input "254.99"
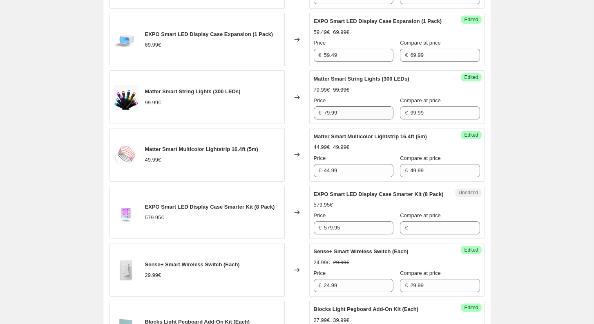
scroll to position [1191, 0]
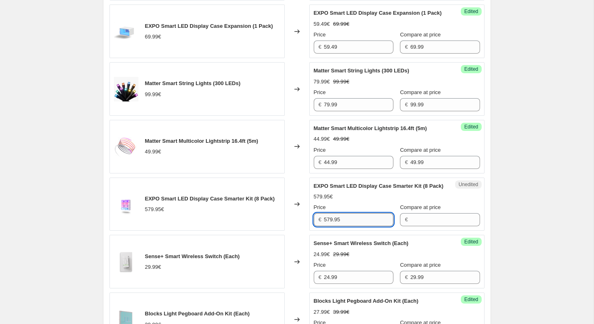
click at [359, 226] on input "579.95" at bounding box center [358, 219] width 69 height 13
type input "579.95"
click at [412, 226] on input "Compare at price" at bounding box center [444, 219] width 69 height 13
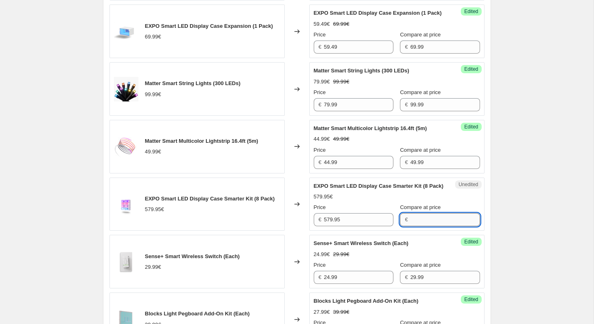
paste input "579.95"
type input "579.95"
click at [344, 226] on input "579.95" at bounding box center [358, 219] width 69 height 13
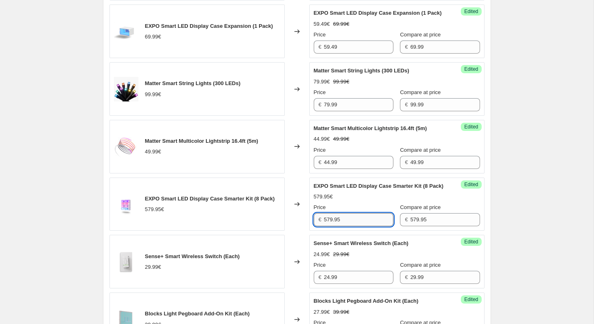
paste input "478.4587"
drag, startPoint x: 340, startPoint y: 246, endPoint x: 413, endPoint y: 246, distance: 73.1
click at [411, 226] on div "Price € 478.45875 Compare at price € 579.95" at bounding box center [397, 214] width 166 height 23
type input "478.49"
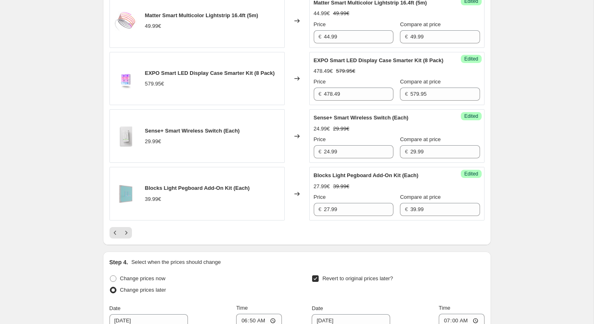
scroll to position [1530, 0]
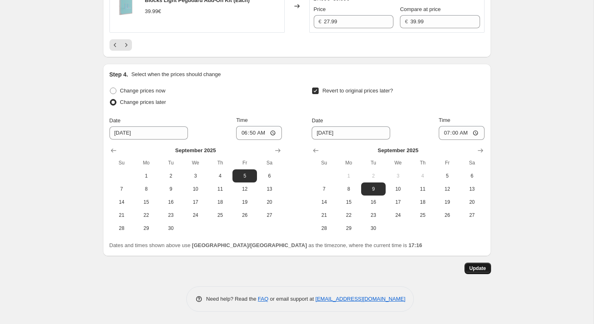
click at [479, 267] on span "Update" at bounding box center [477, 268] width 17 height 7
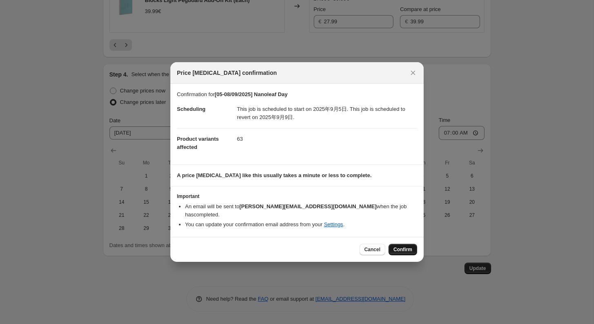
click at [407, 247] on span "Confirm" at bounding box center [402, 249] width 19 height 7
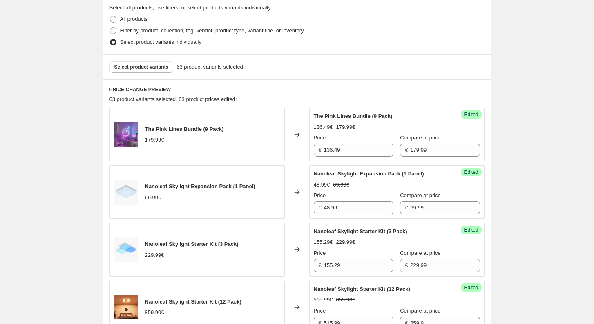
scroll to position [0, 0]
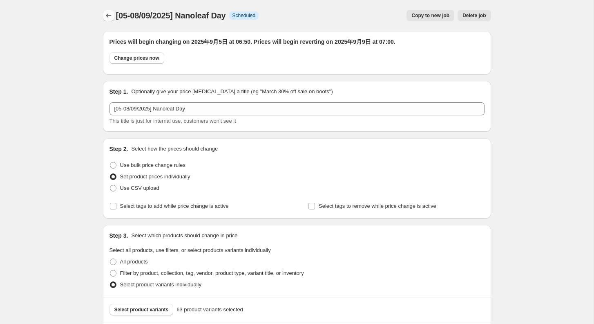
click at [108, 11] on button "Price change jobs" at bounding box center [108, 15] width 11 height 11
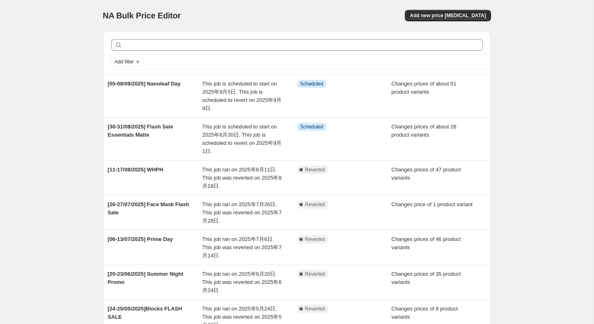
click at [64, 179] on div "NA Bulk Price Editor. This page is ready NA Bulk Price Editor Add new price [ME…" at bounding box center [297, 259] width 594 height 519
click at [514, 153] on div "NA Bulk Price Editor. This page is ready NA Bulk Price Editor Add new price [ME…" at bounding box center [297, 259] width 594 height 519
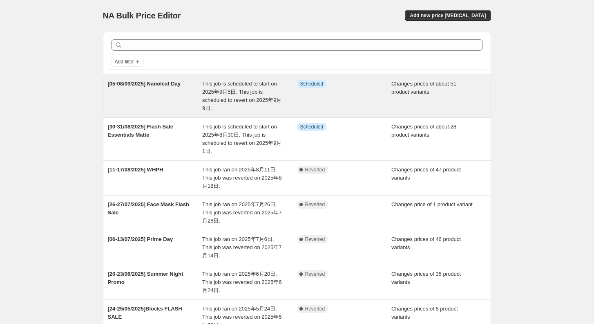
click at [246, 81] on span "This job is scheduled to start on 2025年9月5日. This job is scheduled to revert on…" at bounding box center [241, 95] width 79 height 31
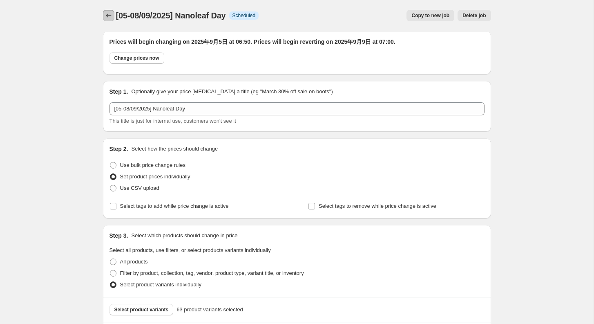
click at [108, 18] on icon "Price change jobs" at bounding box center [109, 15] width 8 height 8
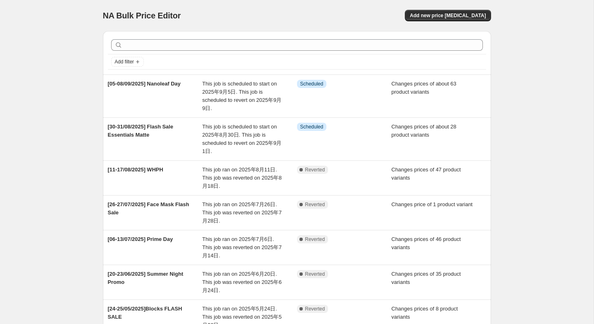
click at [528, 91] on div "NA Bulk Price Editor. This page is ready NA Bulk Price Editor Add new price [ME…" at bounding box center [297, 259] width 594 height 519
